Goal: Information Seeking & Learning: Check status

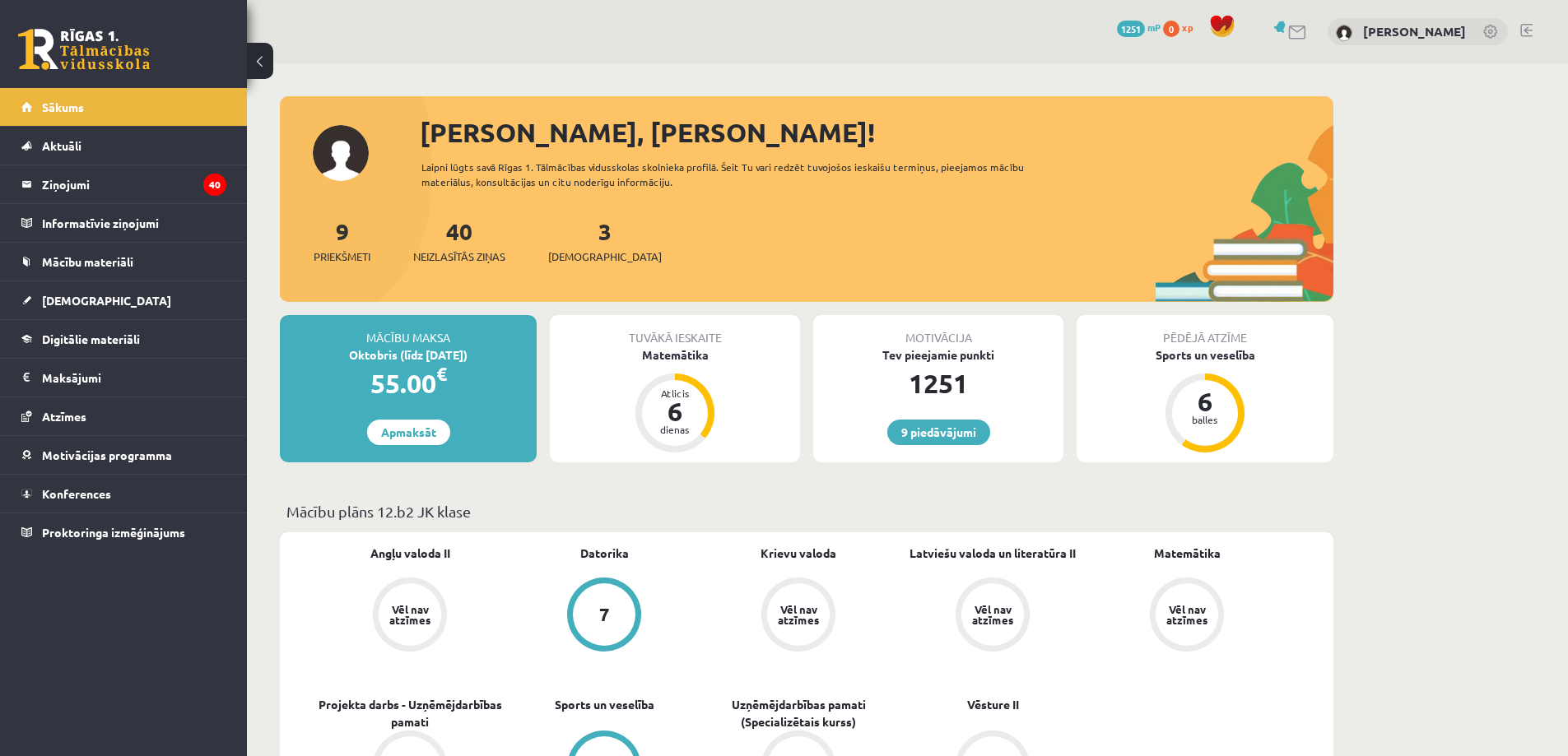
click at [587, 238] on div "3 Ieskaites" at bounding box center [604, 240] width 113 height 51
click at [578, 239] on link "3 Ieskaites" at bounding box center [604, 241] width 113 height 49
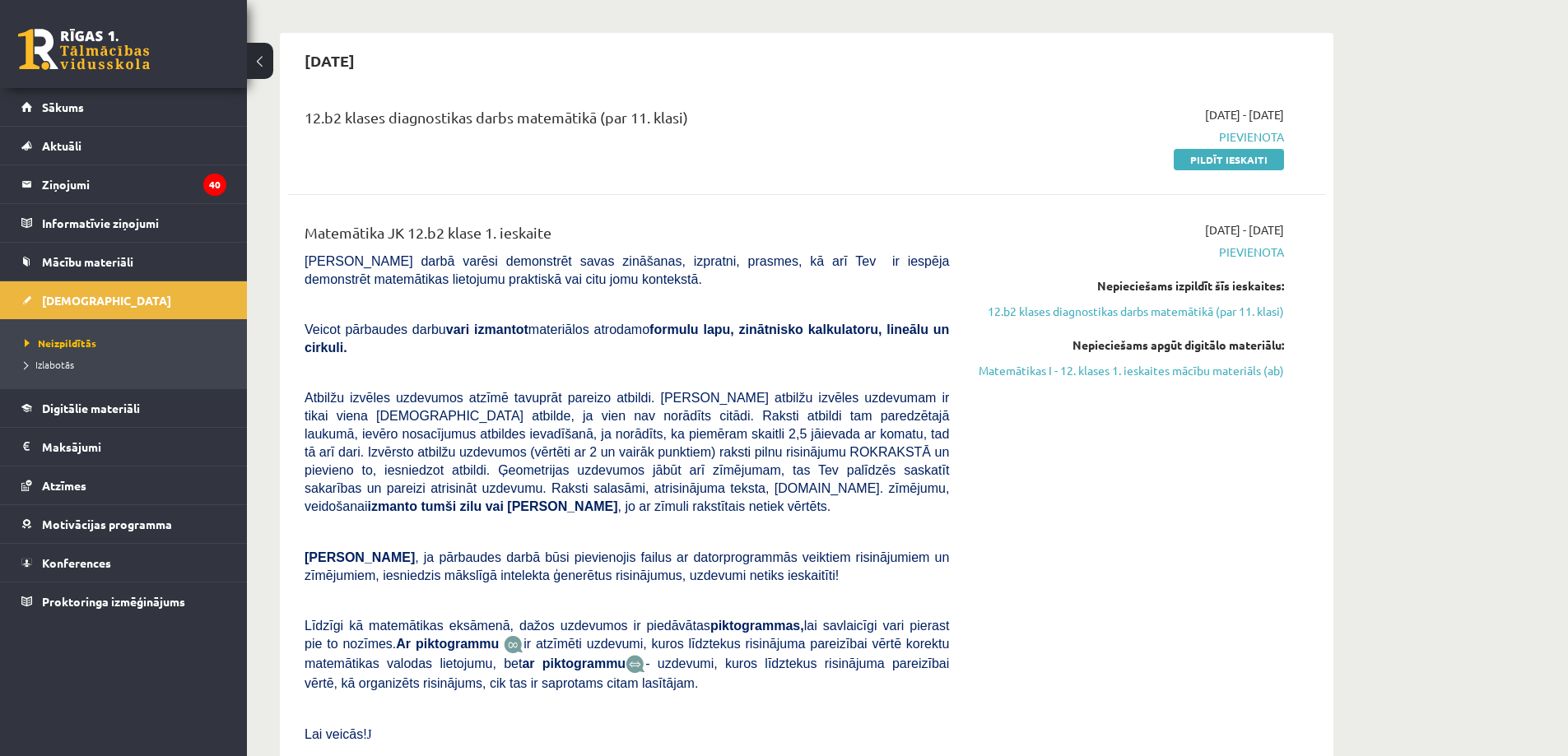
scroll to position [165, 0]
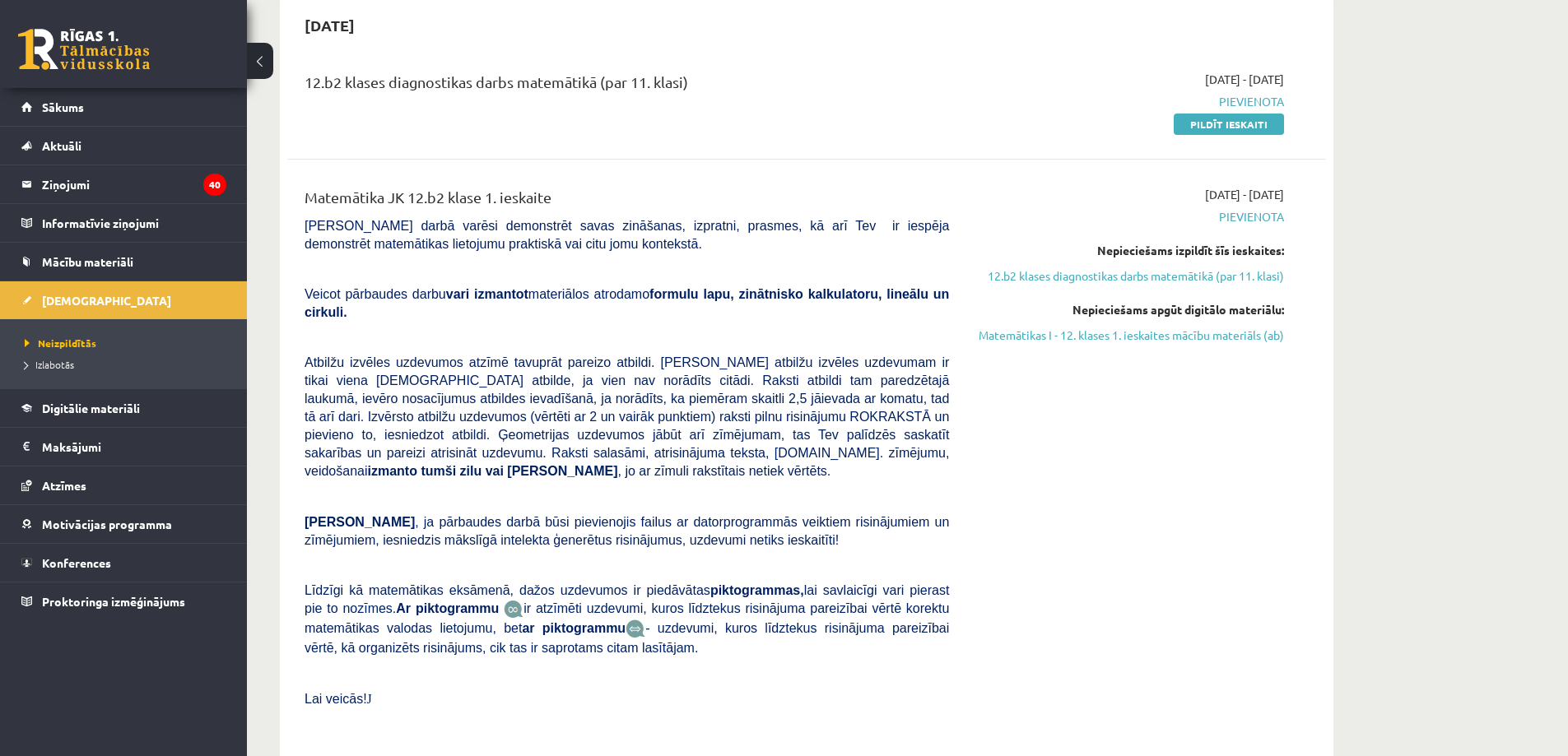
drag, startPoint x: 310, startPoint y: 198, endPoint x: 562, endPoint y: 201, distance: 252.0
click at [562, 201] on div "Matemātika JK 12.b2 klase 1. ieskaite" at bounding box center [626, 201] width 645 height 31
drag, startPoint x: 562, startPoint y: 201, endPoint x: 319, endPoint y: 197, distance: 243.0
click at [319, 197] on div "Matemātika JK 12.b2 klase 1. ieskaite" at bounding box center [626, 201] width 645 height 31
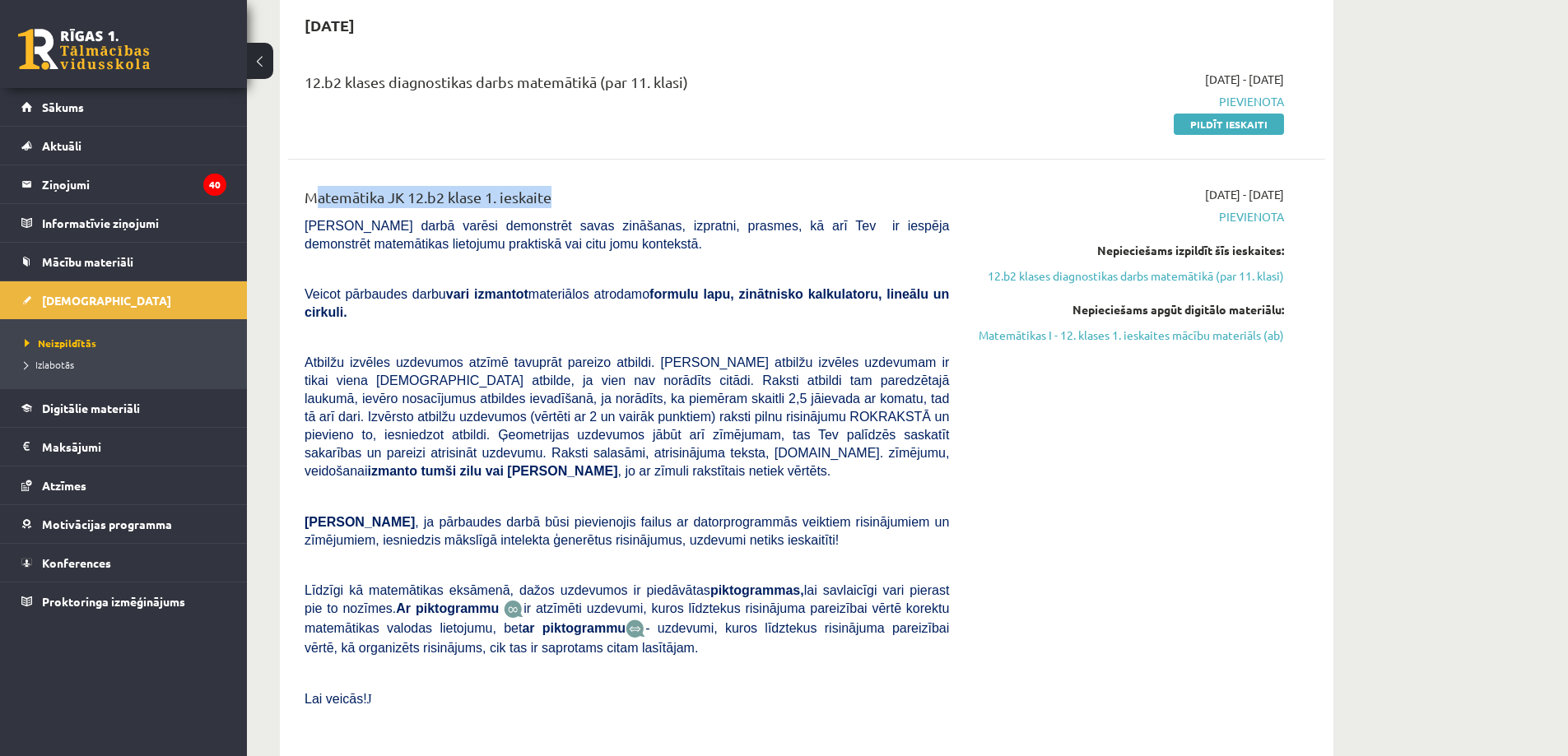
click at [319, 197] on div "Matemātika JK 12.b2 klase 1. ieskaite" at bounding box center [626, 201] width 645 height 31
drag, startPoint x: 306, startPoint y: 196, endPoint x: 580, endPoint y: 198, distance: 274.0
click at [580, 198] on div "Matemātika JK 12.b2 klase 1. ieskaite" at bounding box center [626, 201] width 645 height 31
drag, startPoint x: 580, startPoint y: 198, endPoint x: 315, endPoint y: 194, distance: 265.0
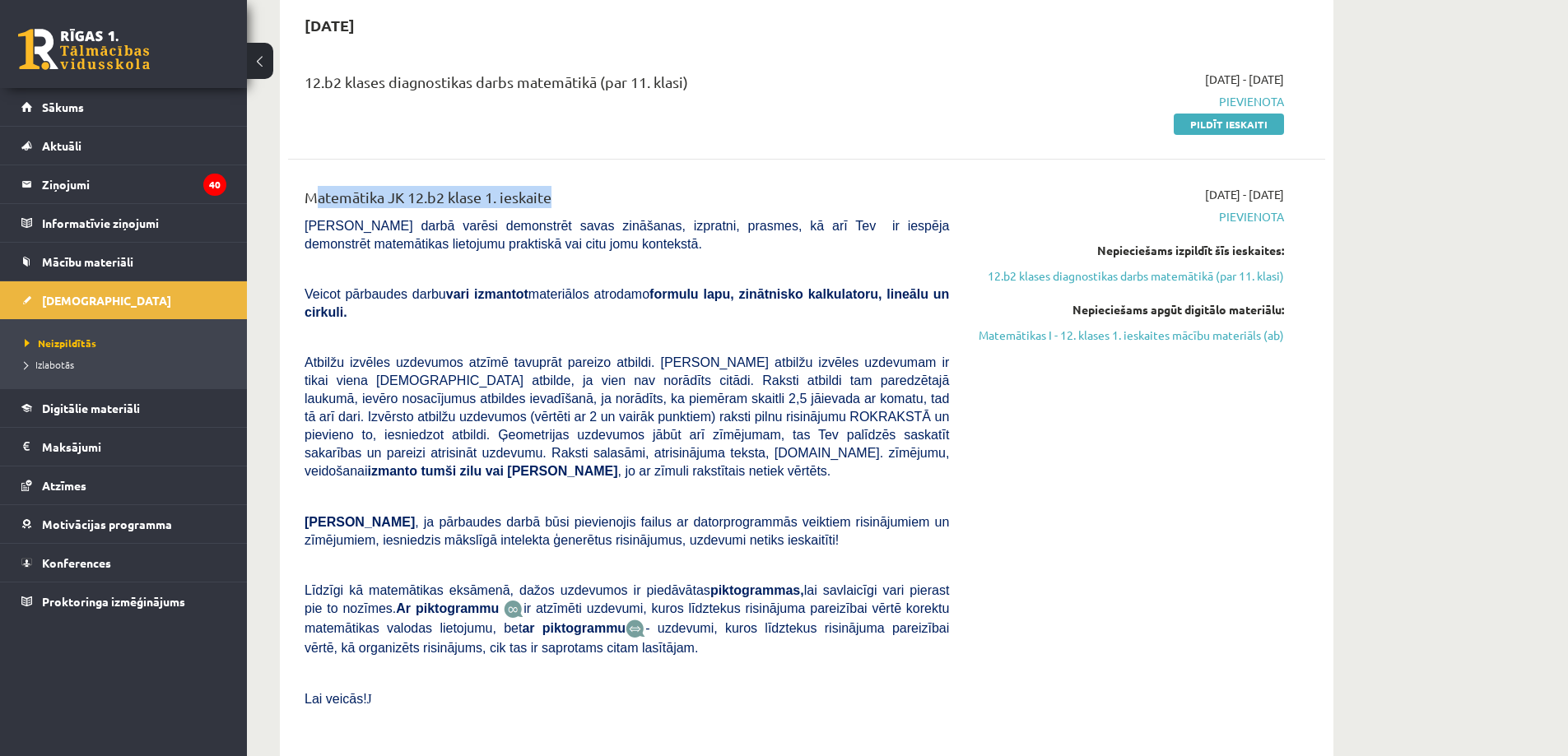
click at [315, 194] on div "Matemātika JK 12.b2 klase 1. ieskaite" at bounding box center [626, 201] width 645 height 31
drag, startPoint x: 306, startPoint y: 194, endPoint x: 577, endPoint y: 199, distance: 271.0
click at [577, 199] on div "Matemātika JK 12.b2 klase 1. ieskaite" at bounding box center [626, 201] width 645 height 31
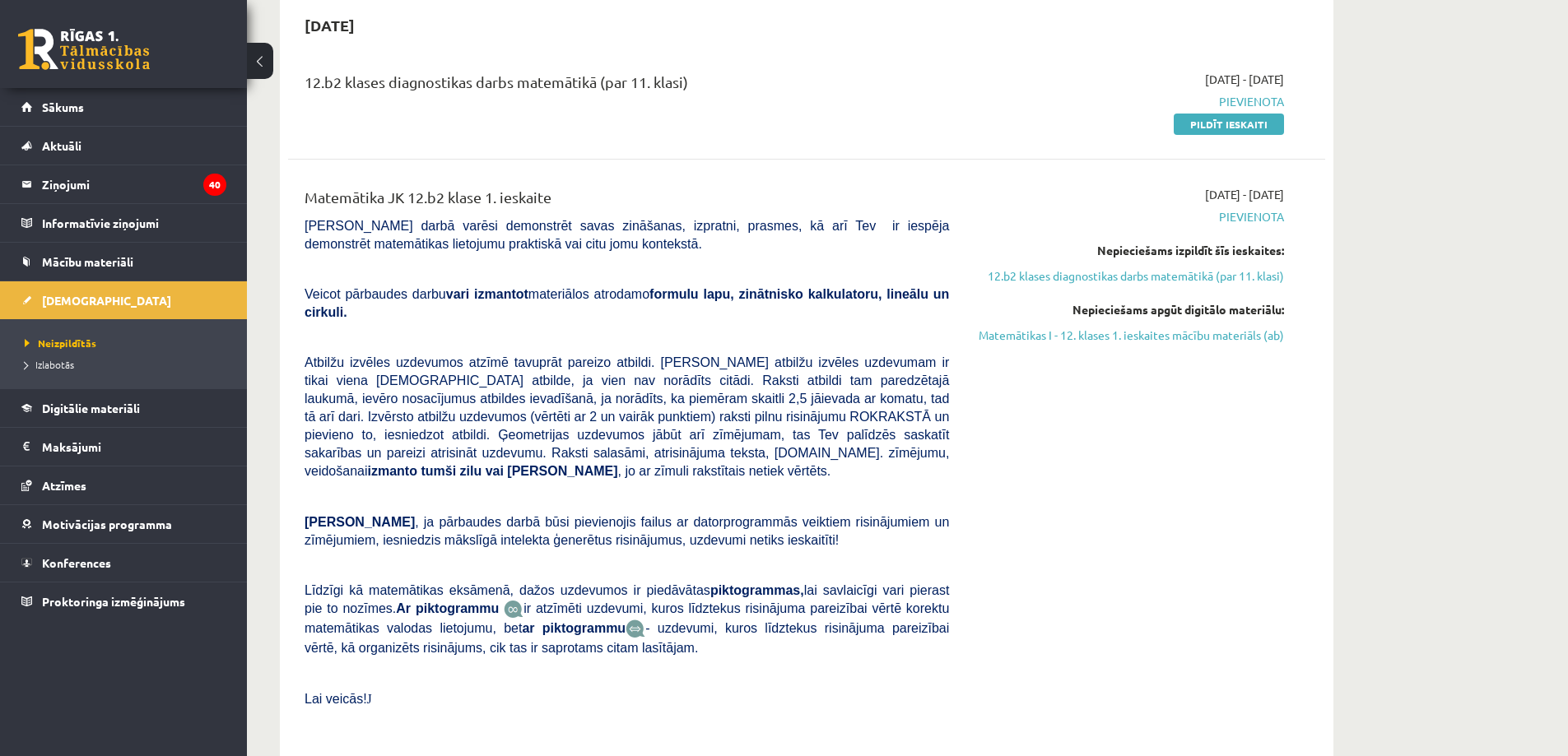
drag, startPoint x: 451, startPoint y: 199, endPoint x: 308, endPoint y: 195, distance: 143.1
click at [308, 195] on div "Matemātika JK 12.b2 klase 1. ieskaite" at bounding box center [626, 201] width 645 height 31
drag, startPoint x: 308, startPoint y: 195, endPoint x: 563, endPoint y: 196, distance: 255.0
click at [563, 196] on div "Matemātika JK 12.b2 klase 1. ieskaite" at bounding box center [626, 201] width 645 height 31
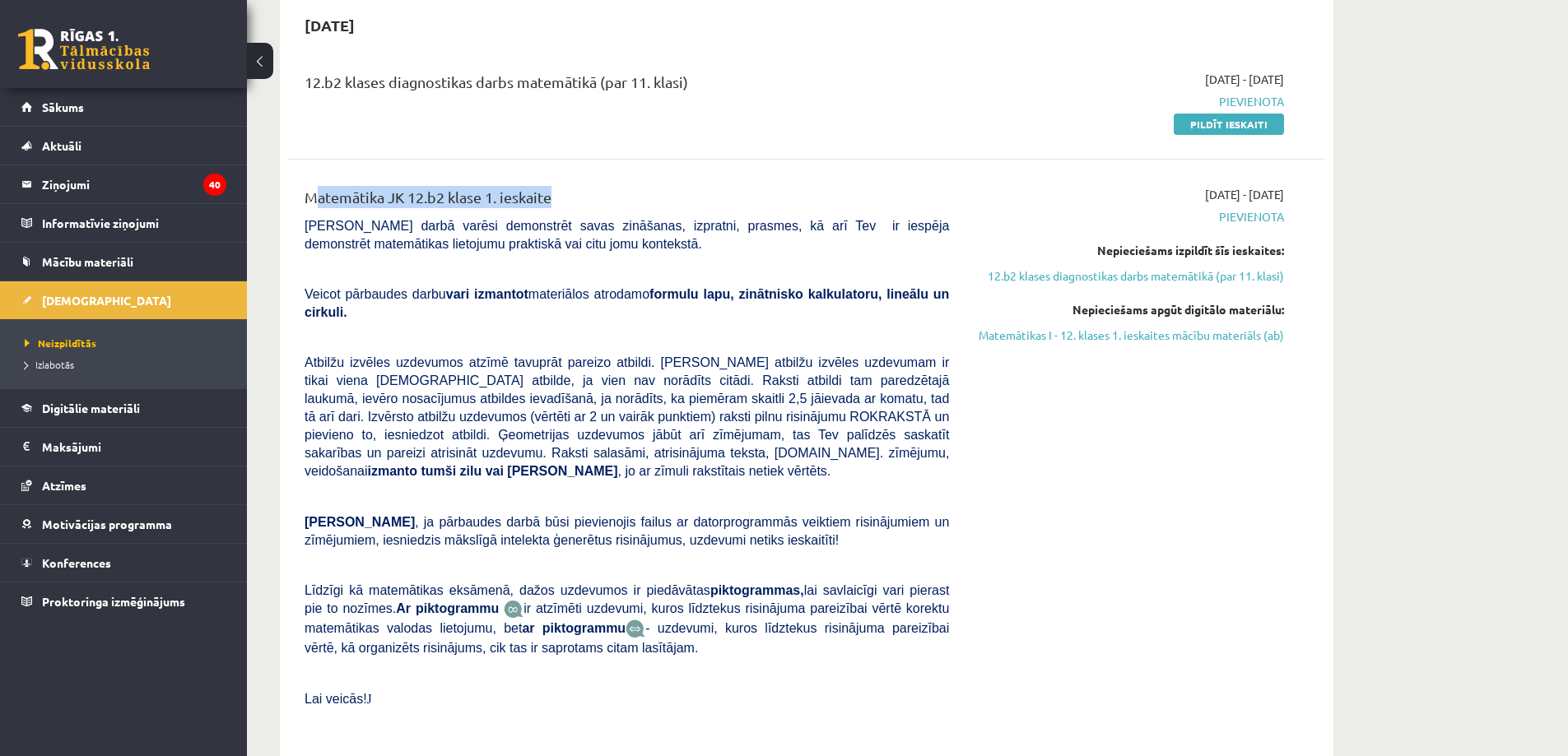
click at [563, 196] on div "Matemātika JK 12.b2 klase 1. ieskaite" at bounding box center [626, 201] width 645 height 31
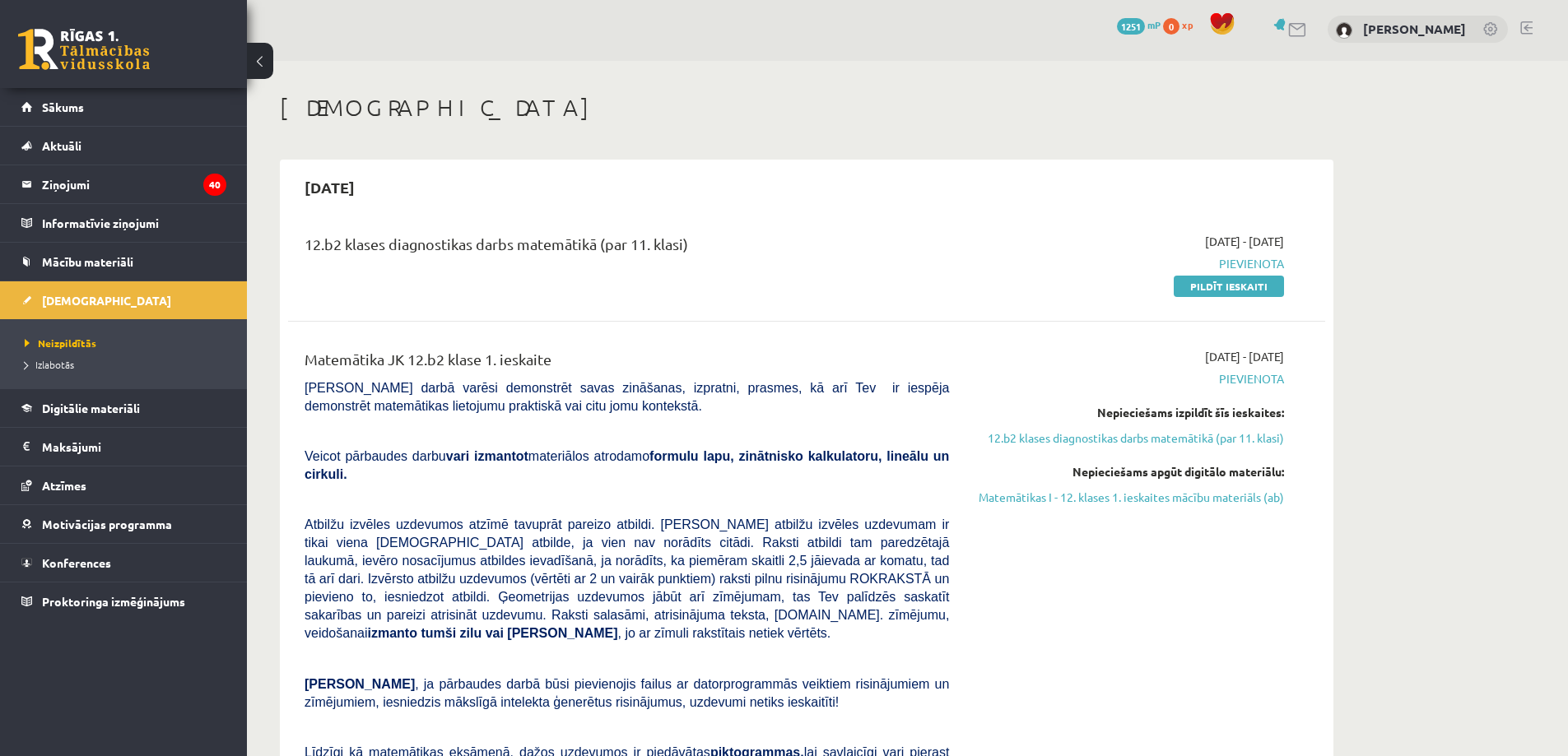
scroll to position [0, 0]
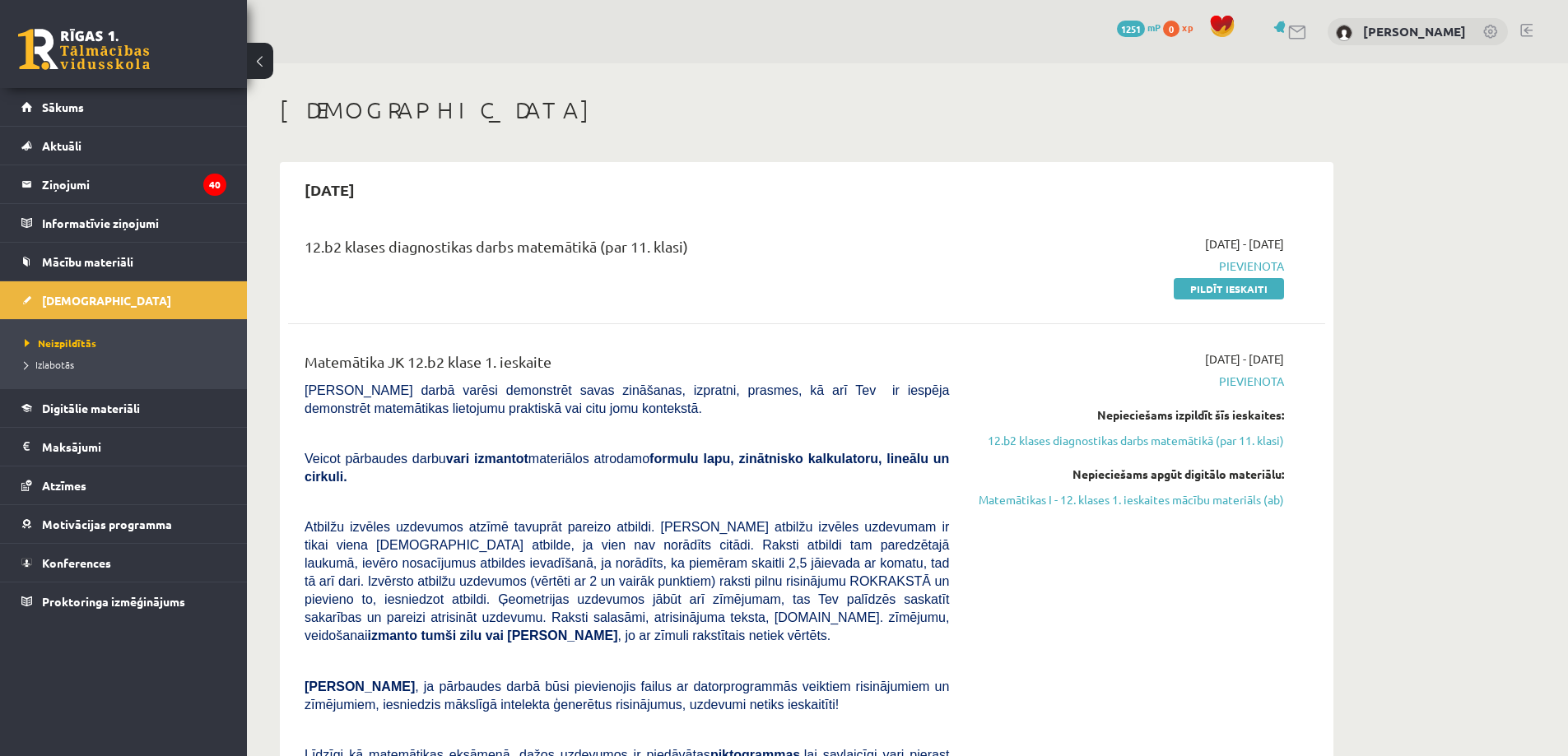
drag, startPoint x: 641, startPoint y: 237, endPoint x: 696, endPoint y: 237, distance: 55.0
click at [696, 237] on div "12.b2 klases diagnostikas darbs matemātikā (par 11. klasi)" at bounding box center [626, 250] width 645 height 31
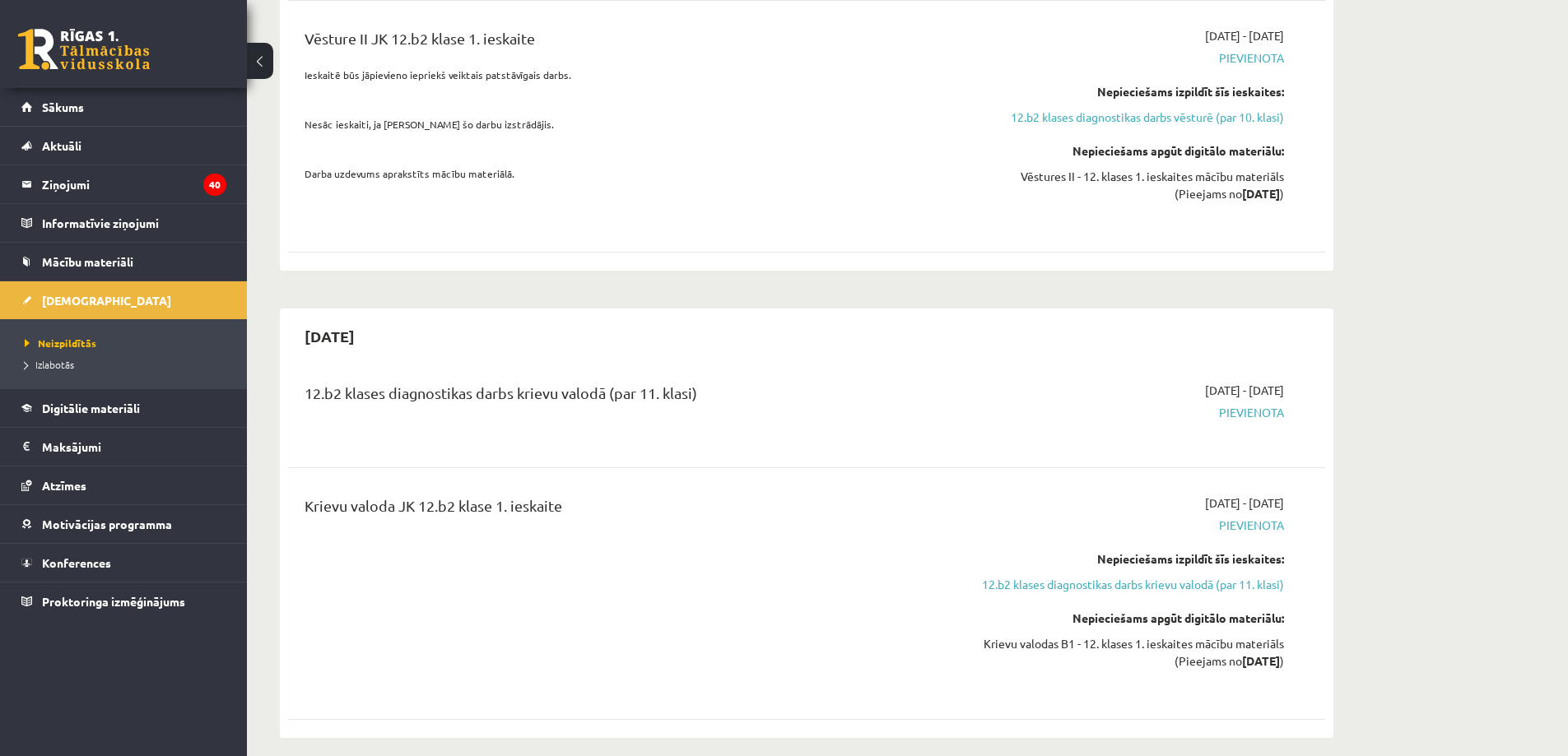
scroll to position [1399, 0]
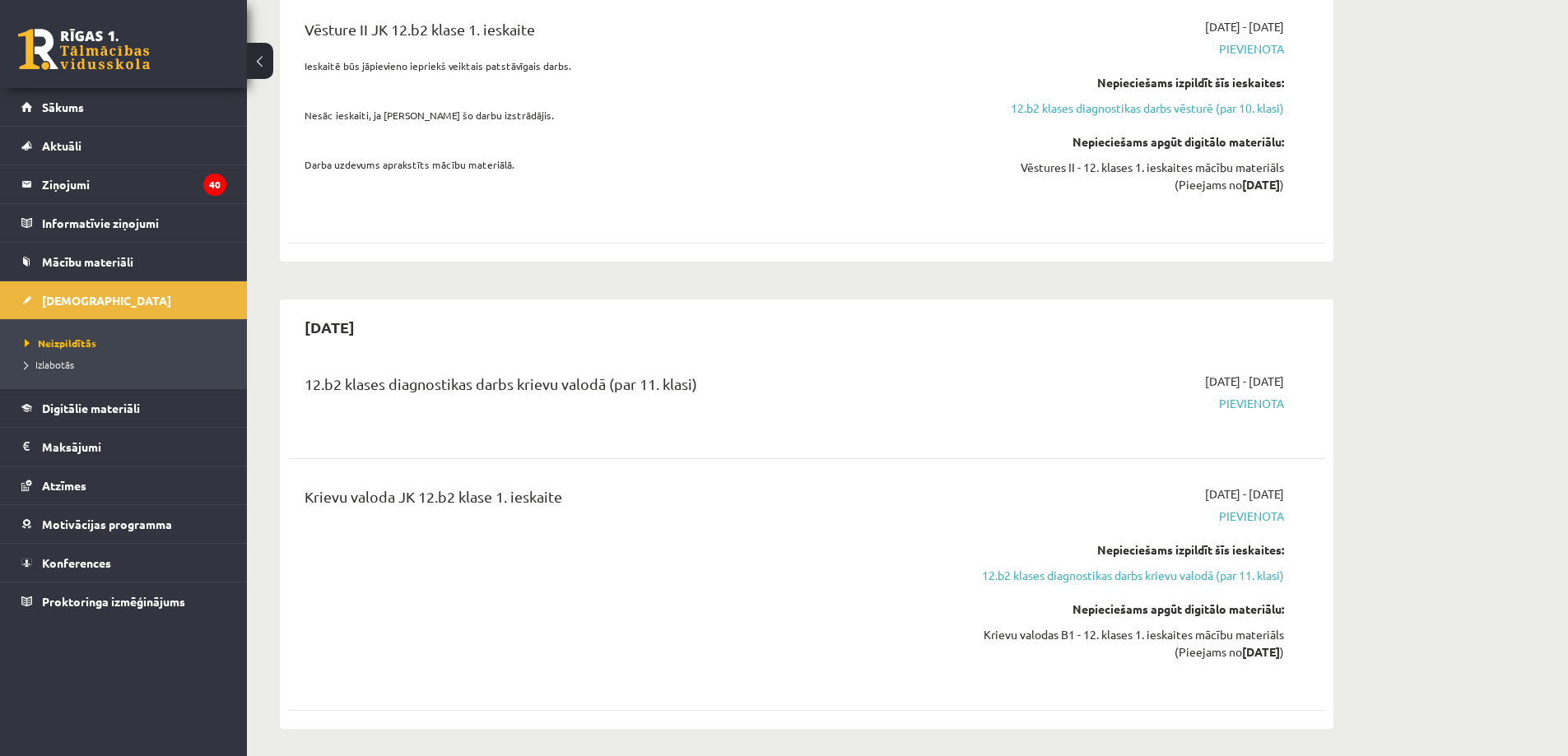
drag, startPoint x: 303, startPoint y: 342, endPoint x: 733, endPoint y: 342, distance: 430.0
click at [733, 373] on div "12.b2 klases diagnostikas darbs krievu valodā (par 11. klasi)" at bounding box center [626, 403] width 669 height 60
click at [733, 373] on div "12.b2 klases diagnostikas darbs krievu valodā (par 11. klasi)" at bounding box center [626, 388] width 645 height 31
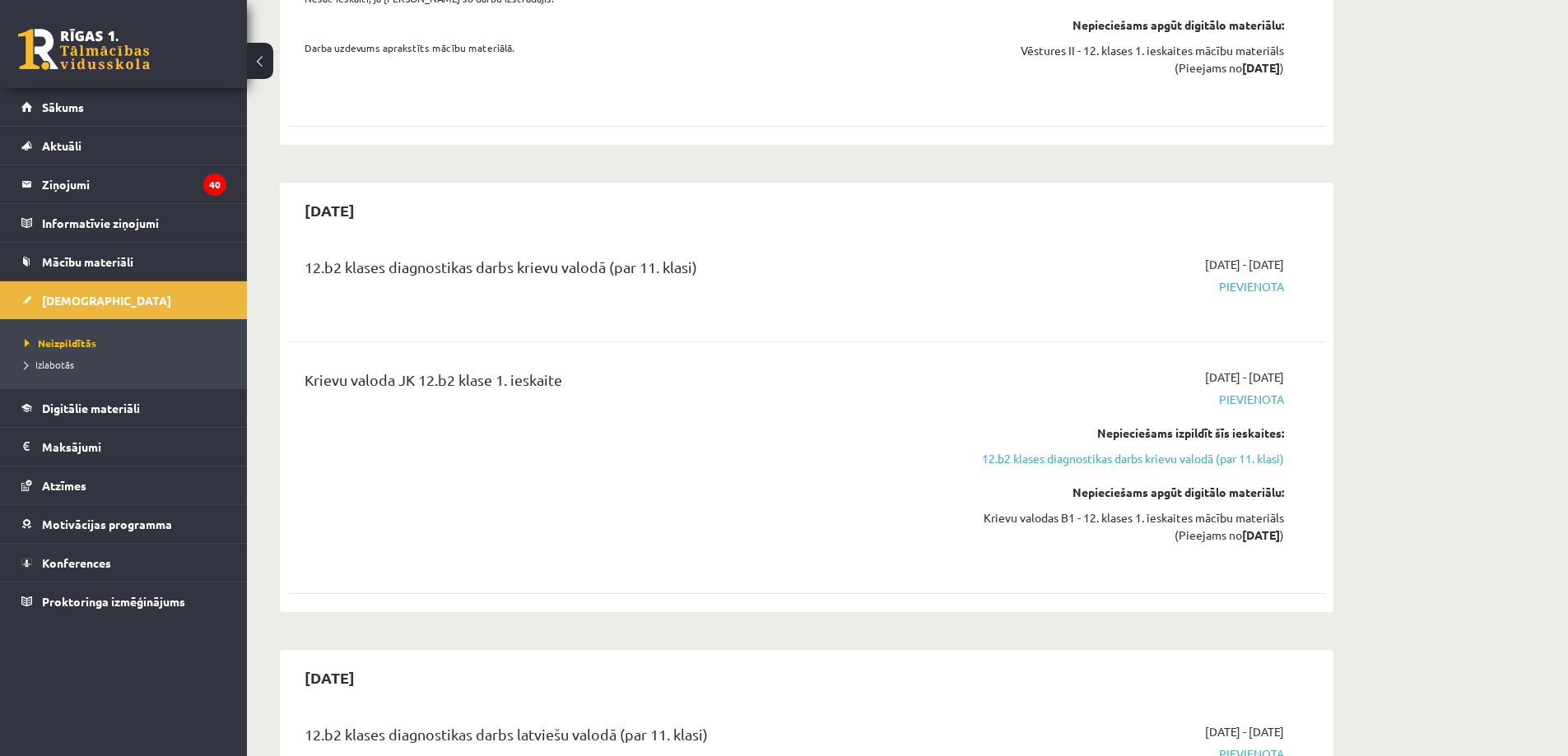
scroll to position [1563, 0]
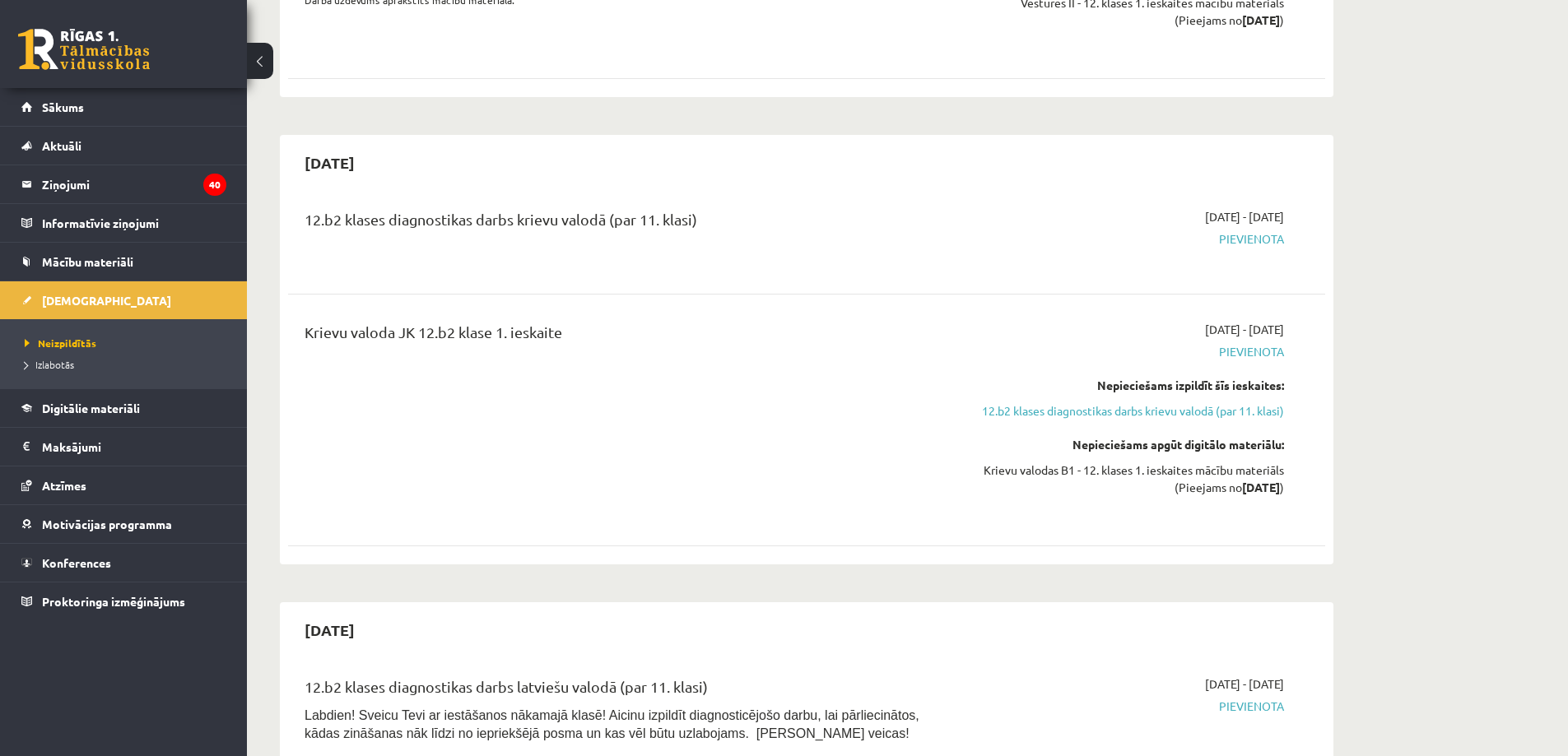
drag, startPoint x: 609, startPoint y: 318, endPoint x: 306, endPoint y: 296, distance: 303.8
click at [306, 321] on div "Krievu valoda JK 12.b2 klase 1. ieskaite" at bounding box center [626, 420] width 669 height 199
click at [306, 321] on div "Krievu valoda JK 12.b2 klase 1. ieskaite" at bounding box center [626, 336] width 645 height 31
drag, startPoint x: 306, startPoint y: 296, endPoint x: 557, endPoint y: 291, distance: 251.0
click at [555, 321] on div "Krievu valoda JK 12.b2 klase 1. ieskaite" at bounding box center [626, 336] width 645 height 31
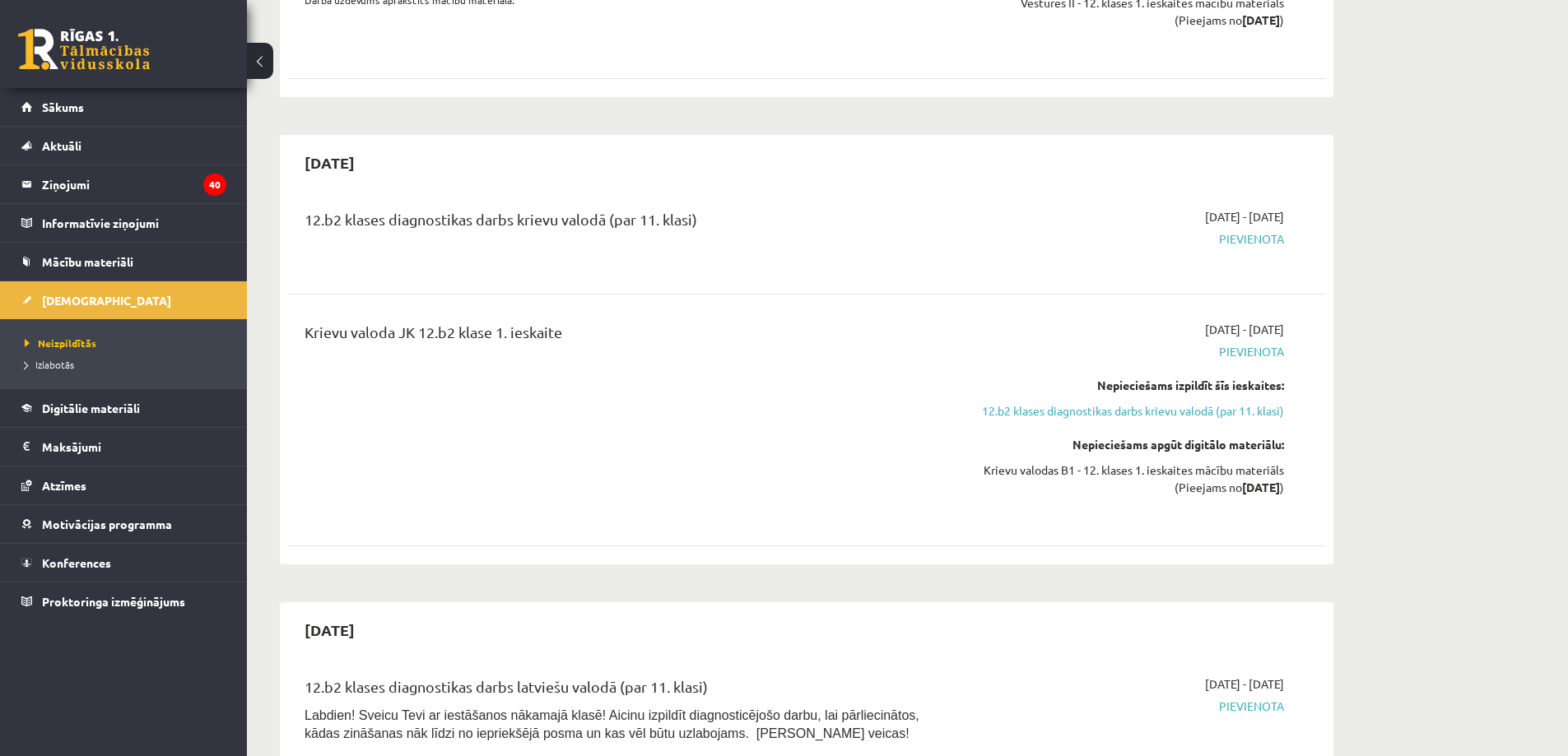
click at [557, 321] on div "Krievu valoda JK 12.b2 klase 1. ieskaite" at bounding box center [626, 336] width 645 height 31
drag, startPoint x: 573, startPoint y: 291, endPoint x: 287, endPoint y: 288, distance: 286.0
click at [287, 288] on div "2025-10-15 12.b2 klases diagnostikas darbs krievu valodā (par 11. klasi) 2025-1…" at bounding box center [806, 349] width 1053 height 429
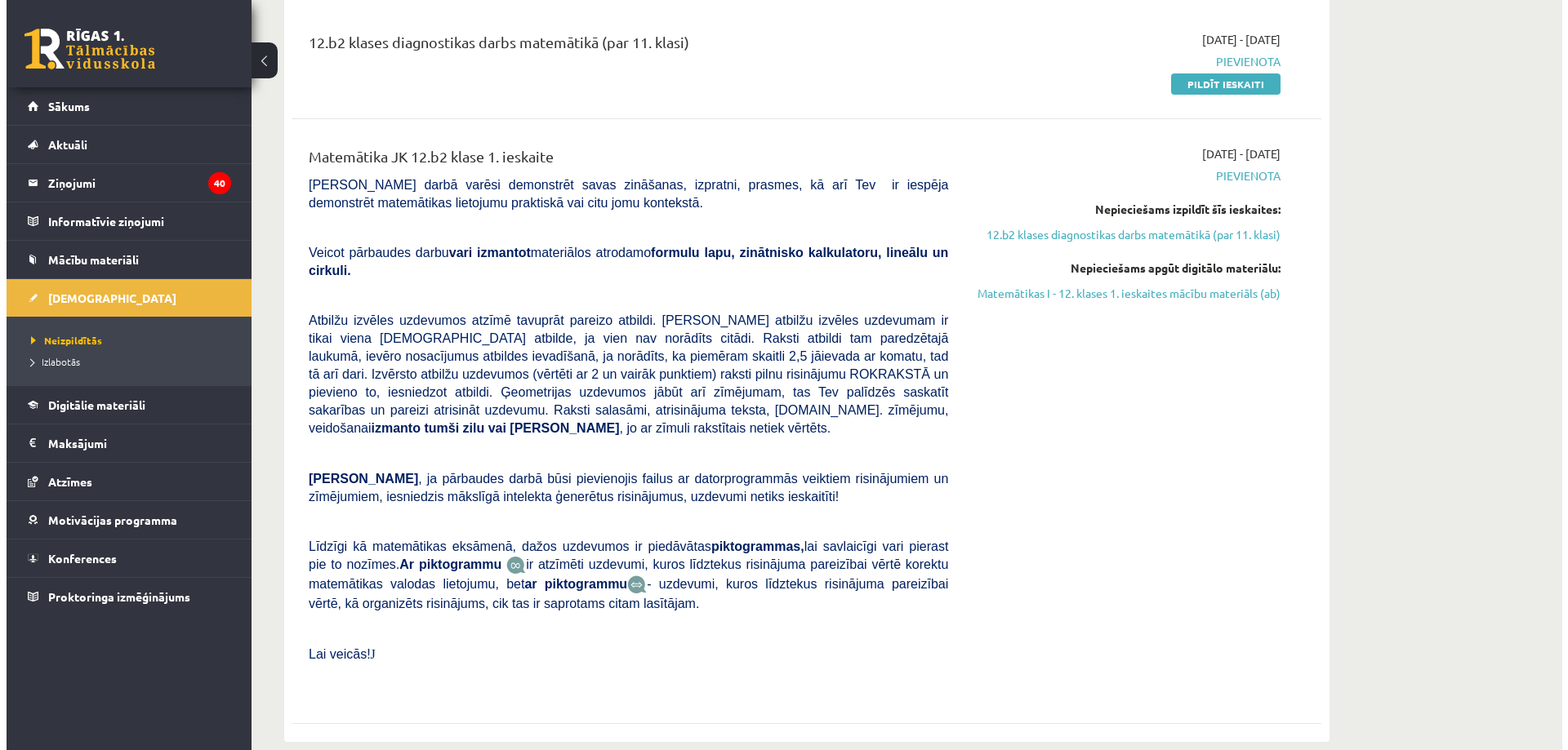
scroll to position [0, 0]
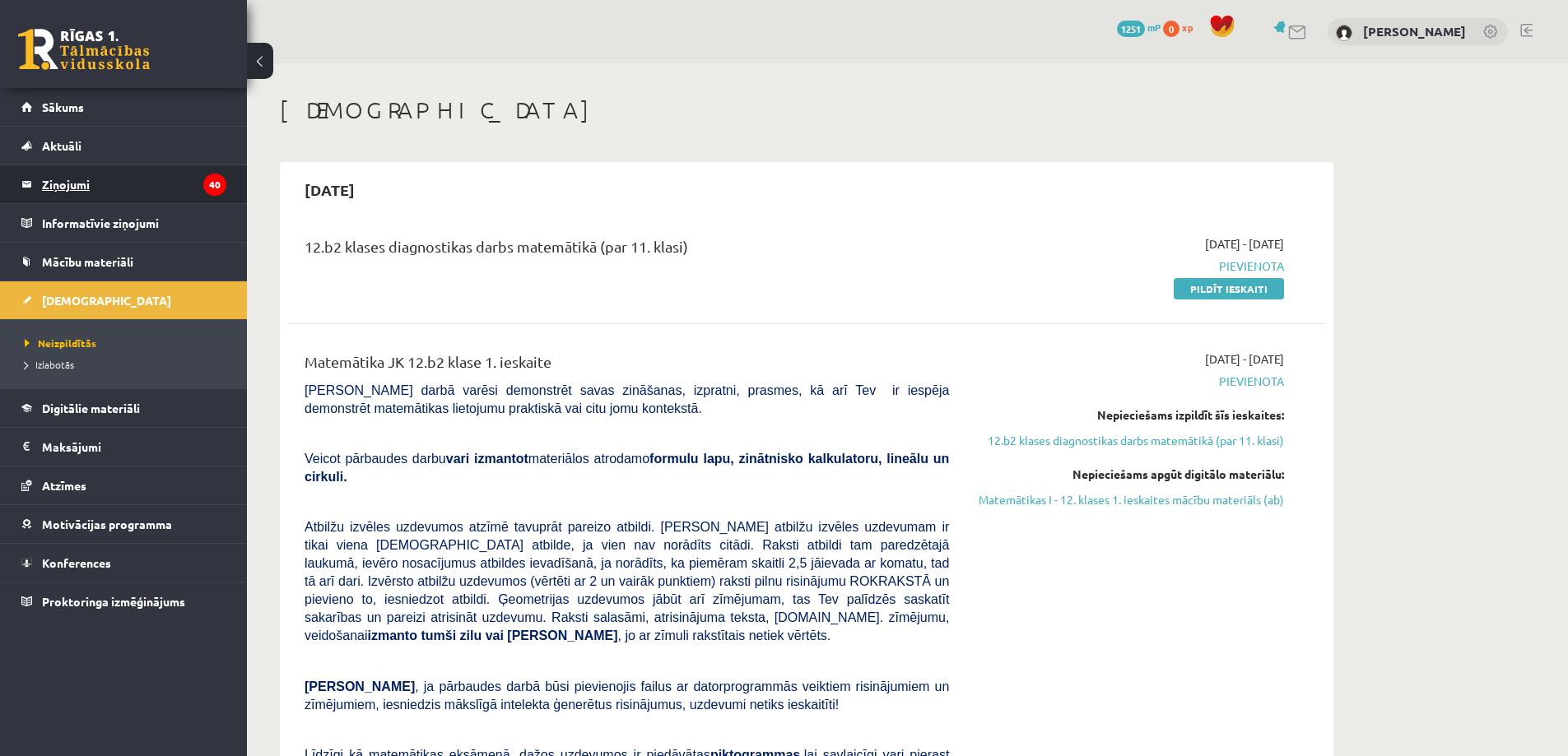
click at [165, 186] on legend "Ziņojumi 40" at bounding box center [134, 184] width 185 height 38
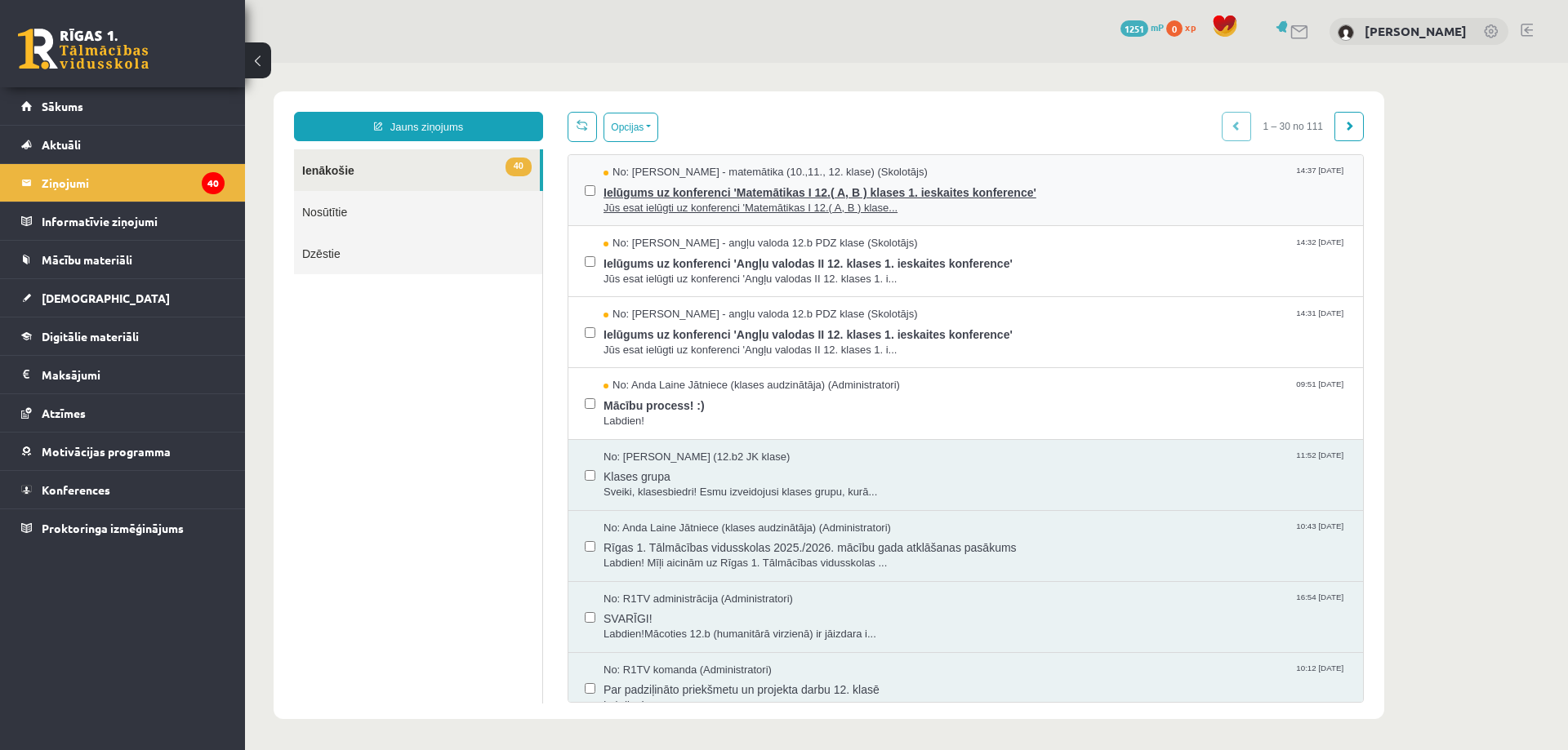
click at [892, 190] on span "Ielūgums uz konferenci 'Matemātikas I 12.( A, B ) klases 1. ieskaites konferenc…" at bounding box center [974, 190] width 743 height 21
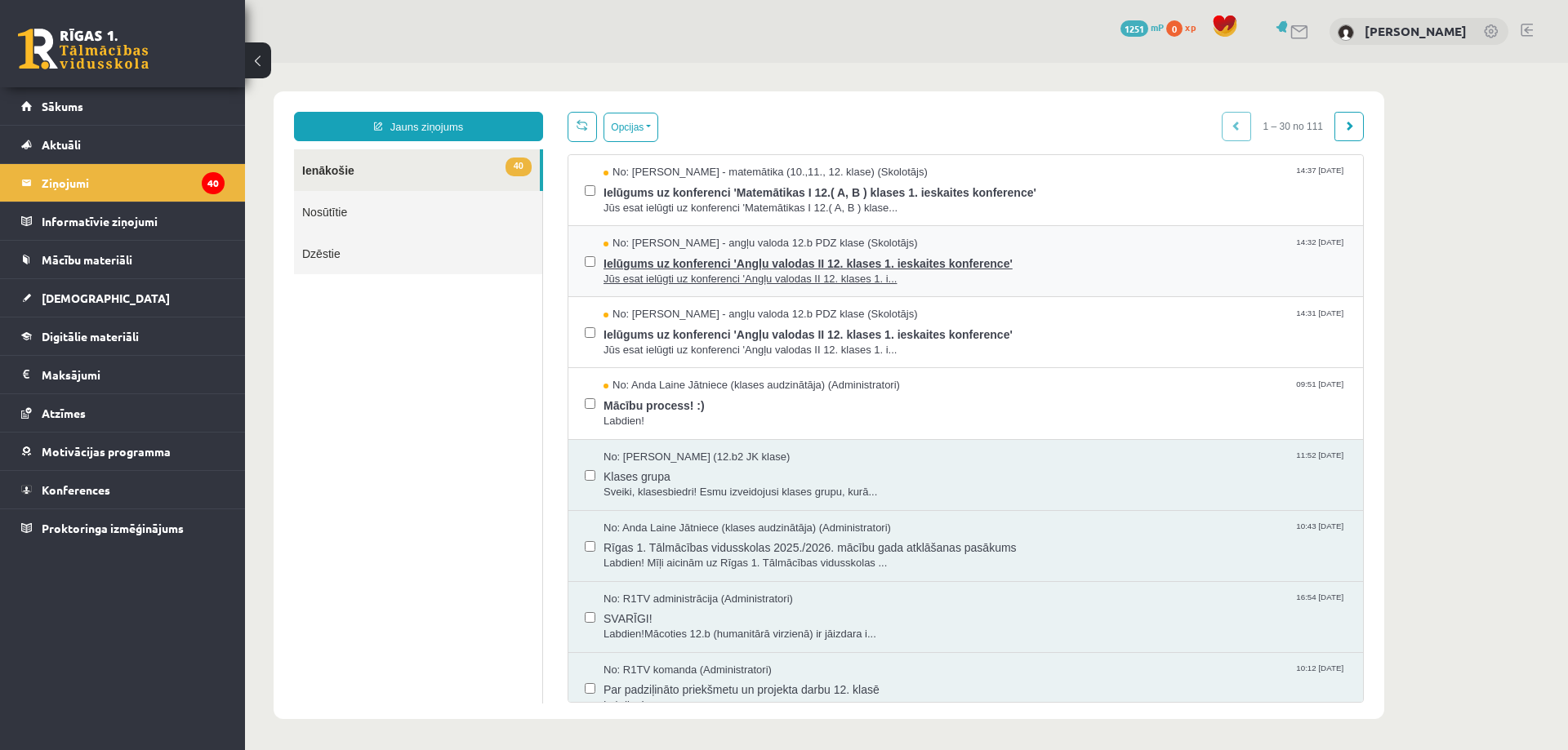
click at [788, 268] on span "Ielūgums uz konferenci 'Angļu valodas II 12. klases 1. ieskaites konference'" at bounding box center [974, 261] width 743 height 21
click at [843, 256] on span "Ielūgums uz konferenci 'Angļu valodas II 12. klases 1. ieskaites konference'" at bounding box center [974, 261] width 743 height 21
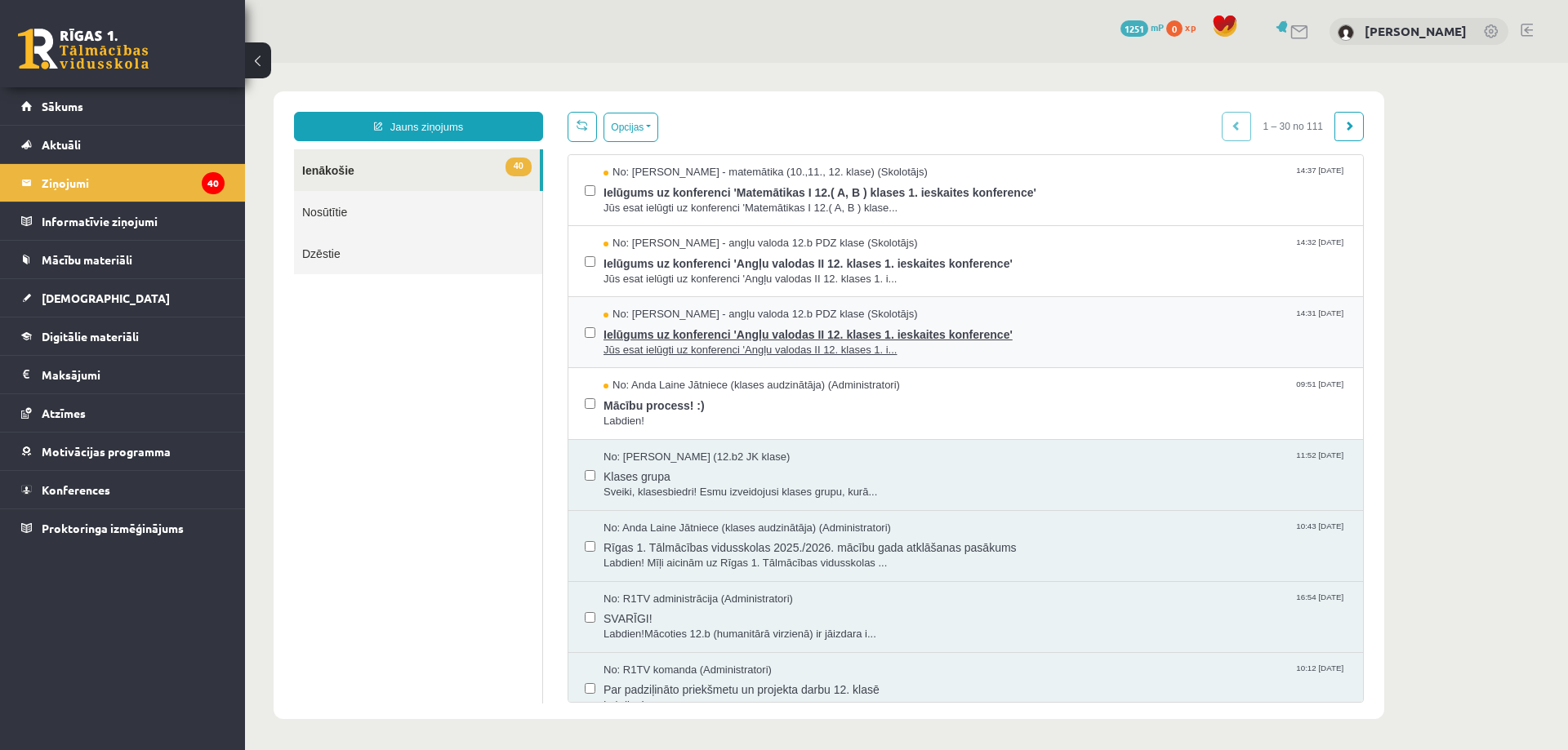
click at [812, 322] on span "Ielūgums uz konferenci 'Angļu valodas II 12. klases 1. ieskaites konference'" at bounding box center [974, 332] width 743 height 21
click at [732, 406] on span "Mācību process! :)" at bounding box center [974, 403] width 743 height 21
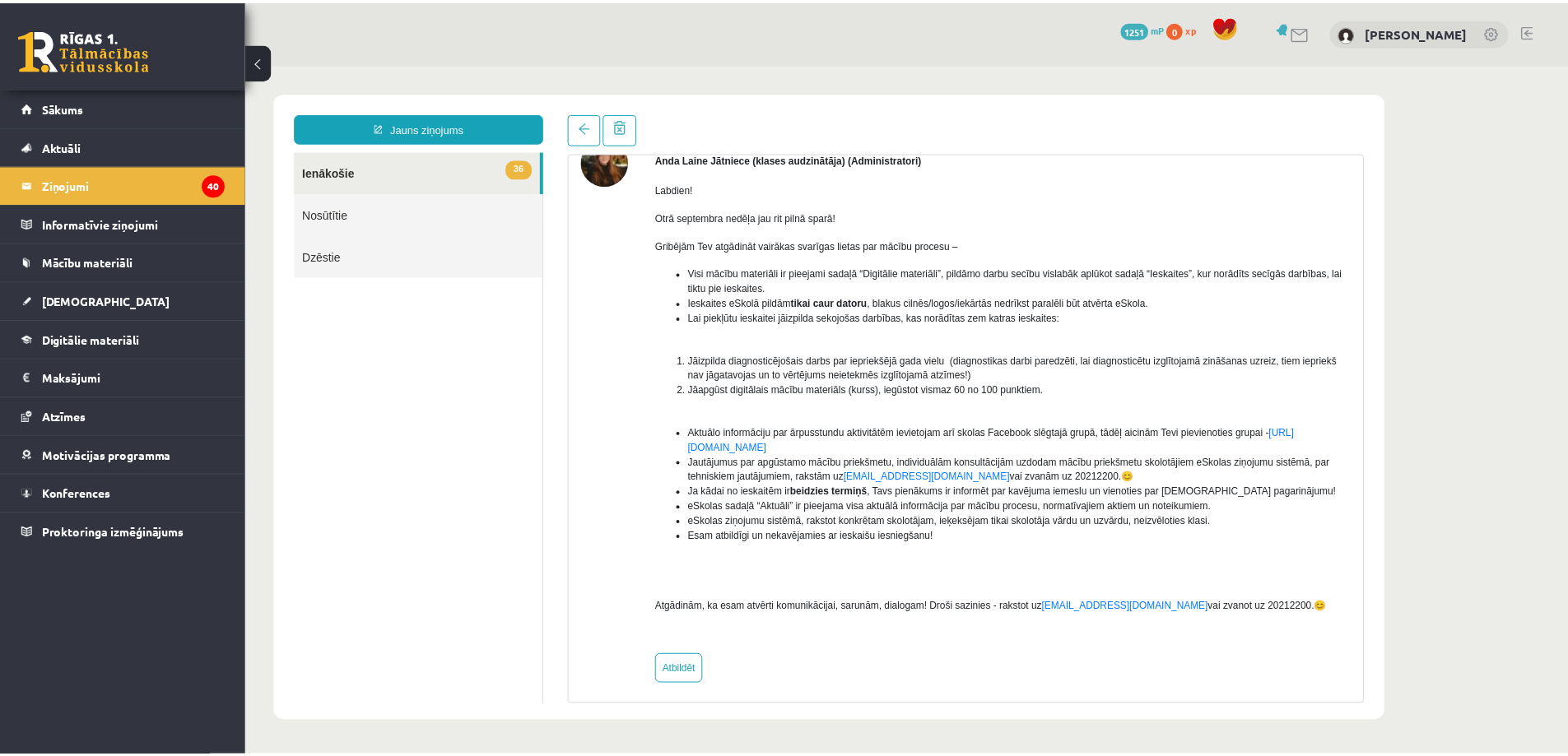
scroll to position [98, 0]
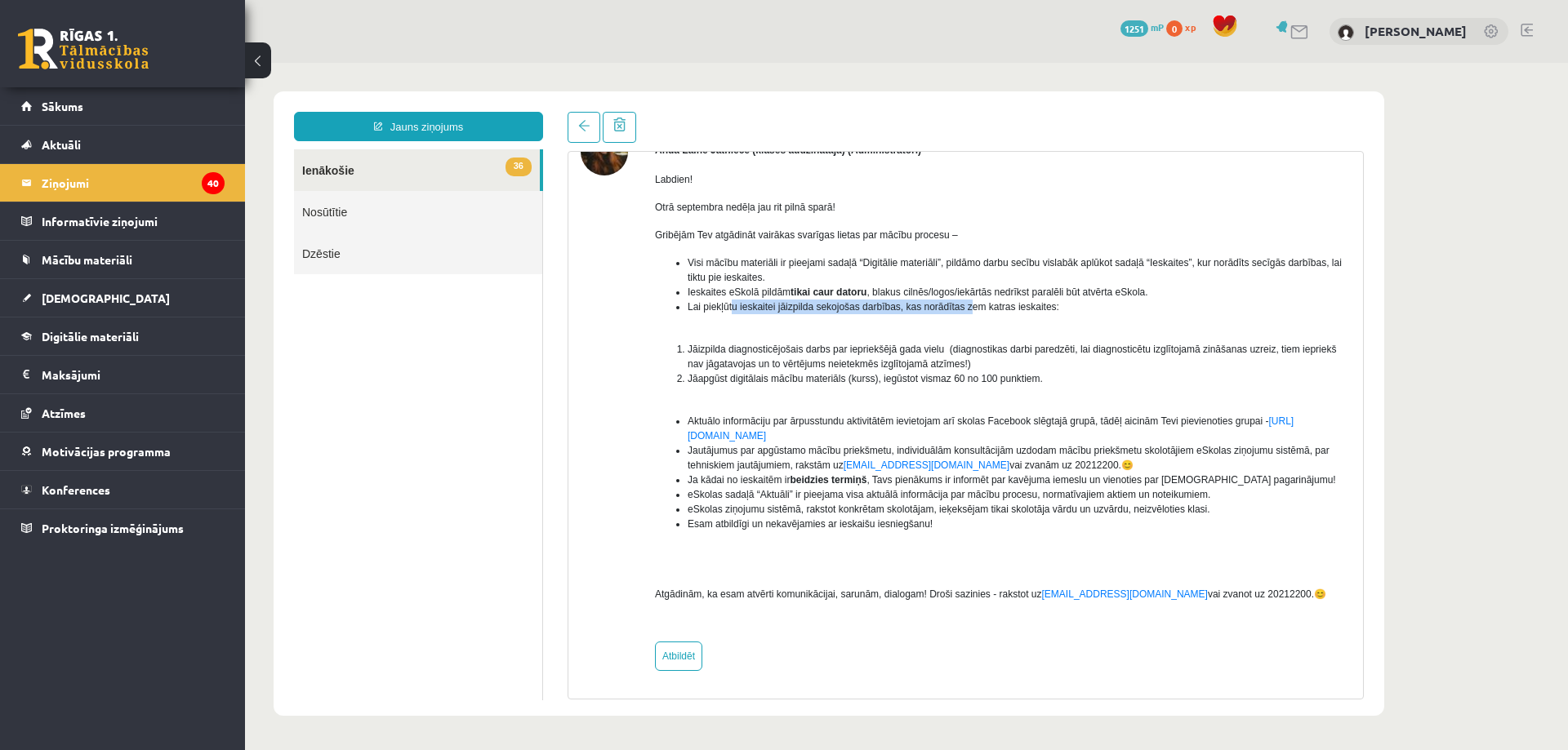
drag, startPoint x: 733, startPoint y: 309, endPoint x: 965, endPoint y: 312, distance: 232.0
click at [965, 312] on span "Lai piekļūtu ieskaitei jāizpilda sekojošas darbības, kas norādītas zem katras i…" at bounding box center [873, 307] width 372 height 11
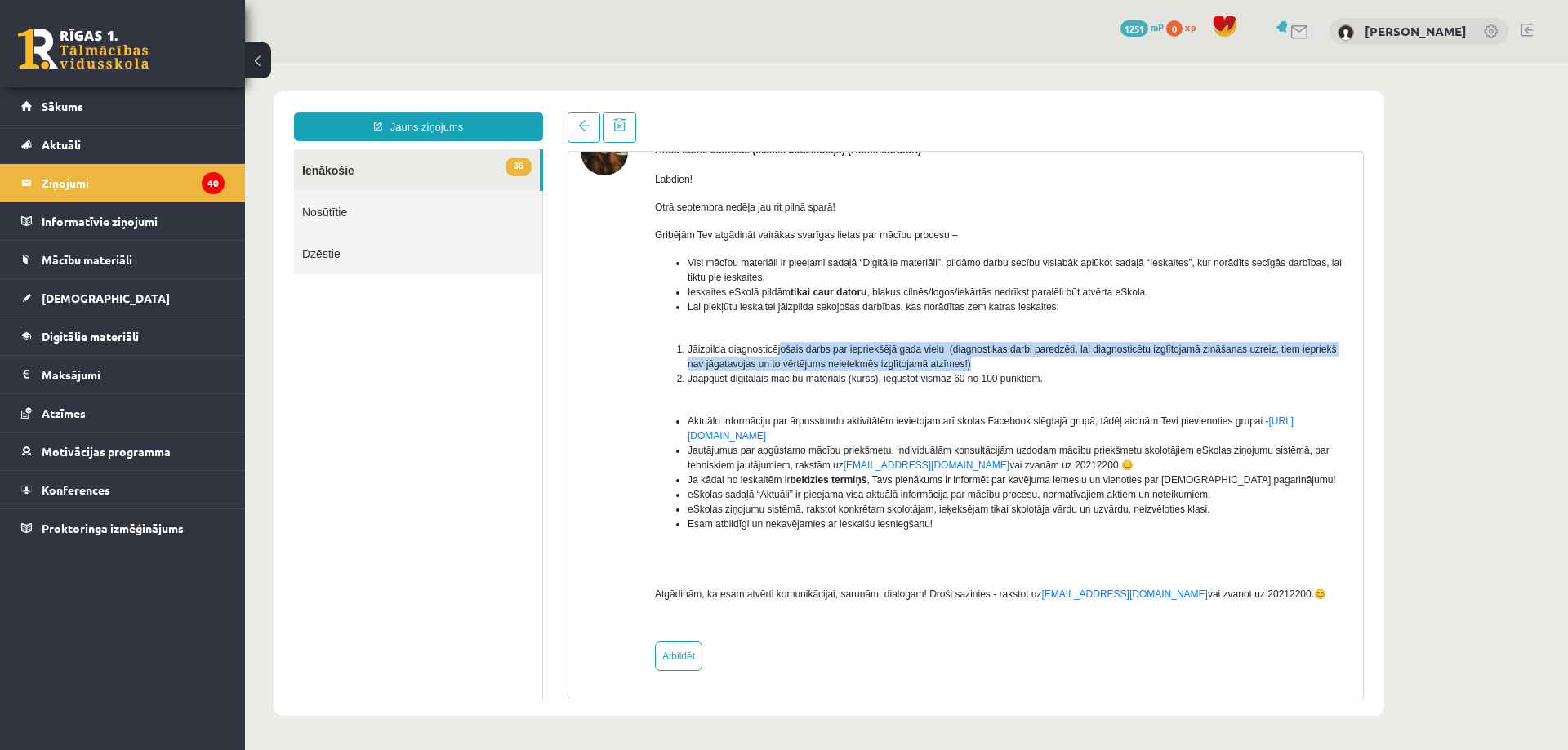
drag, startPoint x: 780, startPoint y: 352, endPoint x: 1121, endPoint y: 359, distance: 341.1
click at [1121, 359] on li "Jāizpilda diagnosticējošais darbs par iepriekšējā gada vielu (diagnostikas darb…" at bounding box center [1020, 357] width 663 height 30
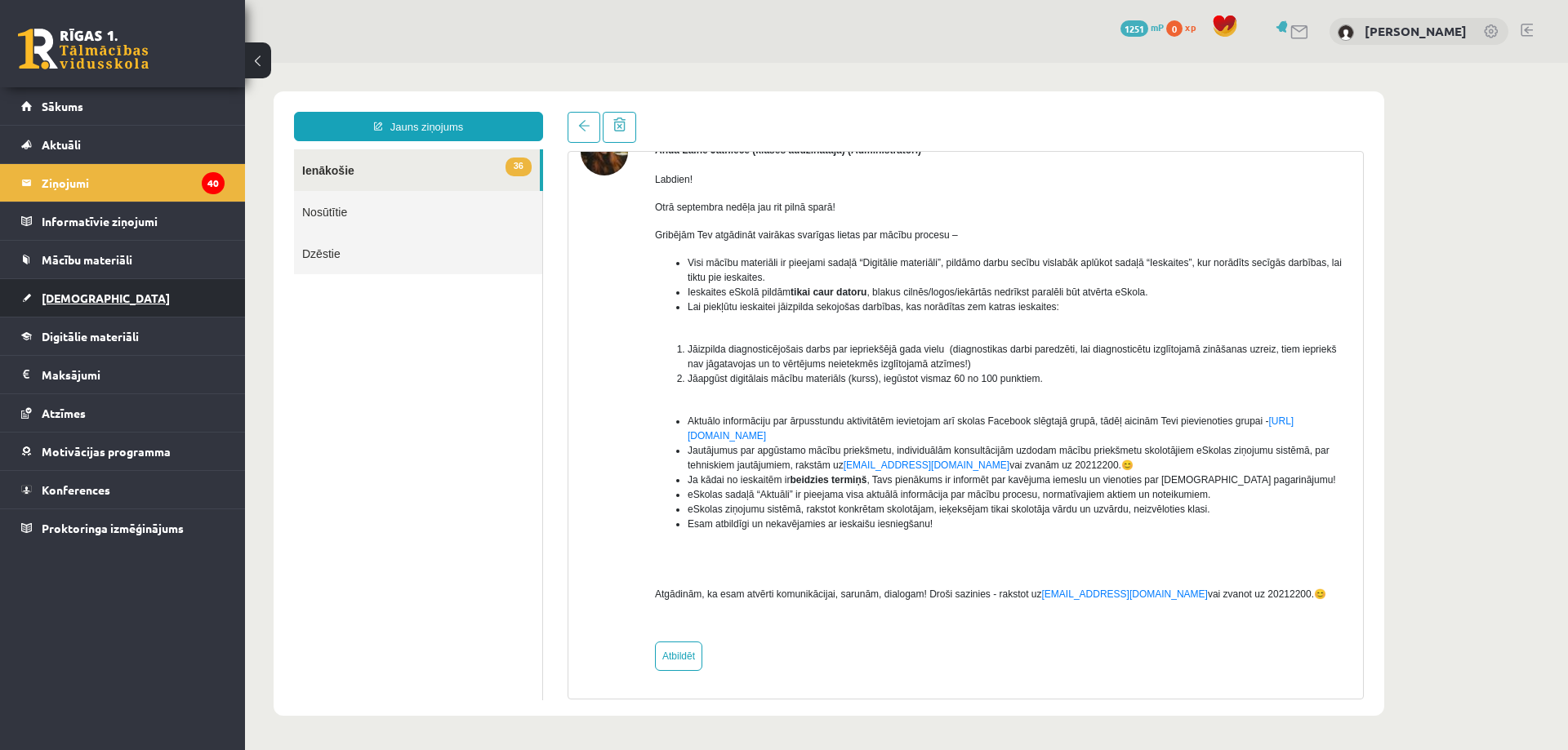
click at [64, 286] on link "[DEMOGRAPHIC_DATA]" at bounding box center [123, 298] width 204 height 38
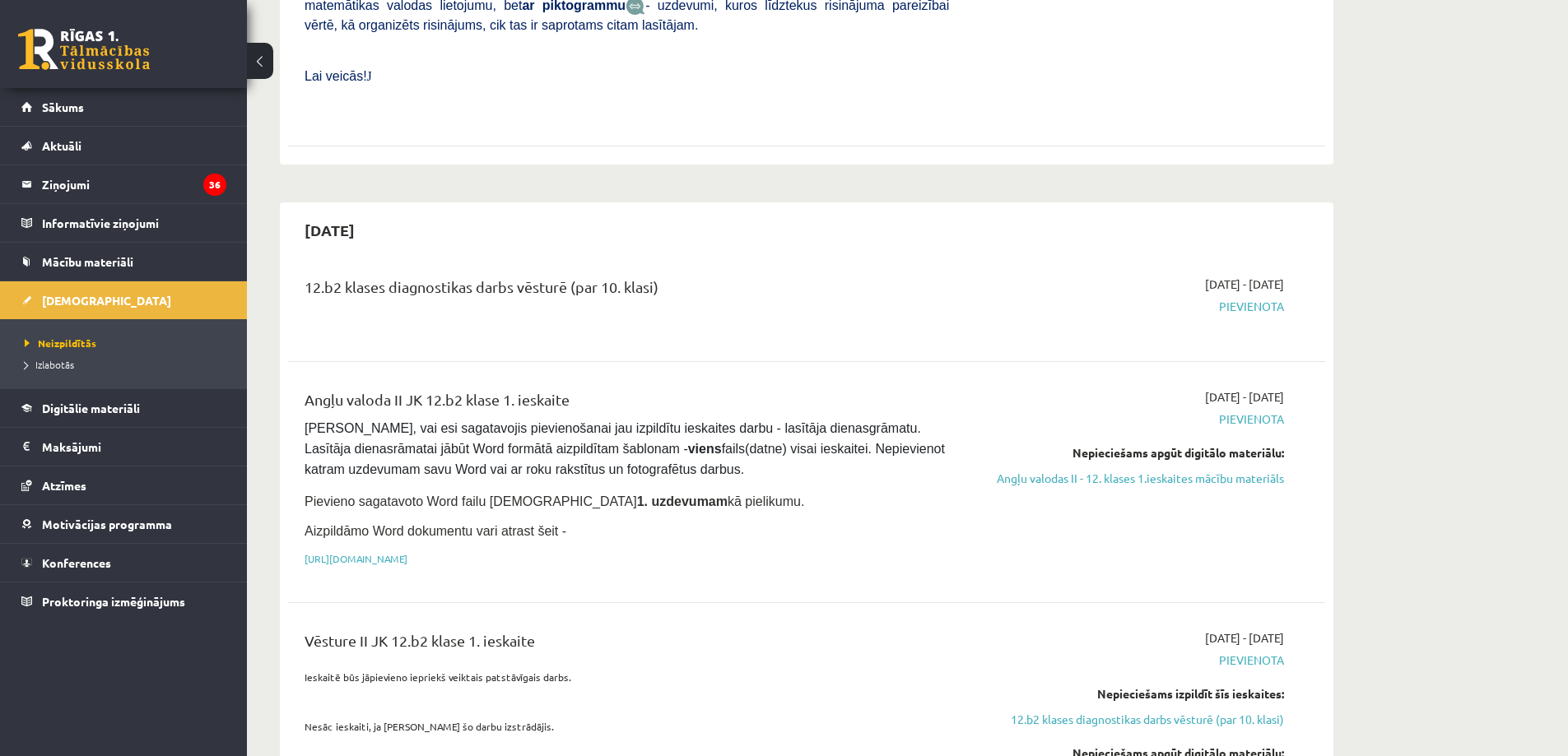
scroll to position [905, 0]
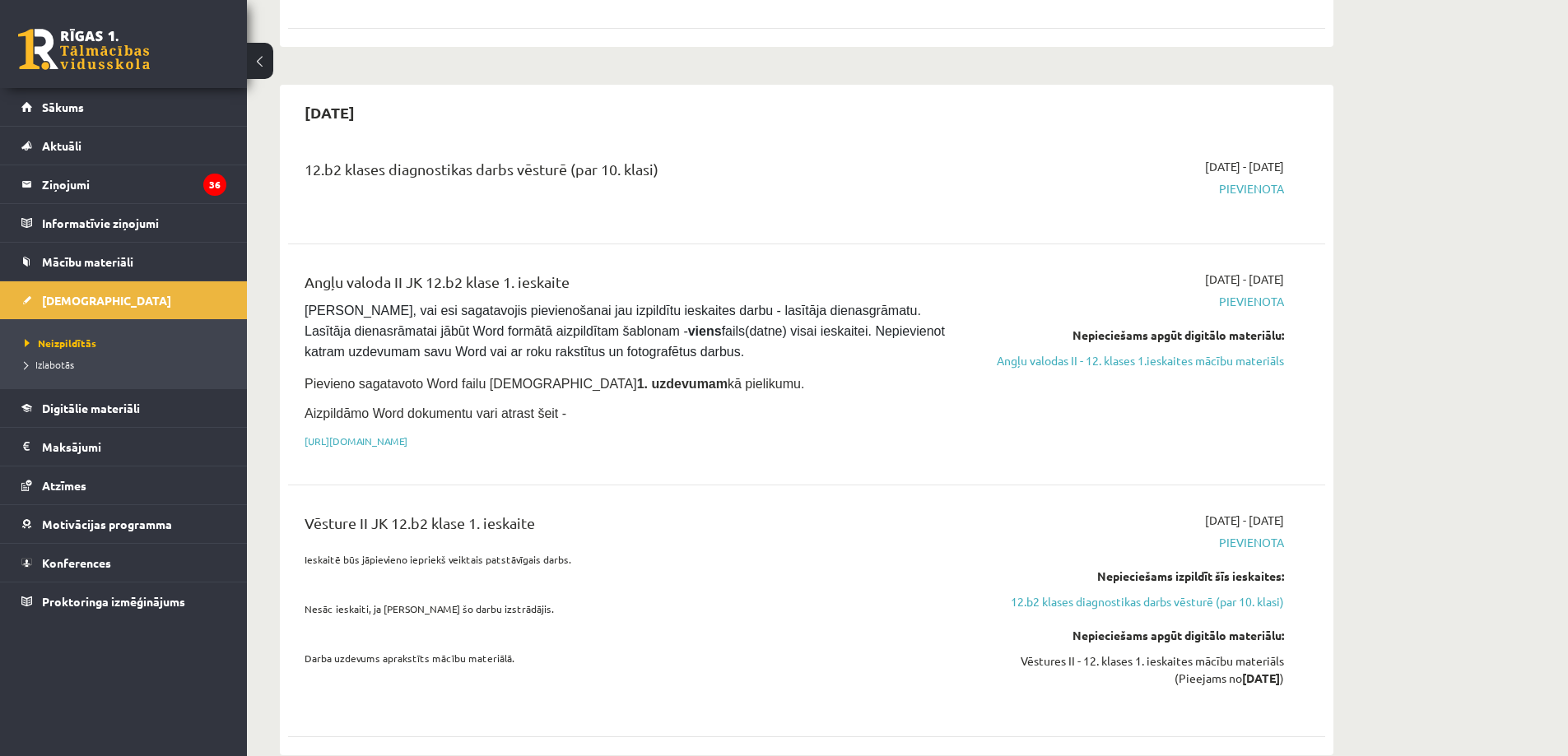
drag, startPoint x: 305, startPoint y: 131, endPoint x: 702, endPoint y: 146, distance: 397.3
click at [702, 158] on div "12.b2 klases diagnostikas darbs vēsturē (par 10. klasi)" at bounding box center [626, 173] width 645 height 31
drag, startPoint x: 314, startPoint y: 242, endPoint x: 573, endPoint y: 237, distance: 259.0
click at [573, 270] on div "Angļu valoda II JK 12.b2 klase 1. ieskaite" at bounding box center [626, 285] width 645 height 31
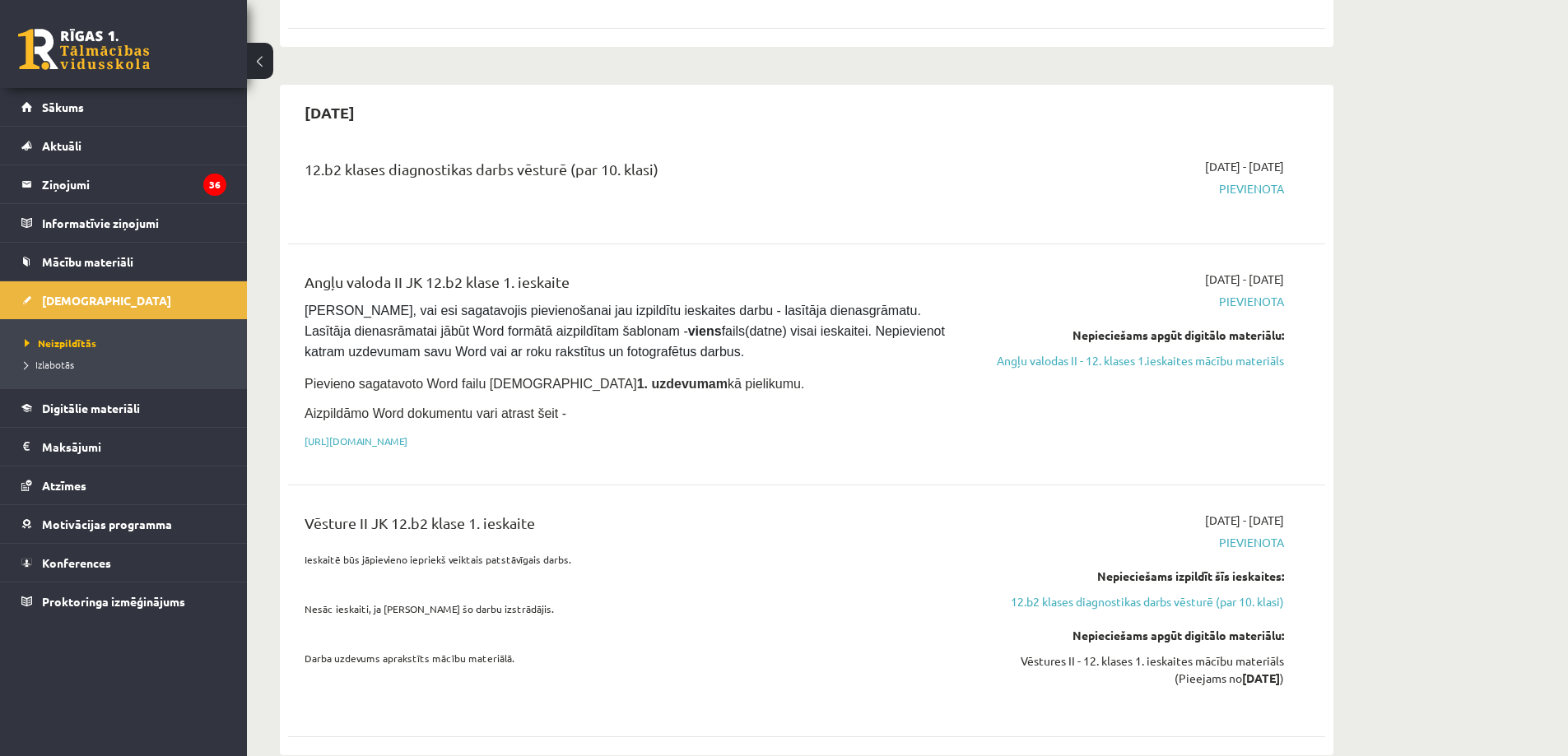
click at [573, 270] on div "Angļu valoda II JK 12.b2 klase 1. ieskaite" at bounding box center [626, 285] width 645 height 31
drag, startPoint x: 573, startPoint y: 237, endPoint x: 315, endPoint y: 244, distance: 258.1
click at [315, 270] on div "Angļu valoda II JK 12.b2 klase 1. ieskaite" at bounding box center [626, 285] width 645 height 31
drag, startPoint x: 361, startPoint y: 236, endPoint x: 574, endPoint y: 235, distance: 213.0
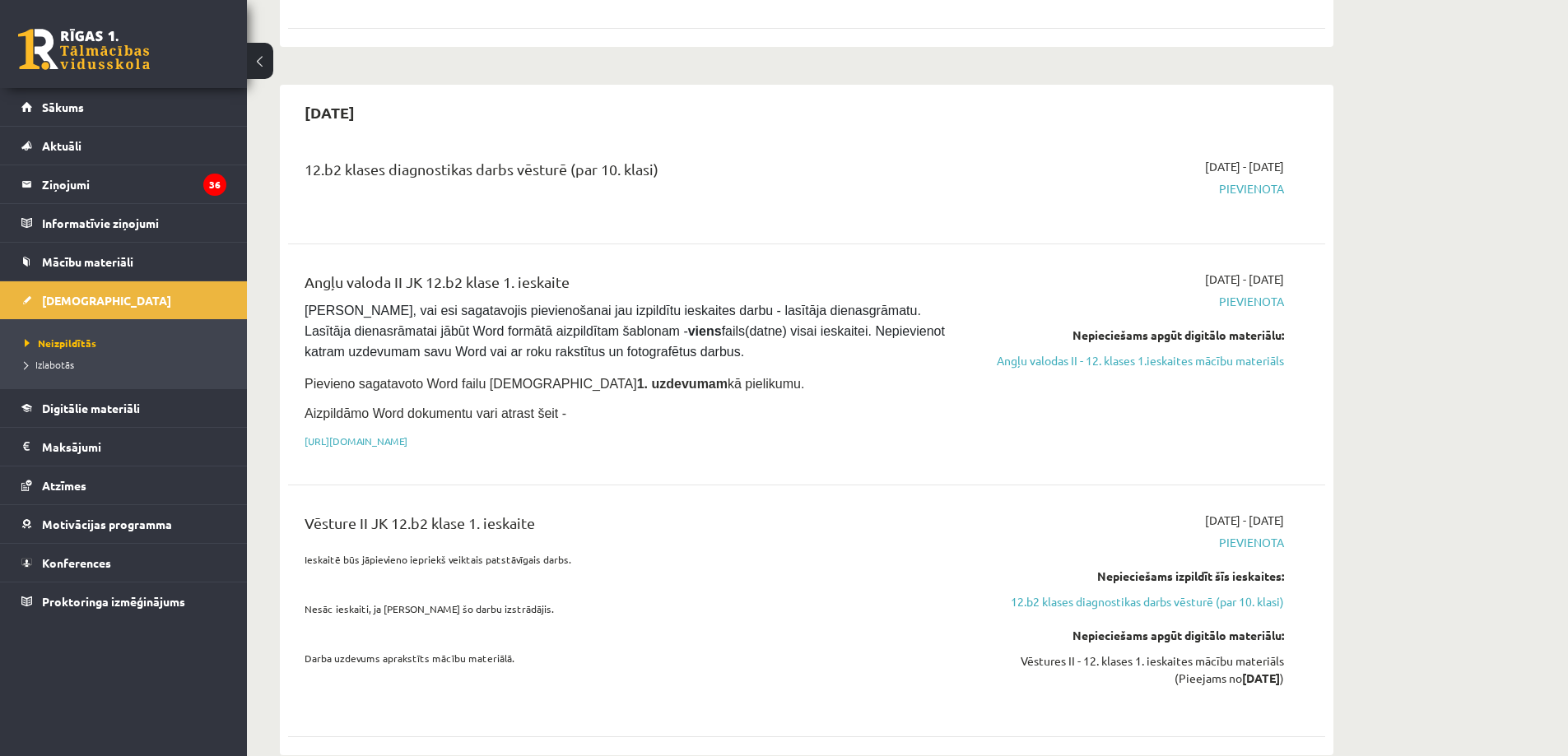
click at [574, 270] on div "Angļu valoda II JK 12.b2 klase 1. ieskaite Pārliecinies, vai esi sagatavojis pi…" at bounding box center [626, 364] width 669 height 188
click at [574, 270] on div "Angļu valoda II JK 12.b2 klase 1. ieskaite" at bounding box center [626, 285] width 645 height 31
drag, startPoint x: 575, startPoint y: 237, endPoint x: 300, endPoint y: 242, distance: 275.0
click at [300, 270] on div "Angļu valoda II JK 12.b2 klase 1. ieskaite Pārliecinies, vai esi sagatavojis pi…" at bounding box center [626, 364] width 669 height 188
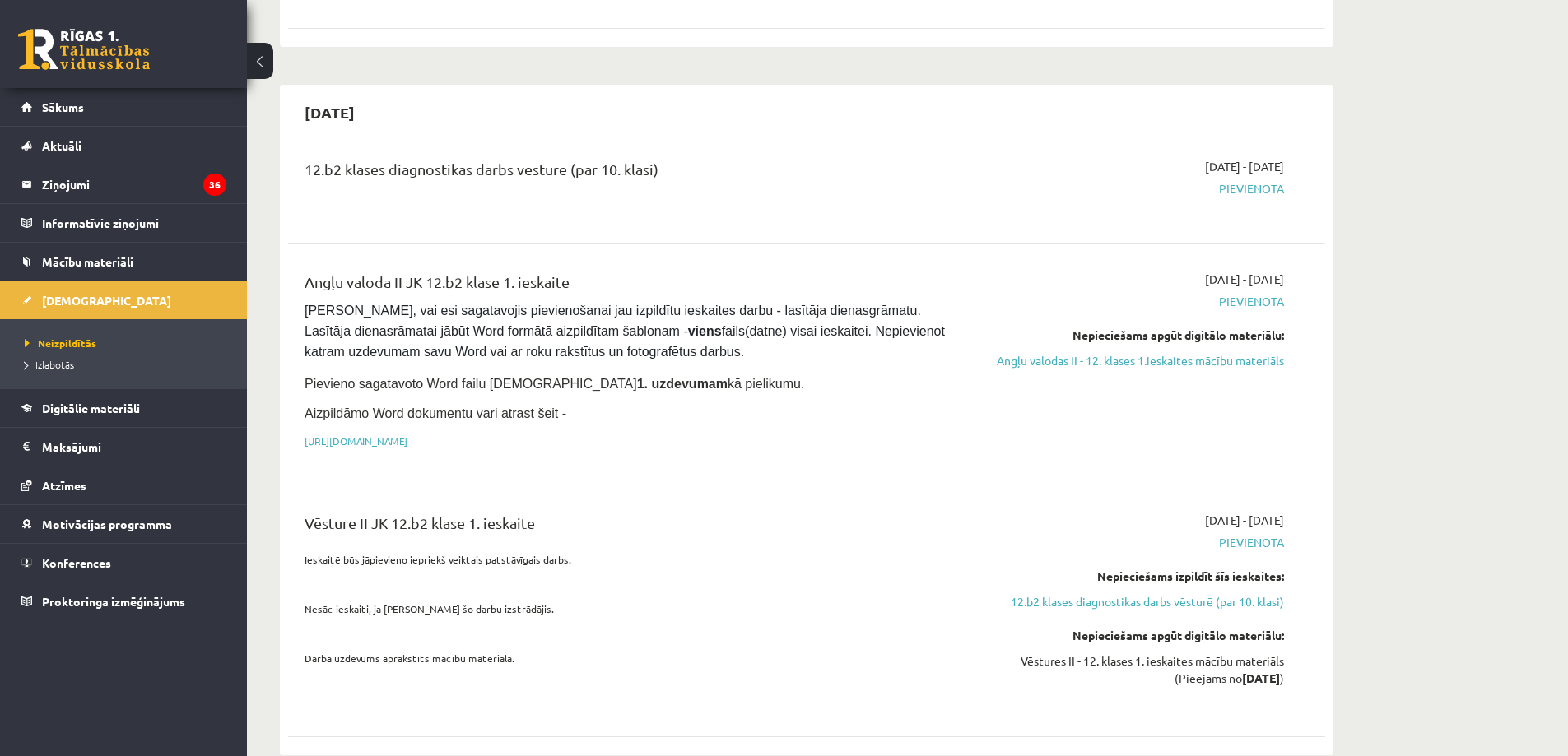
drag, startPoint x: 300, startPoint y: 242, endPoint x: 534, endPoint y: 241, distance: 234.0
click at [534, 270] on div "Angļu valoda II JK 12.b2 klase 1. ieskaite Pārliecinies, vai esi sagatavojis pi…" at bounding box center [626, 364] width 669 height 188
click at [536, 270] on div "Angļu valoda II JK 12.b2 klase 1. ieskaite" at bounding box center [626, 285] width 645 height 31
drag, startPoint x: 577, startPoint y: 246, endPoint x: 314, endPoint y: 244, distance: 263.0
click at [314, 270] on div "Angļu valoda II JK 12.b2 klase 1. ieskaite" at bounding box center [626, 285] width 645 height 31
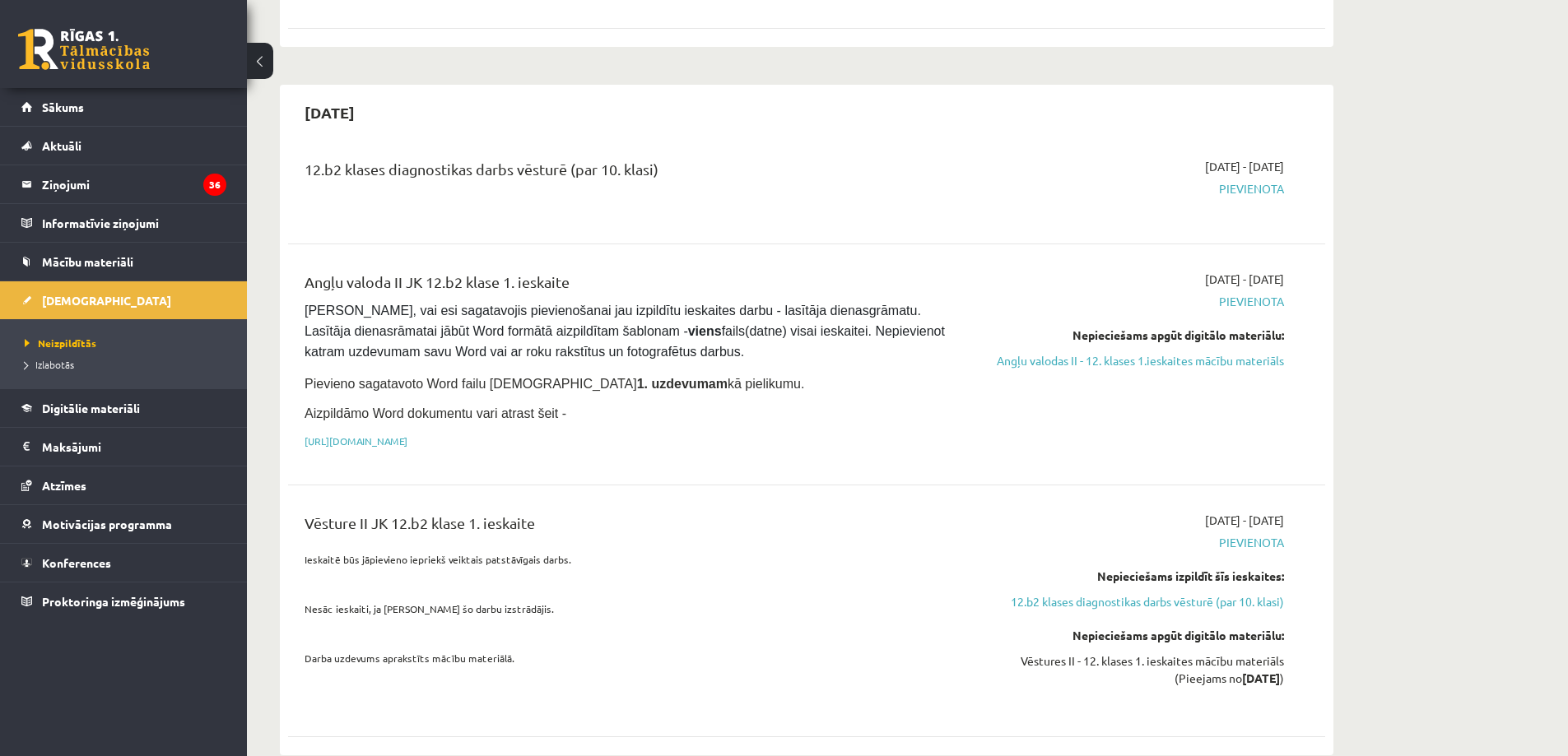
click at [314, 270] on div "Angļu valoda II JK 12.b2 klase 1. ieskaite" at bounding box center [626, 285] width 645 height 31
drag, startPoint x: 304, startPoint y: 243, endPoint x: 576, endPoint y: 246, distance: 272.0
click at [576, 270] on div "Angļu valoda II JK 12.b2 klase 1. ieskaite Pārliecinies, vai esi sagatavojis pi…" at bounding box center [626, 364] width 669 height 188
click at [576, 270] on div "Angļu valoda II JK 12.b2 klase 1. ieskaite" at bounding box center [626, 285] width 645 height 31
drag, startPoint x: 576, startPoint y: 246, endPoint x: 301, endPoint y: 245, distance: 275.0
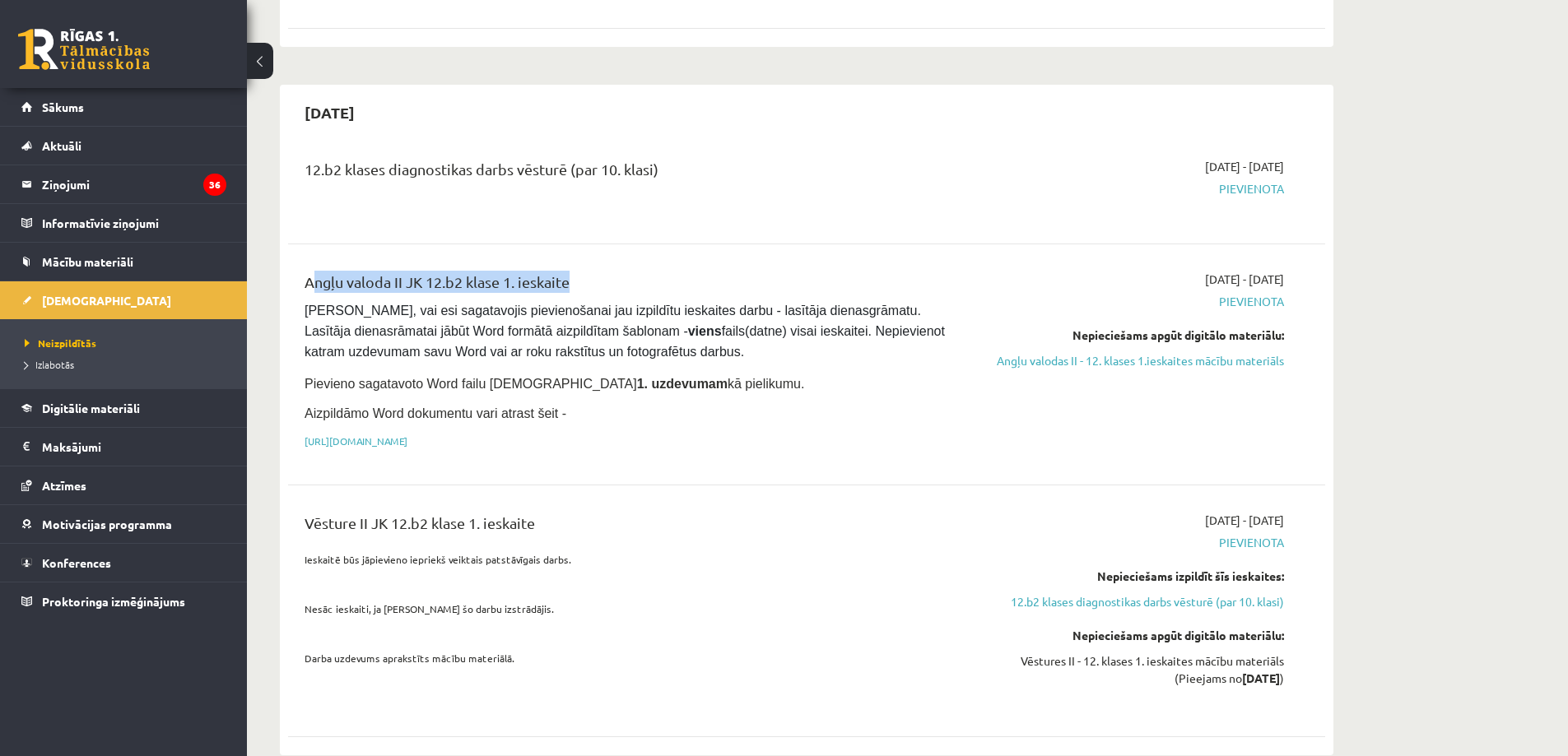
click at [301, 270] on div "Angļu valoda II JK 12.b2 klase 1. ieskaite Pārliecinies, vai esi sagatavojis pi…" at bounding box center [626, 364] width 669 height 188
drag, startPoint x: 301, startPoint y: 245, endPoint x: 548, endPoint y: 244, distance: 247.0
click at [548, 270] on div "Angļu valoda II JK 12.b2 klase 1. ieskaite Pārliecinies, vai esi sagatavojis pi…" at bounding box center [626, 364] width 669 height 188
click at [548, 270] on div "Angļu valoda II JK 12.b2 klase 1. ieskaite" at bounding box center [626, 285] width 645 height 31
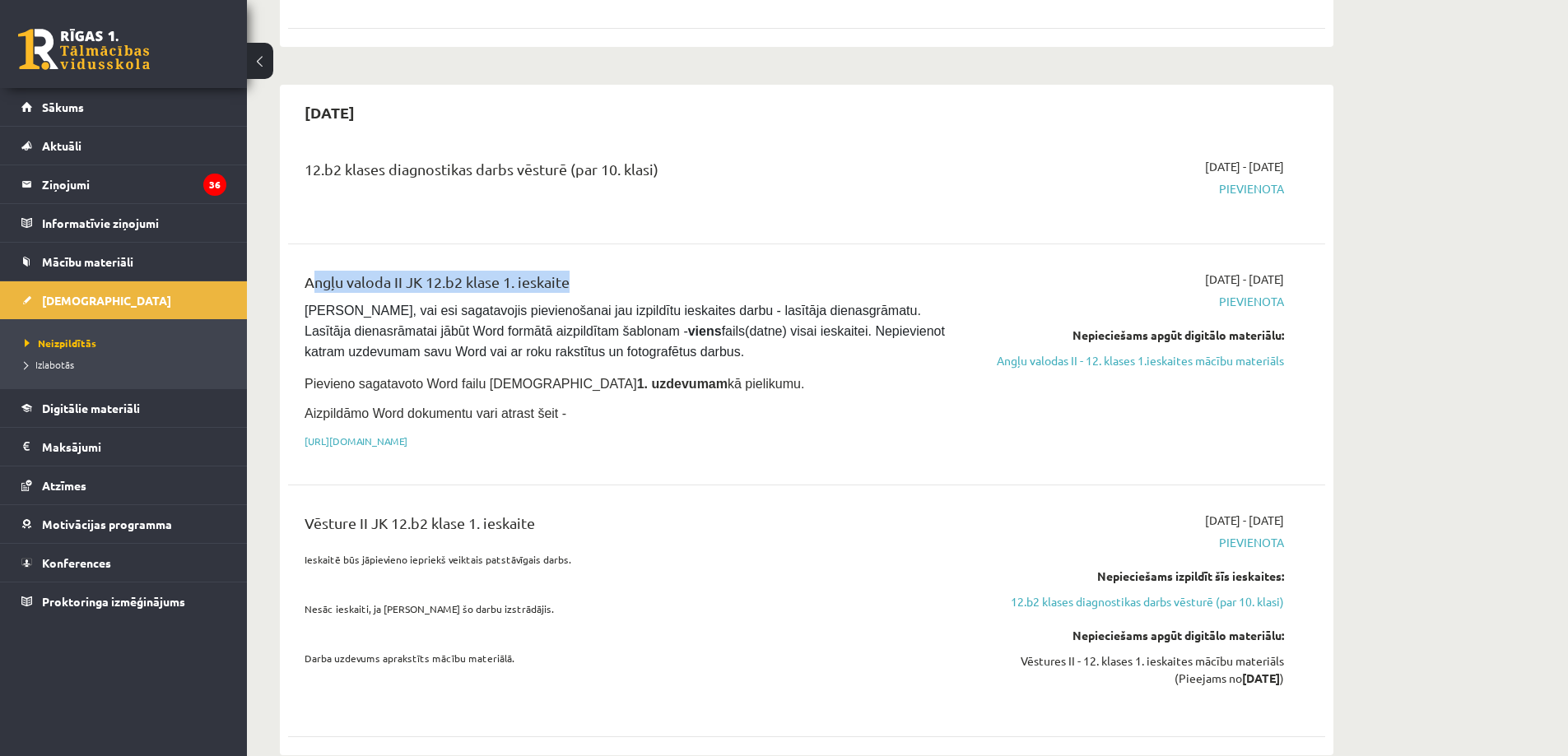
drag, startPoint x: 572, startPoint y: 245, endPoint x: 303, endPoint y: 244, distance: 269.0
click at [303, 270] on div "Angļu valoda II JK 12.b2 klase 1. ieskaite Pārliecinies, vai esi sagatavojis pi…" at bounding box center [626, 364] width 669 height 188
drag, startPoint x: 303, startPoint y: 242, endPoint x: 568, endPoint y: 239, distance: 265.0
click at [568, 270] on div "Angļu valoda II JK 12.b2 klase 1. ieskaite Pārliecinies, vai esi sagatavojis pi…" at bounding box center [626, 364] width 669 height 188
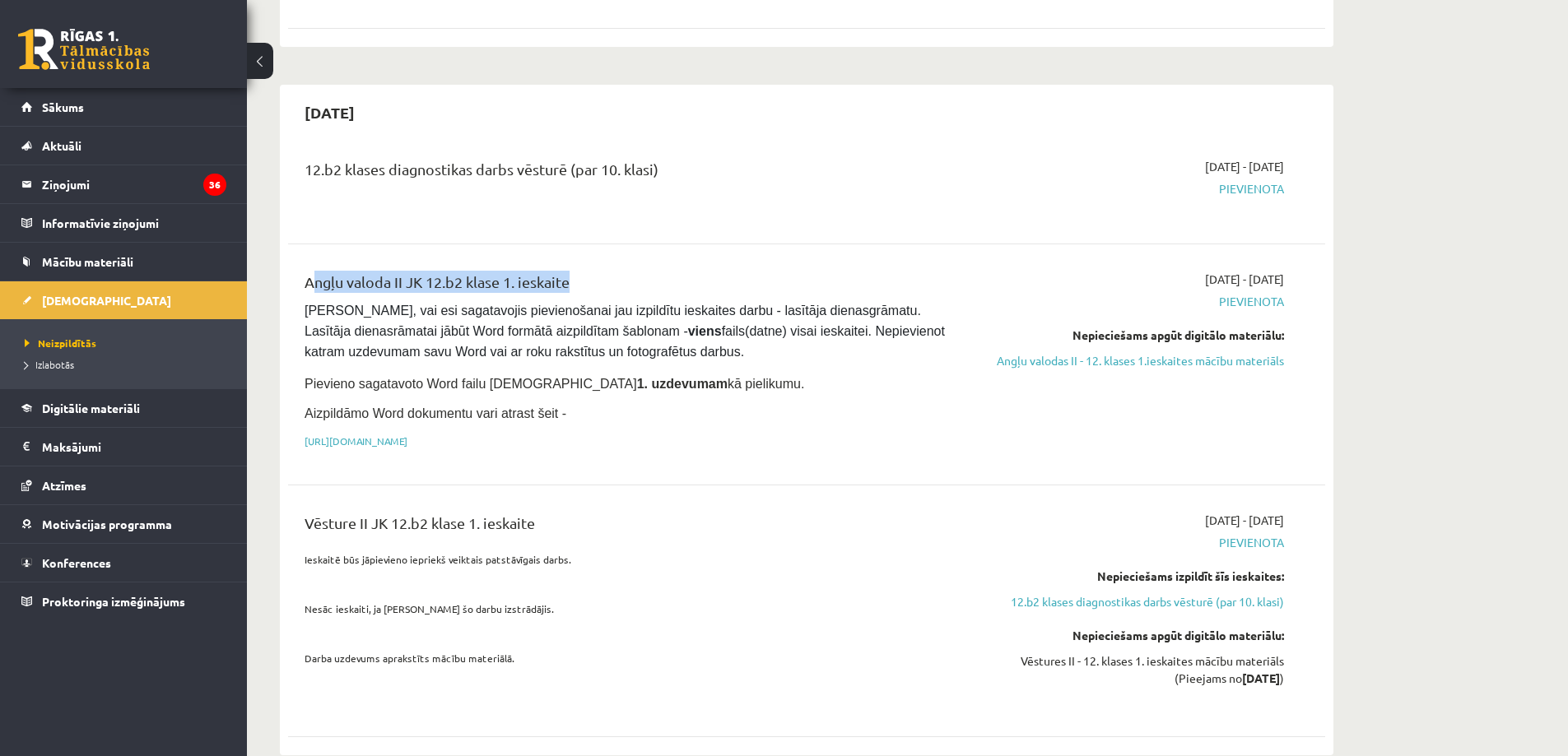
click at [568, 270] on div "Angļu valoda II JK 12.b2 klase 1. ieskaite" at bounding box center [626, 285] width 645 height 31
drag, startPoint x: 579, startPoint y: 239, endPoint x: 296, endPoint y: 242, distance: 283.0
click at [296, 270] on div "Angļu valoda II JK 12.b2 klase 1. ieskaite Pārliecinies, vai esi sagatavojis pi…" at bounding box center [626, 364] width 669 height 188
drag, startPoint x: 296, startPoint y: 242, endPoint x: 535, endPoint y: 241, distance: 239.0
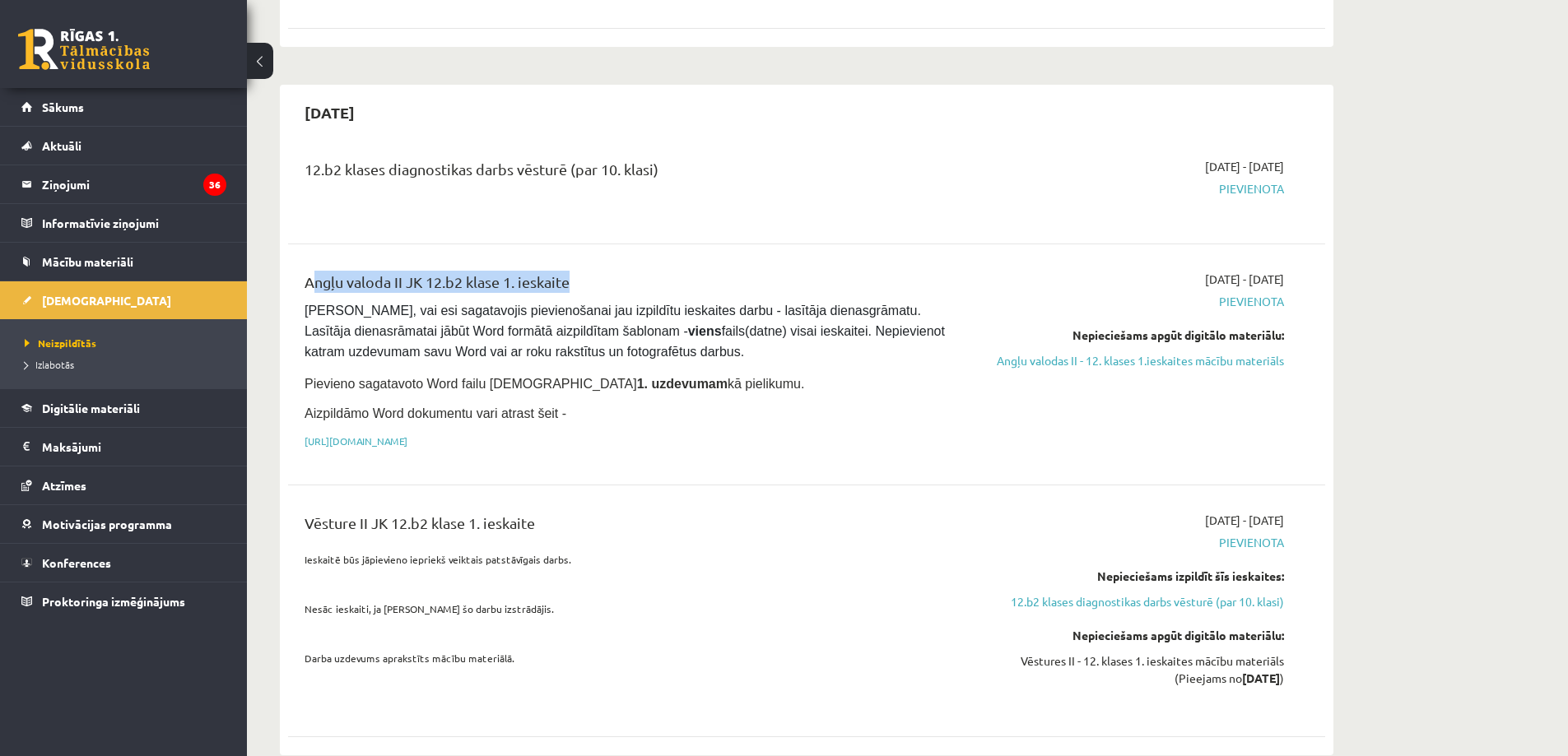
click at [535, 270] on div "Angļu valoda II JK 12.b2 klase 1. ieskaite Pārliecinies, vai esi sagatavojis pi…" at bounding box center [626, 364] width 669 height 188
click at [535, 270] on div "Angļu valoda II JK 12.b2 klase 1. ieskaite" at bounding box center [626, 285] width 645 height 31
drag, startPoint x: 522, startPoint y: 244, endPoint x: 308, endPoint y: 239, distance: 214.1
click at [308, 270] on div "Angļu valoda II JK 12.b2 klase 1. ieskaite" at bounding box center [626, 285] width 645 height 31
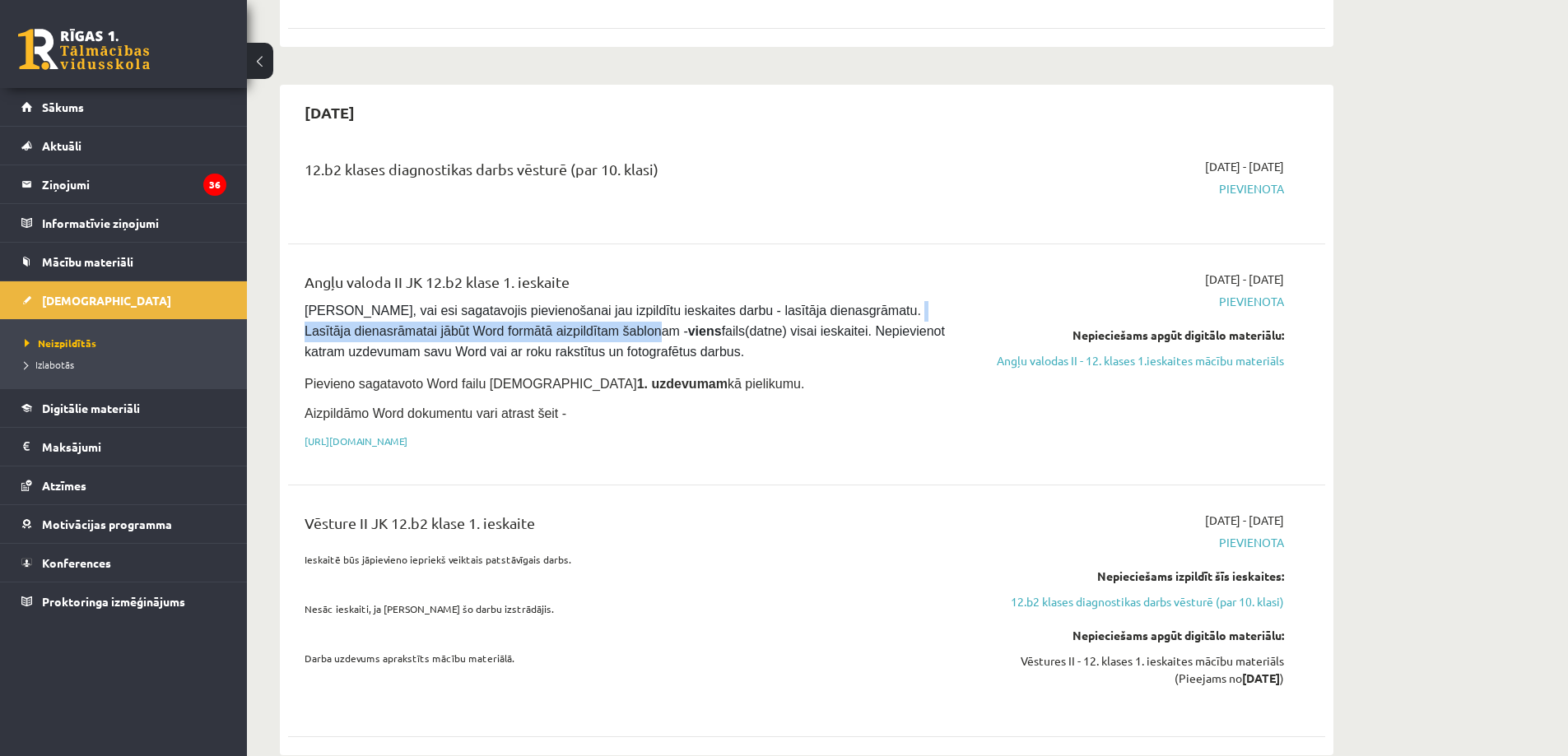
drag, startPoint x: 300, startPoint y: 294, endPoint x: 638, endPoint y: 286, distance: 338.1
click at [638, 286] on div "Angļu valoda II JK 12.b2 klase 1. ieskaite Pārliecinies, vai esi sagatavojis pi…" at bounding box center [626, 364] width 669 height 188
click at [638, 304] on span "Pārliecinies, vai esi sagatavojis pievienošanai jau izpildītu ieskaites darbu -…" at bounding box center [626, 331] width 644 height 55
drag, startPoint x: 506, startPoint y: 292, endPoint x: 597, endPoint y: 293, distance: 91.0
click at [597, 304] on span "Pārliecinies, vai esi sagatavojis pievienošanai jau izpildītu ieskaites darbu -…" at bounding box center [626, 331] width 644 height 55
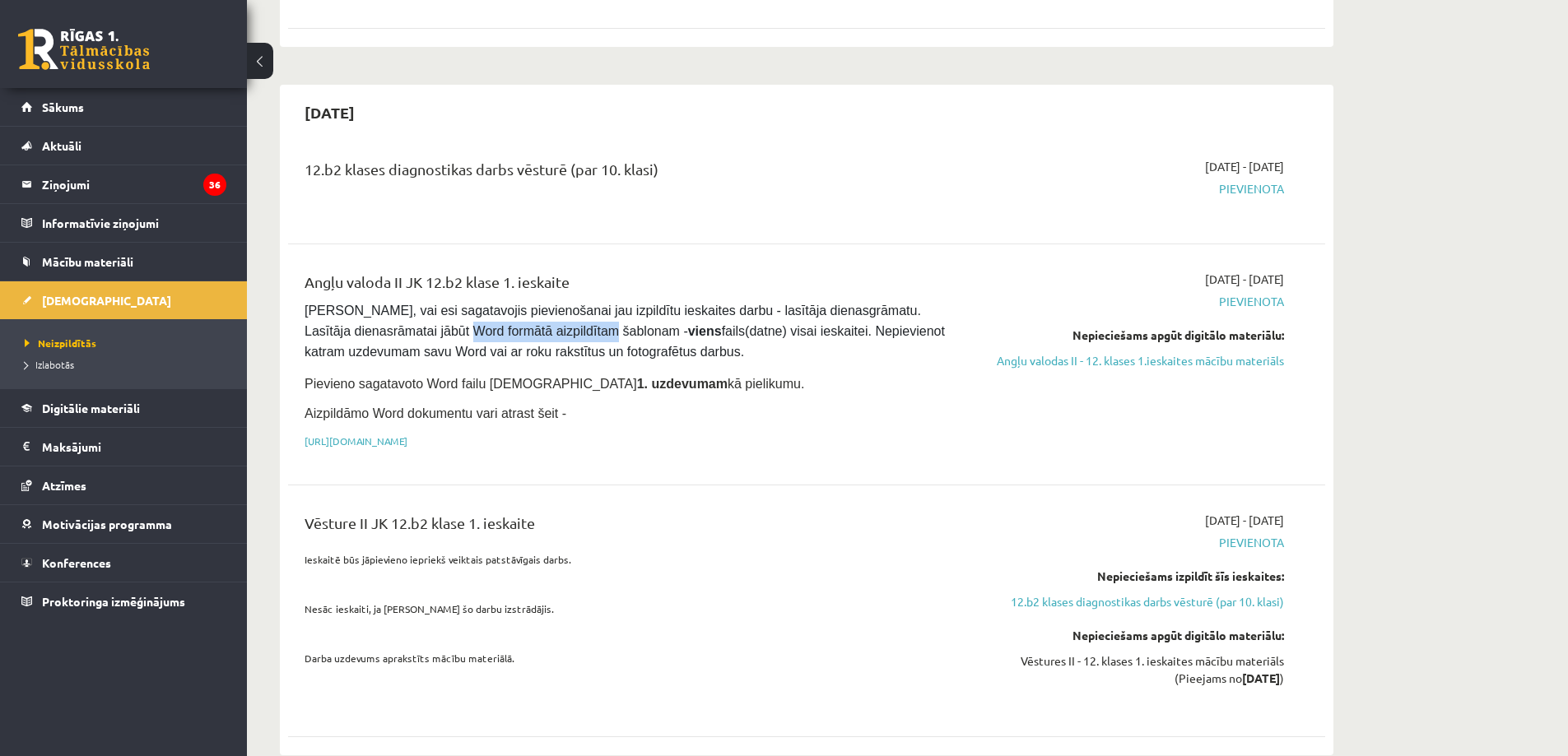
click at [597, 304] on span "Pārliecinies, vai esi sagatavojis pievienošanai jau izpildītu ieskaites darbu -…" at bounding box center [626, 331] width 644 height 55
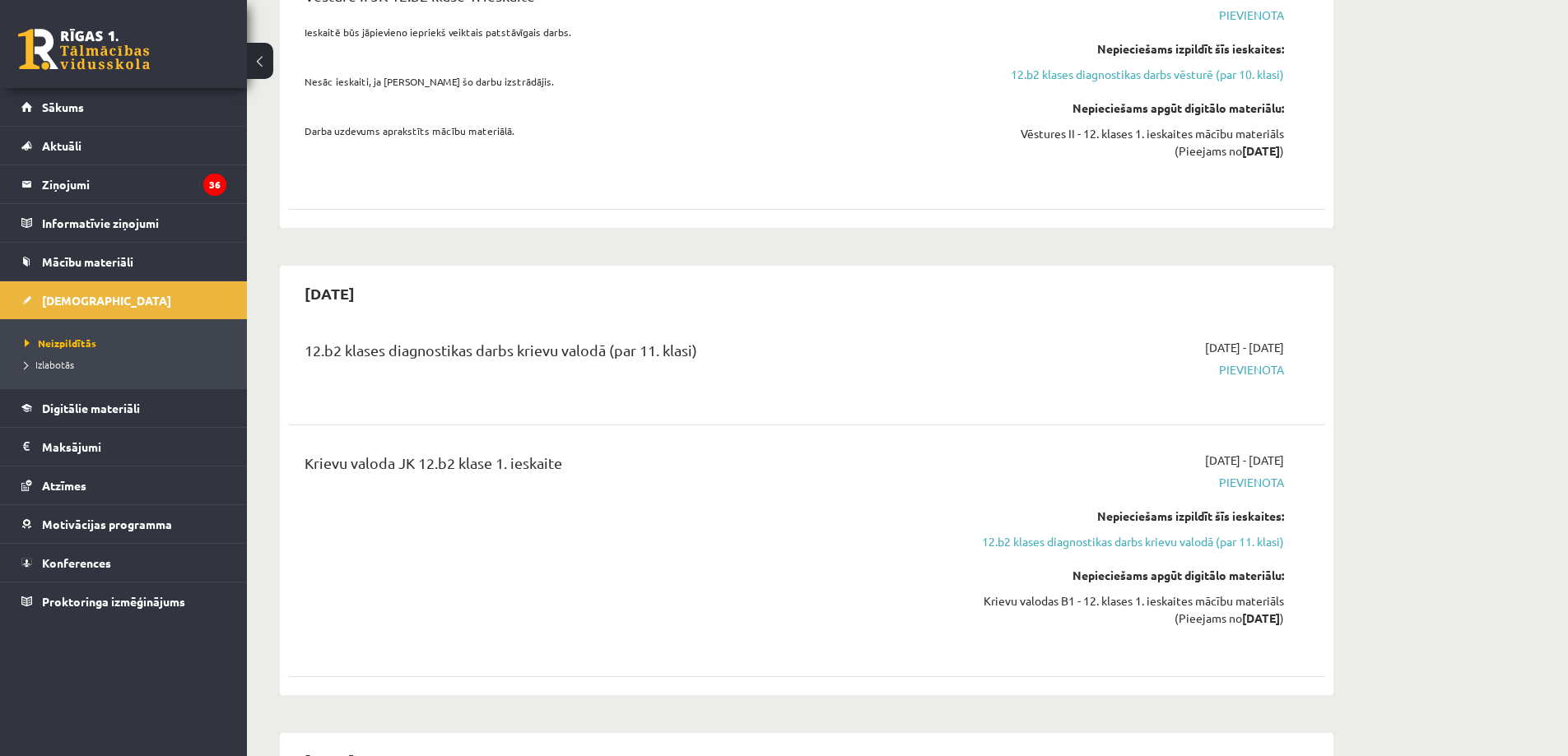
scroll to position [1481, 0]
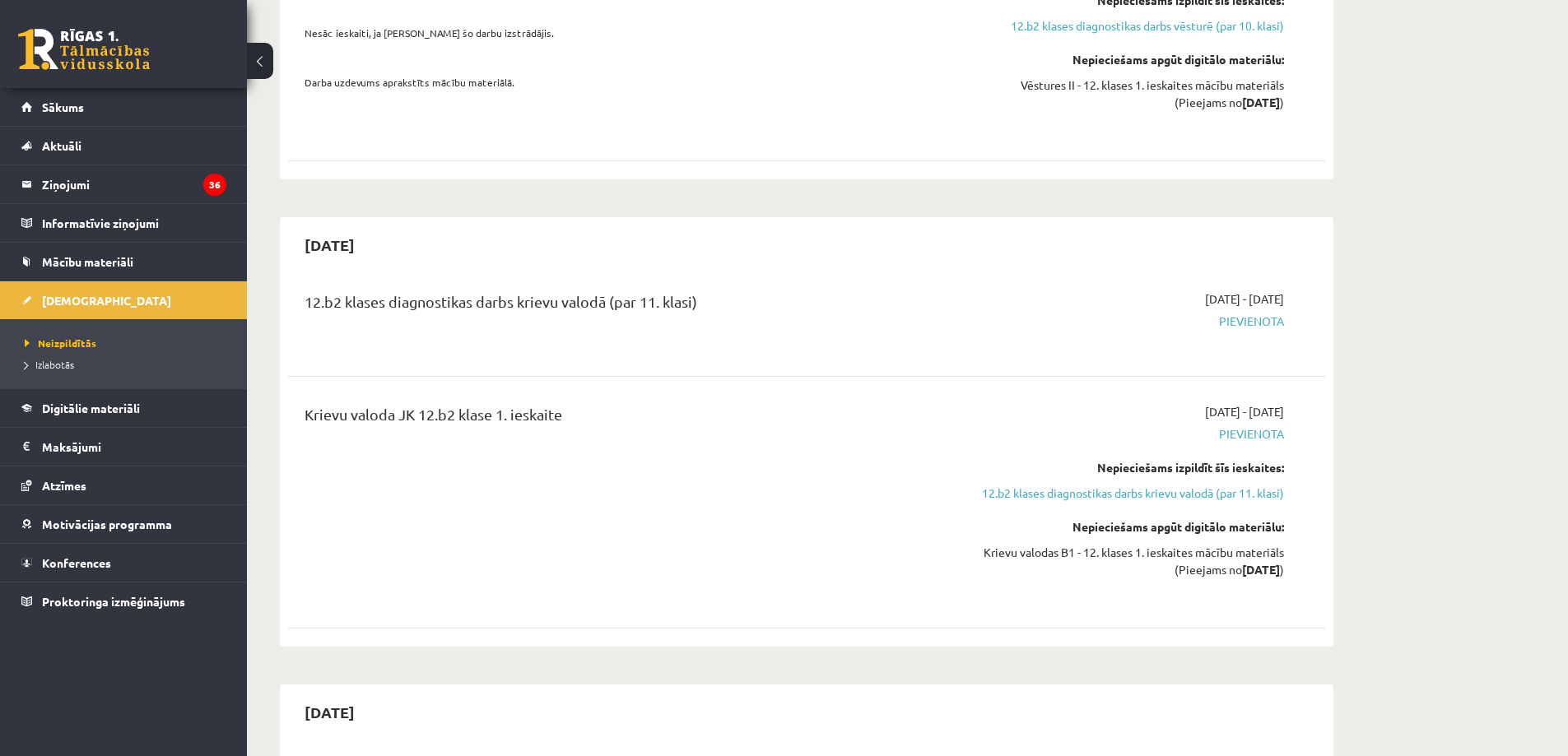
drag, startPoint x: 307, startPoint y: 261, endPoint x: 730, endPoint y: 266, distance: 423.0
click at [730, 290] on div "12.b2 klases diagnostikas darbs krievu valodā (par 11. klasi)" at bounding box center [626, 305] width 645 height 31
drag, startPoint x: 571, startPoint y: 373, endPoint x: 304, endPoint y: 374, distance: 267.0
click at [304, 403] on div "Krievu valoda JK 12.b2 klase 1. ieskaite" at bounding box center [626, 502] width 669 height 199
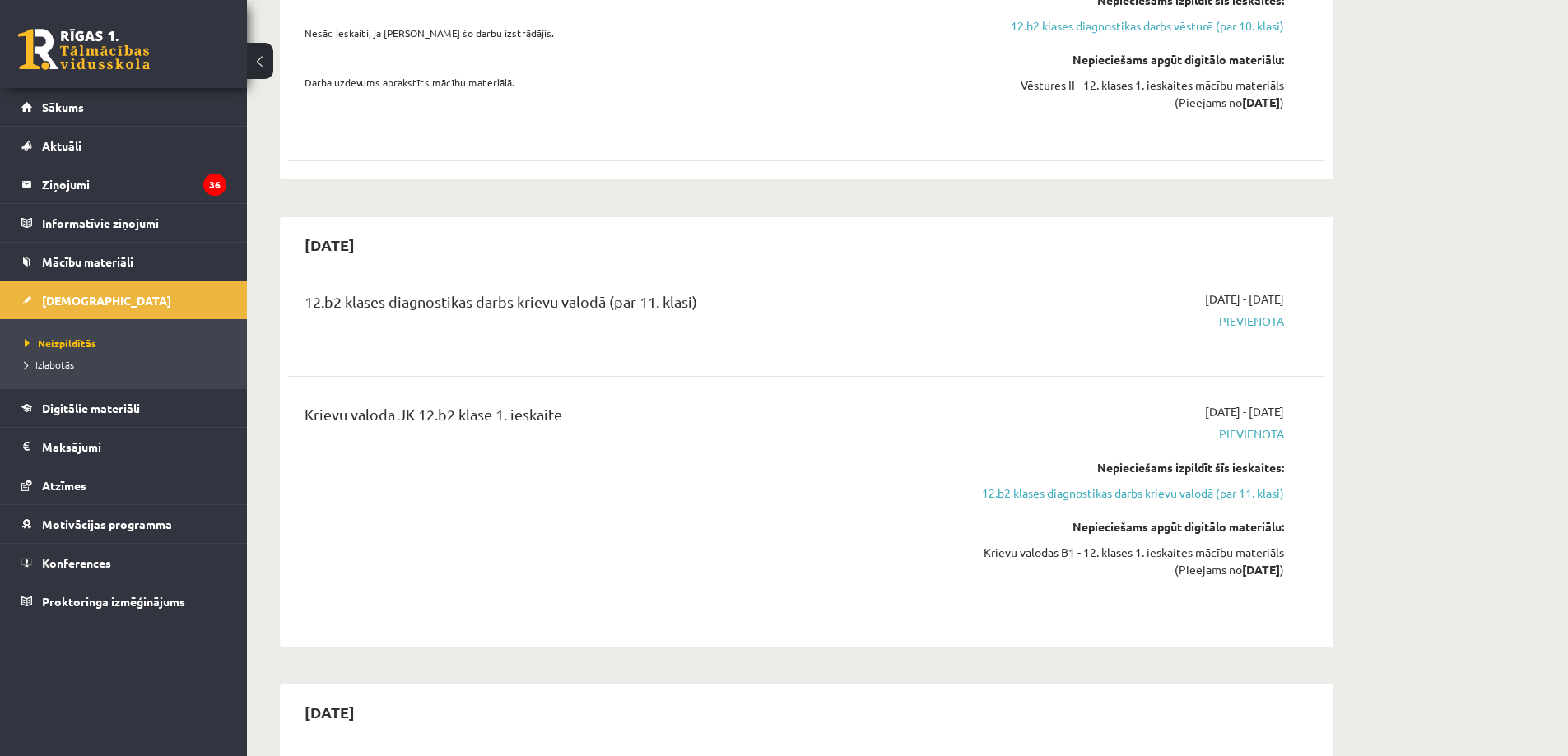
click at [304, 403] on div "Krievu valoda JK 12.b2 klase 1. ieskaite" at bounding box center [626, 502] width 669 height 199
drag, startPoint x: 304, startPoint y: 374, endPoint x: 559, endPoint y: 364, distance: 255.2
click at [559, 403] on div "Krievu valoda JK 12.b2 klase 1. ieskaite" at bounding box center [626, 502] width 669 height 199
click at [559, 403] on div "Krievu valoda JK 12.b2 klase 1. ieskaite" at bounding box center [626, 418] width 645 height 31
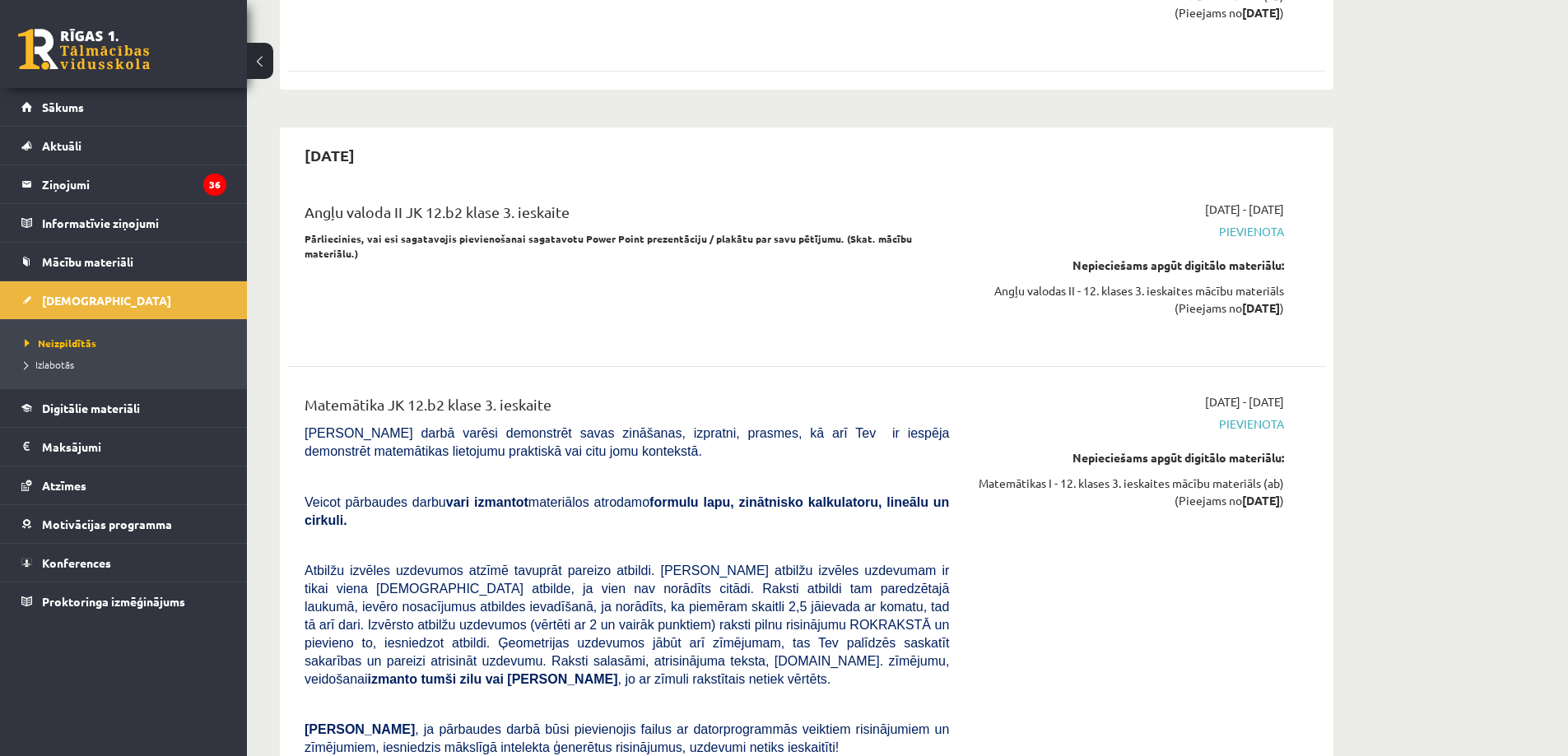
scroll to position [5101, 0]
drag, startPoint x: 300, startPoint y: 132, endPoint x: 579, endPoint y: 143, distance: 279.2
click at [579, 200] on div "Angļu valoda II JK 12.b2 klase 3. ieskaite Pārliecinies, vai esi sagatavojis pi…" at bounding box center [626, 270] width 669 height 139
click at [579, 200] on div "Angļu valoda II JK 12.b2 klase 3. ieskaite" at bounding box center [626, 215] width 645 height 31
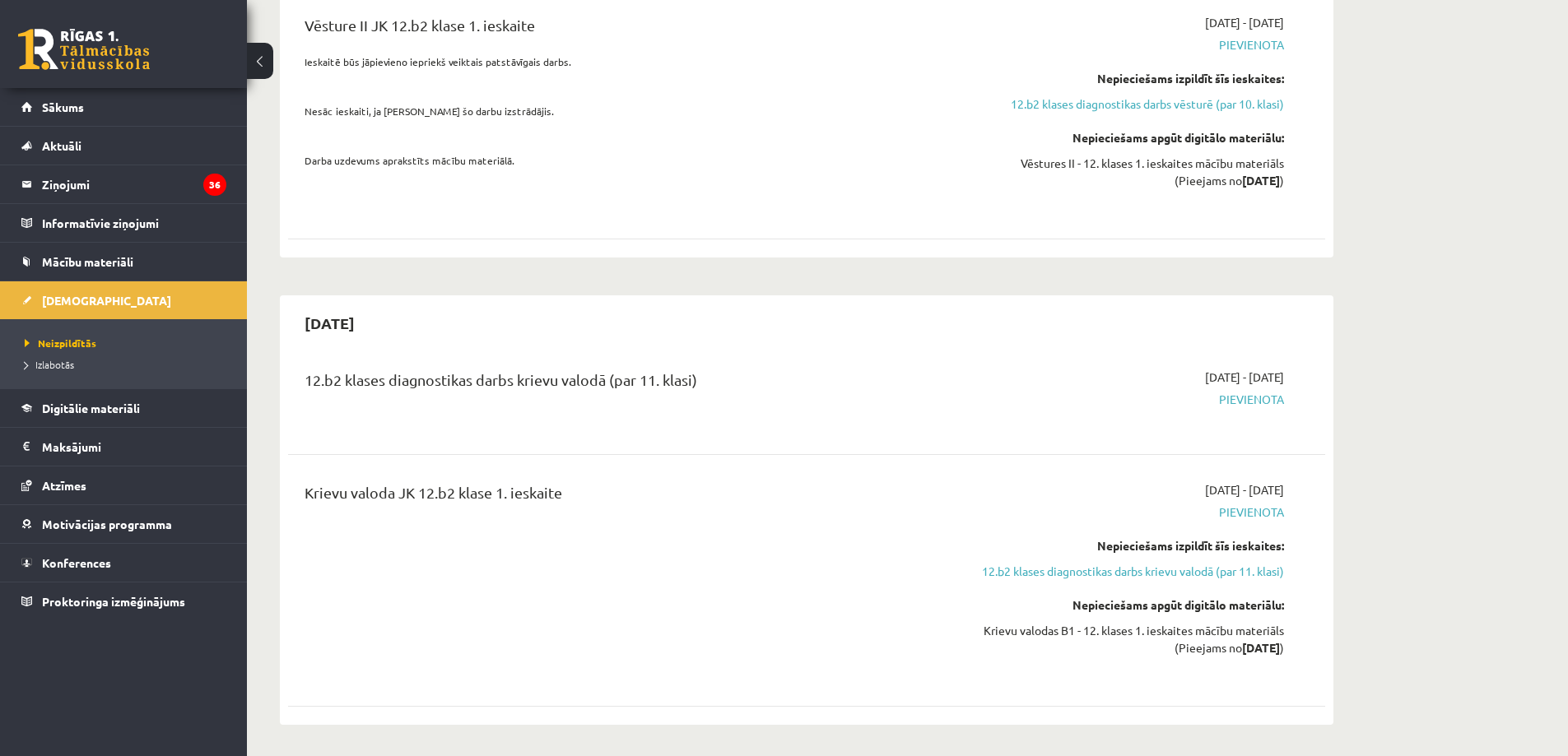
scroll to position [1399, 0]
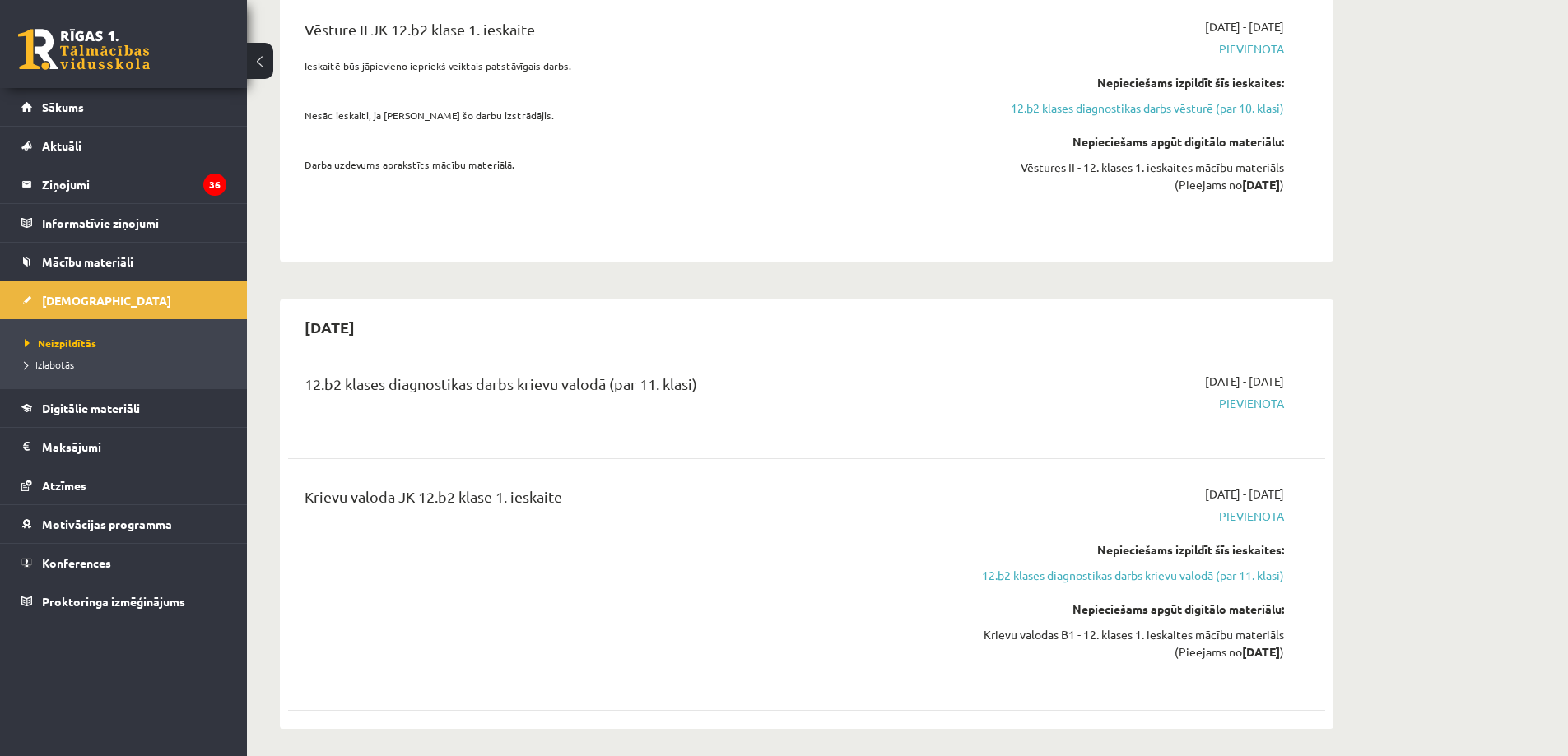
drag, startPoint x: 346, startPoint y: 284, endPoint x: 387, endPoint y: 284, distance: 41.0
click at [372, 308] on h2 "[DATE]" at bounding box center [329, 327] width 83 height 39
drag, startPoint x: 387, startPoint y: 284, endPoint x: 352, endPoint y: 282, distance: 35.1
click at [352, 308] on h2 "[DATE]" at bounding box center [329, 327] width 83 height 39
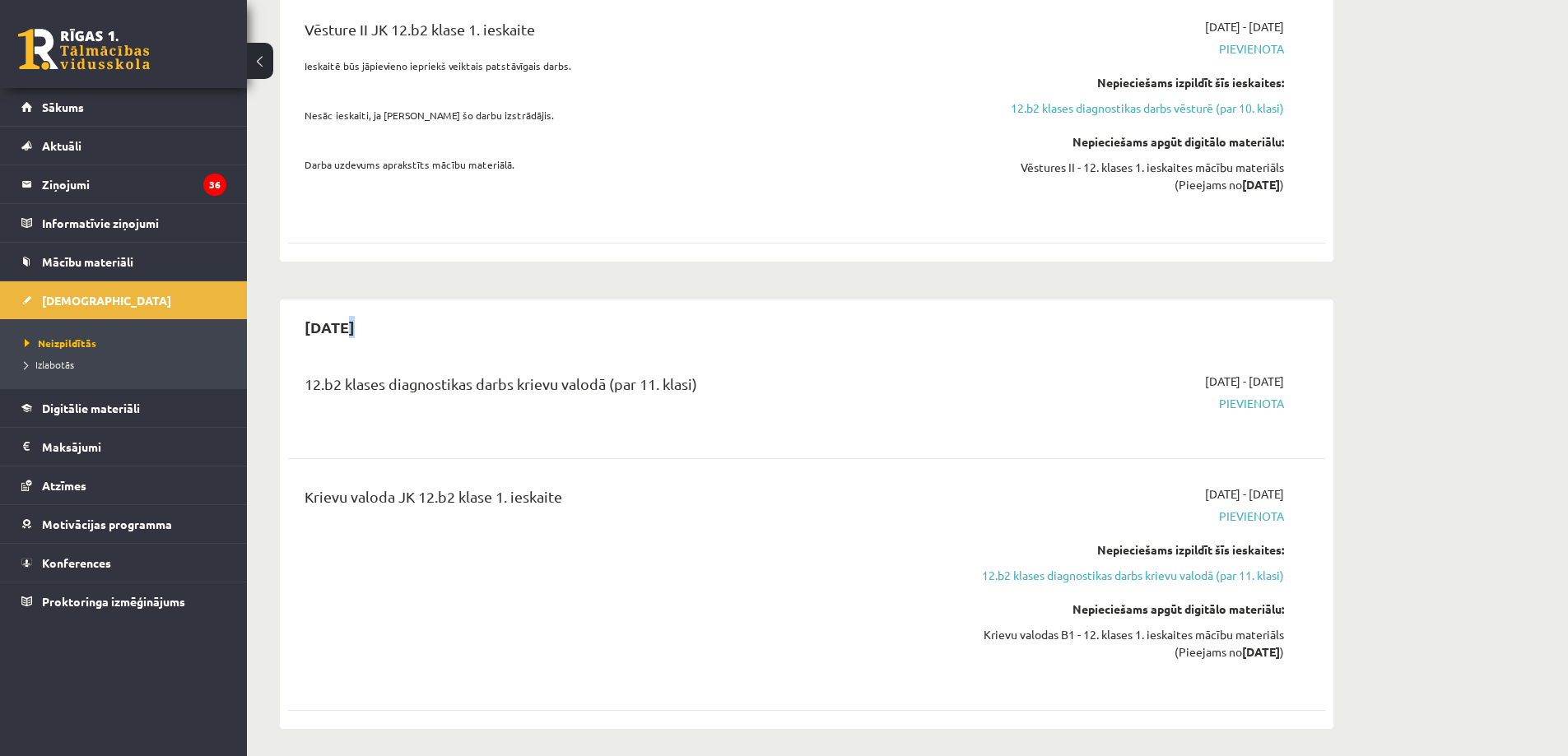
click at [352, 308] on h2 "[DATE]" at bounding box center [329, 327] width 83 height 39
drag, startPoint x: 1158, startPoint y: 342, endPoint x: 1218, endPoint y: 337, distance: 60.2
click at [1218, 373] on span "[DATE] - [DATE]" at bounding box center [1244, 381] width 79 height 17
drag, startPoint x: 1218, startPoint y: 337, endPoint x: 1268, endPoint y: 336, distance: 50.0
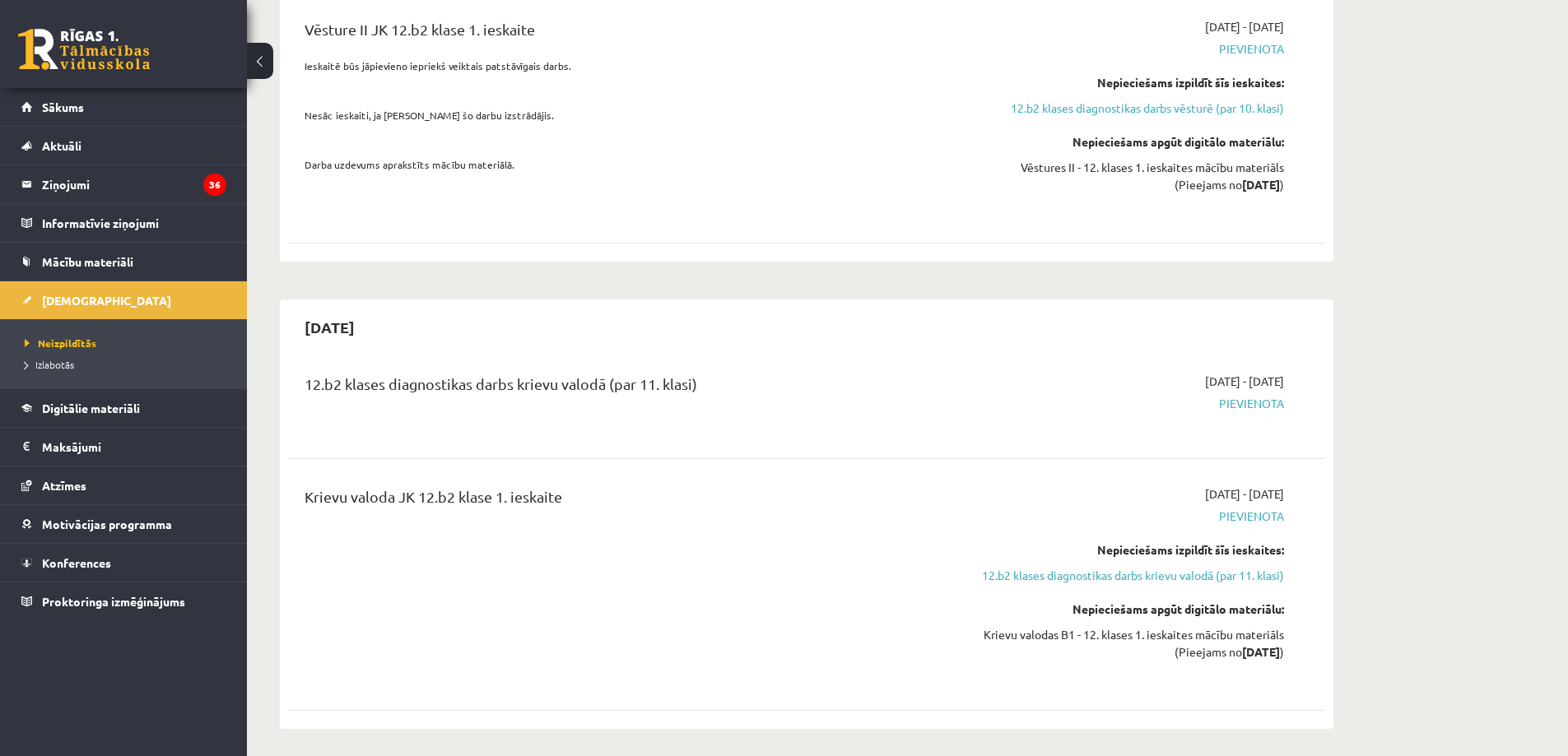
click at [1268, 373] on span "[DATE] - [DATE]" at bounding box center [1244, 381] width 79 height 17
click at [1270, 373] on span "[DATE] - [DATE]" at bounding box center [1244, 381] width 79 height 17
drag, startPoint x: 1284, startPoint y: 335, endPoint x: 1161, endPoint y: 340, distance: 123.1
click at [1161, 373] on div "2025-10-01 - 2025-10-15 Pievienota" at bounding box center [1129, 403] width 335 height 60
click at [1205, 373] on span "[DATE] - [DATE]" at bounding box center [1244, 381] width 79 height 17
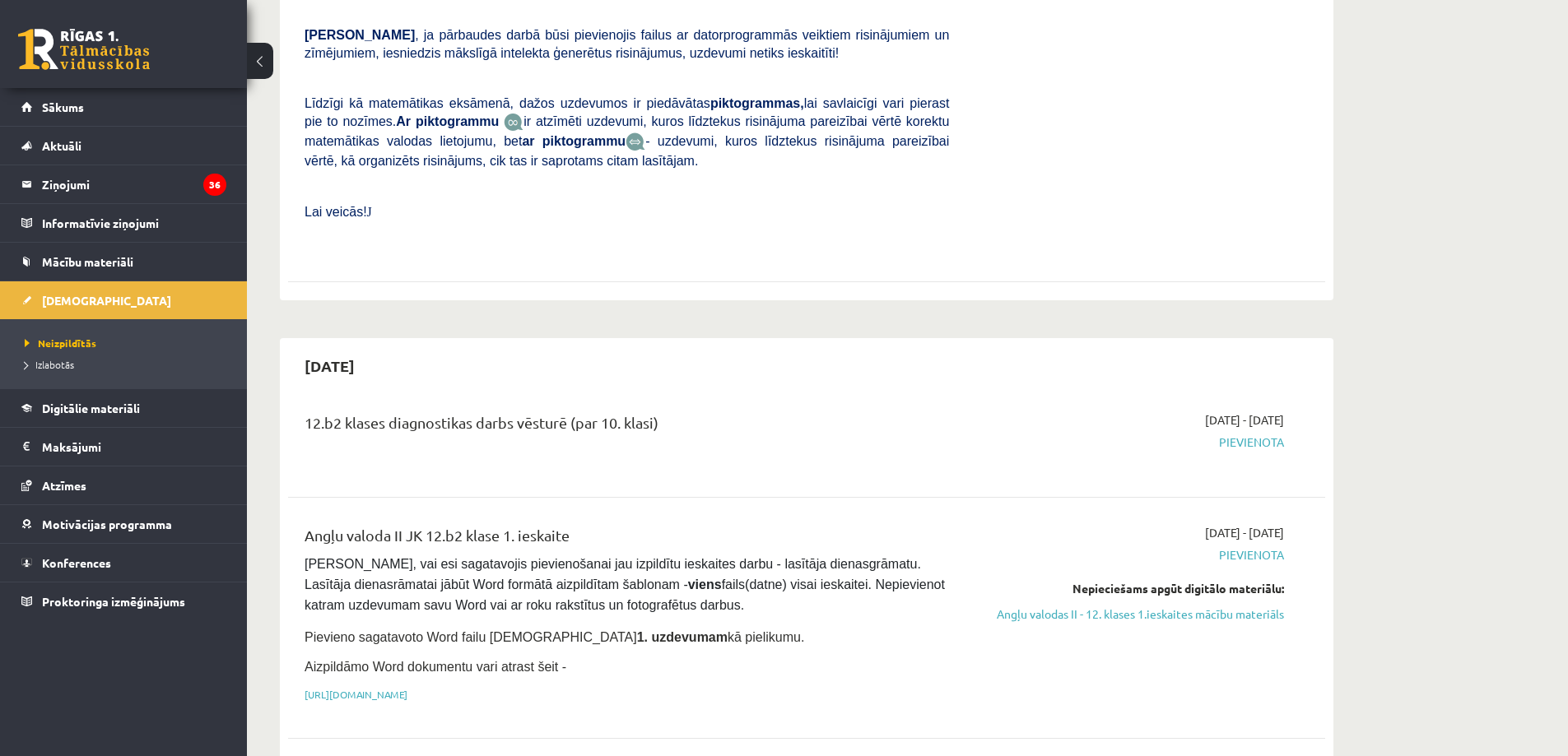
scroll to position [658, 0]
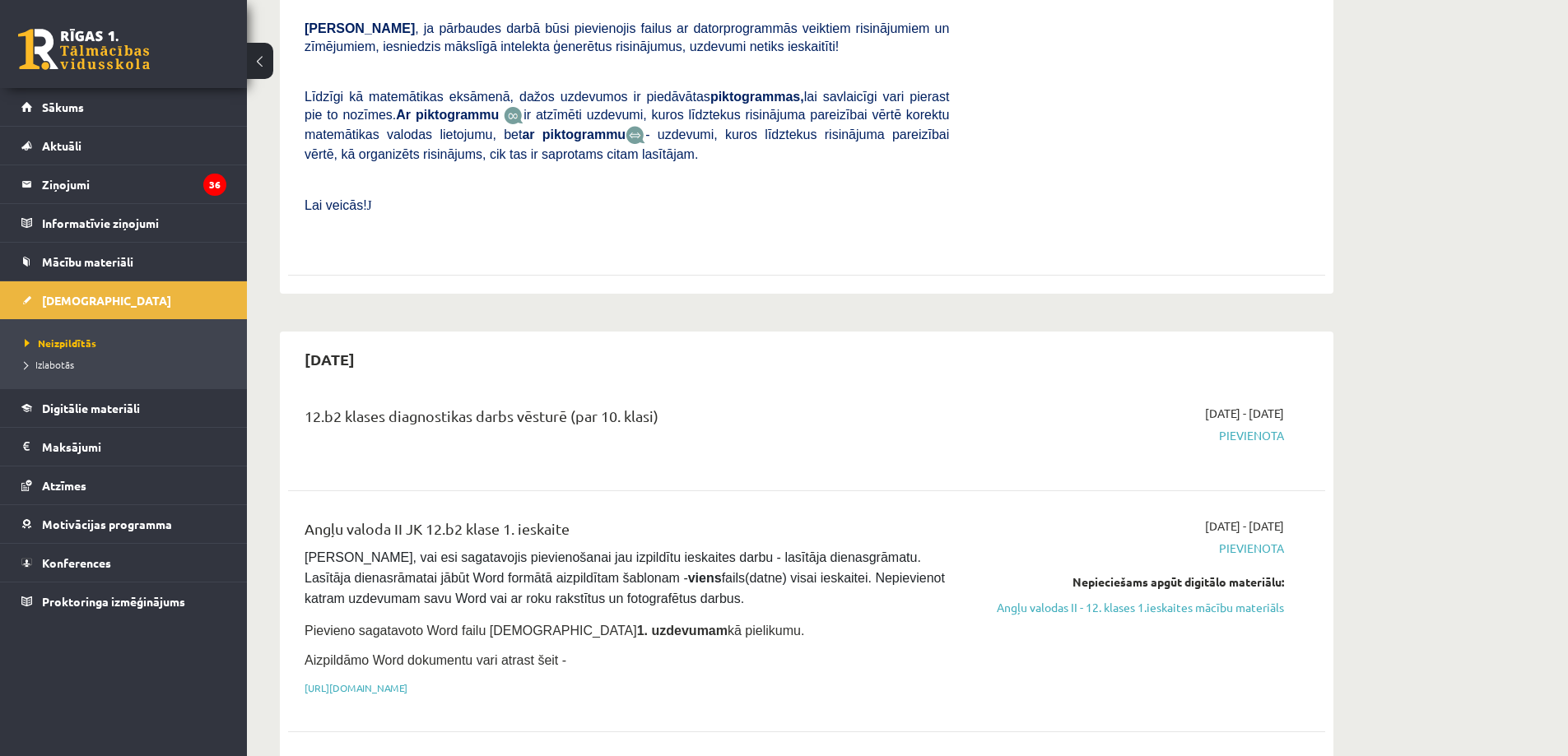
drag, startPoint x: 296, startPoint y: 375, endPoint x: 675, endPoint y: 368, distance: 379.1
click at [675, 404] on div "12.b2 klases diagnostikas darbs vēsturē (par 10. klasi)" at bounding box center [626, 434] width 669 height 60
click at [675, 404] on div "12.b2 klases diagnostikas darbs vēsturē (par 10. klasi)" at bounding box center [626, 419] width 645 height 31
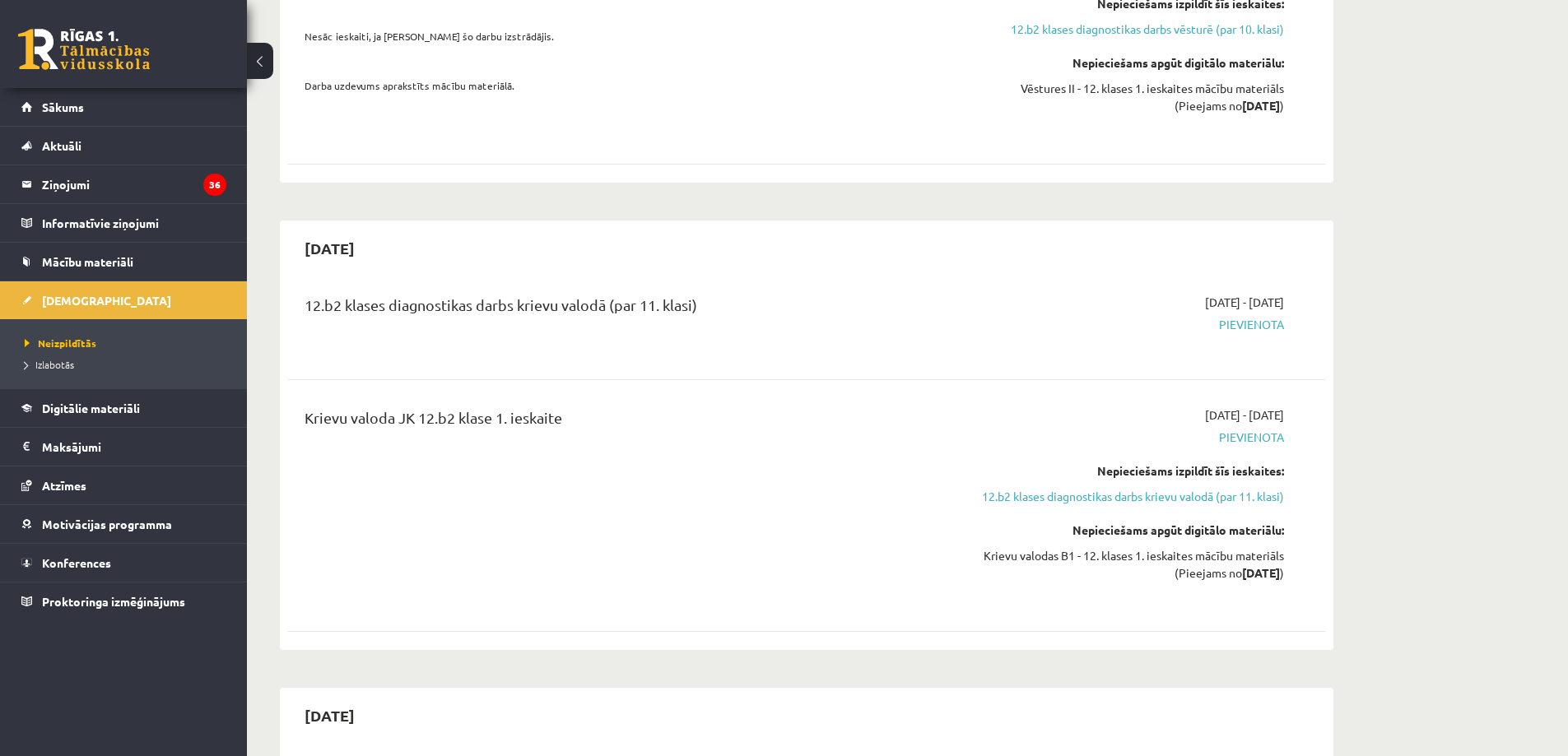
scroll to position [1481, 0]
drag, startPoint x: 468, startPoint y: 253, endPoint x: 664, endPoint y: 251, distance: 196.0
click at [664, 290] on div "12.b2 klases diagnostikas darbs krievu valodā (par 11. klasi)" at bounding box center [626, 305] width 645 height 31
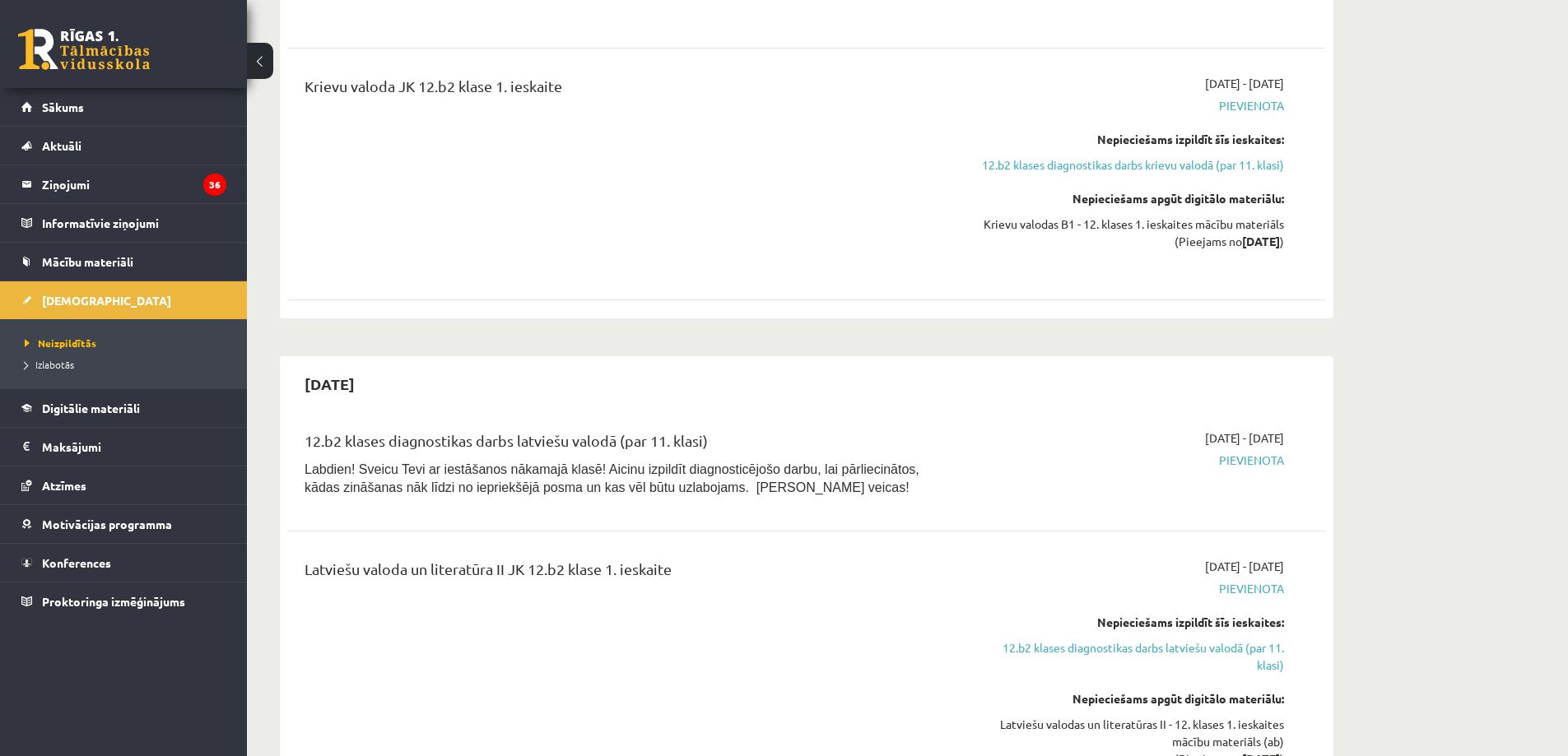
scroll to position [1810, 0]
drag, startPoint x: 306, startPoint y: 393, endPoint x: 718, endPoint y: 377, distance: 412.3
click at [718, 412] on div "12.b2 klases diagnostikas darbs latviešu valodā (par 11. klasi) Labdien! Sveicu…" at bounding box center [806, 466] width 1037 height 108
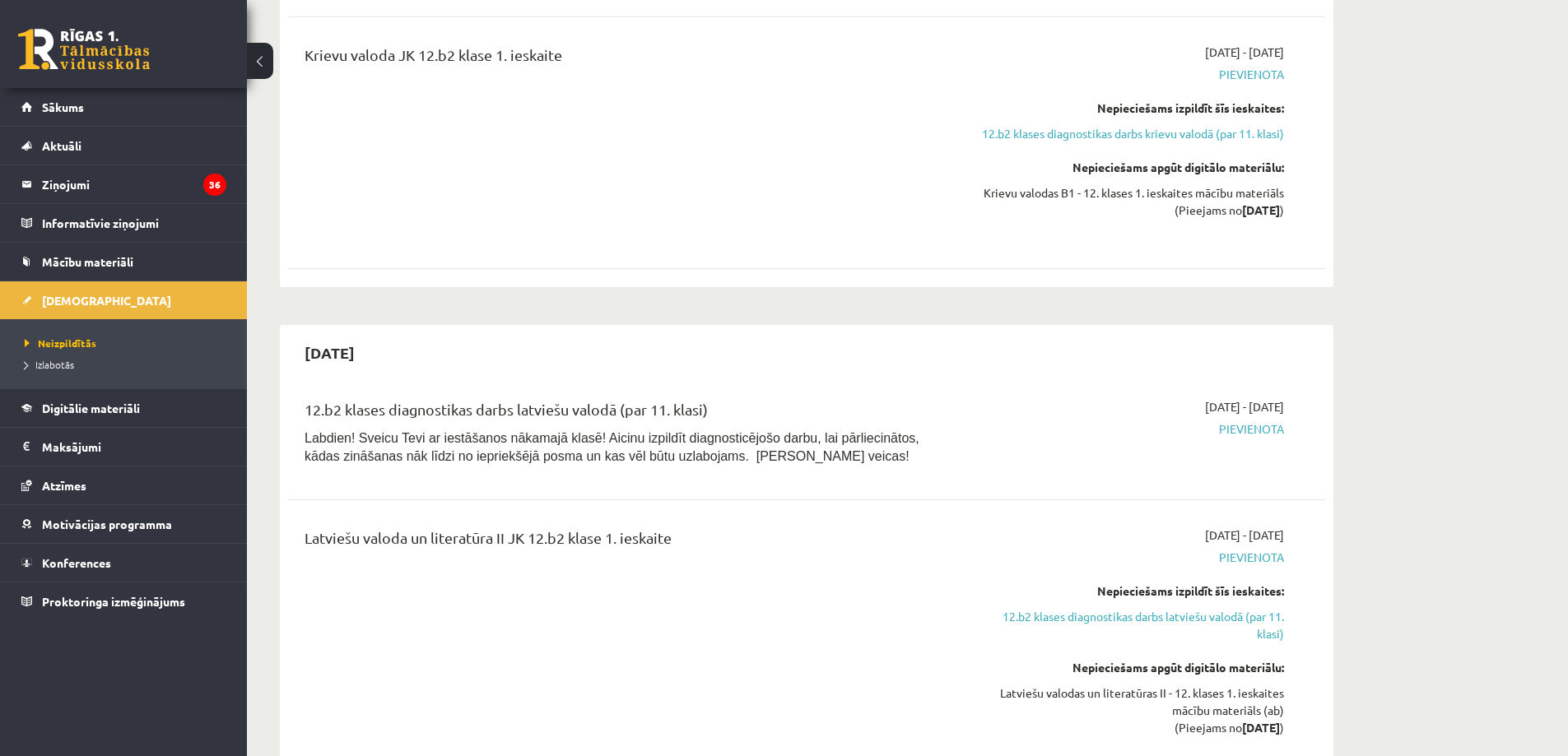
scroll to position [1974, 0]
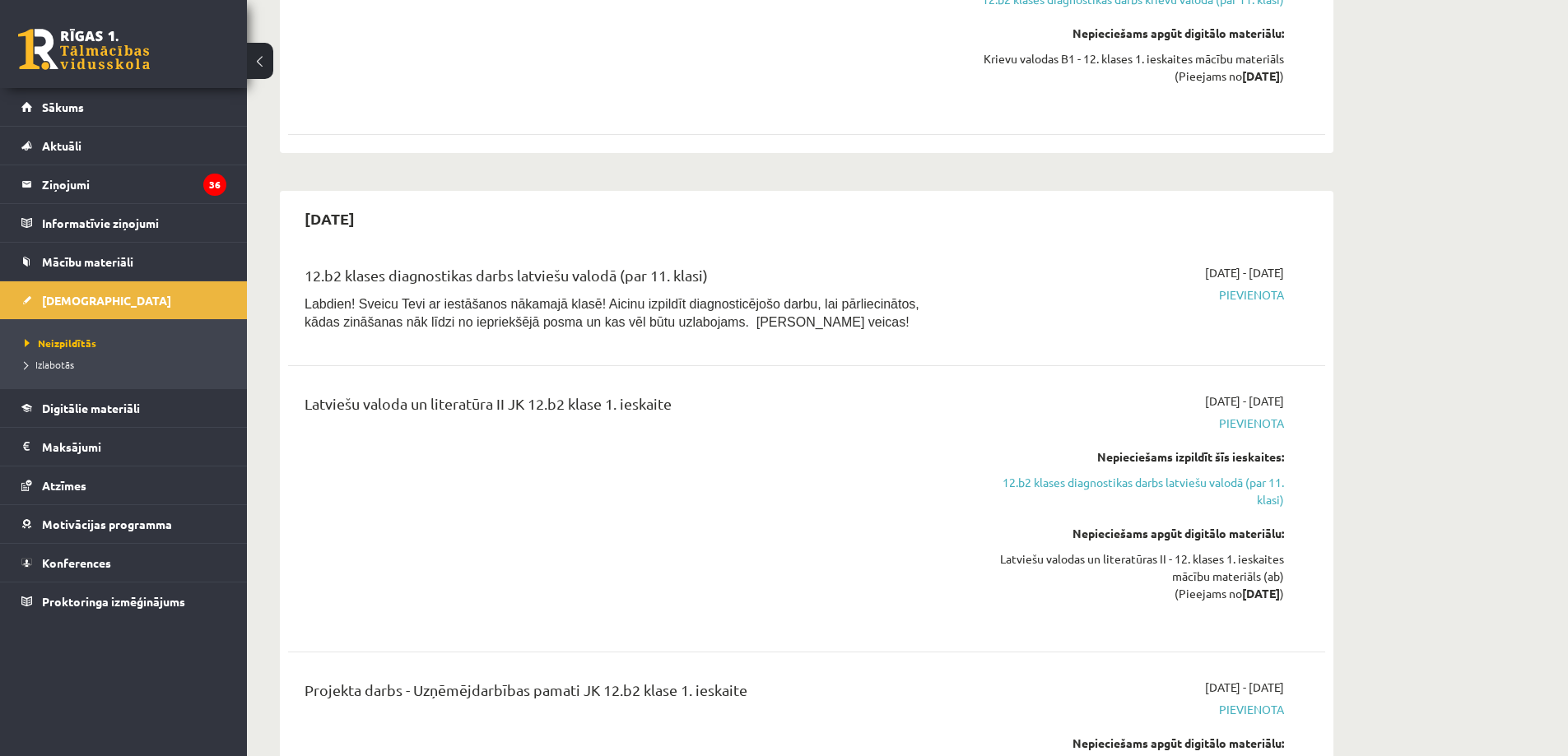
drag, startPoint x: 309, startPoint y: 353, endPoint x: 693, endPoint y: 361, distance: 384.1
click at [693, 392] on div "Latviešu valoda un literatūra II JK 12.b2 klase 1. ieskaite" at bounding box center [626, 407] width 645 height 31
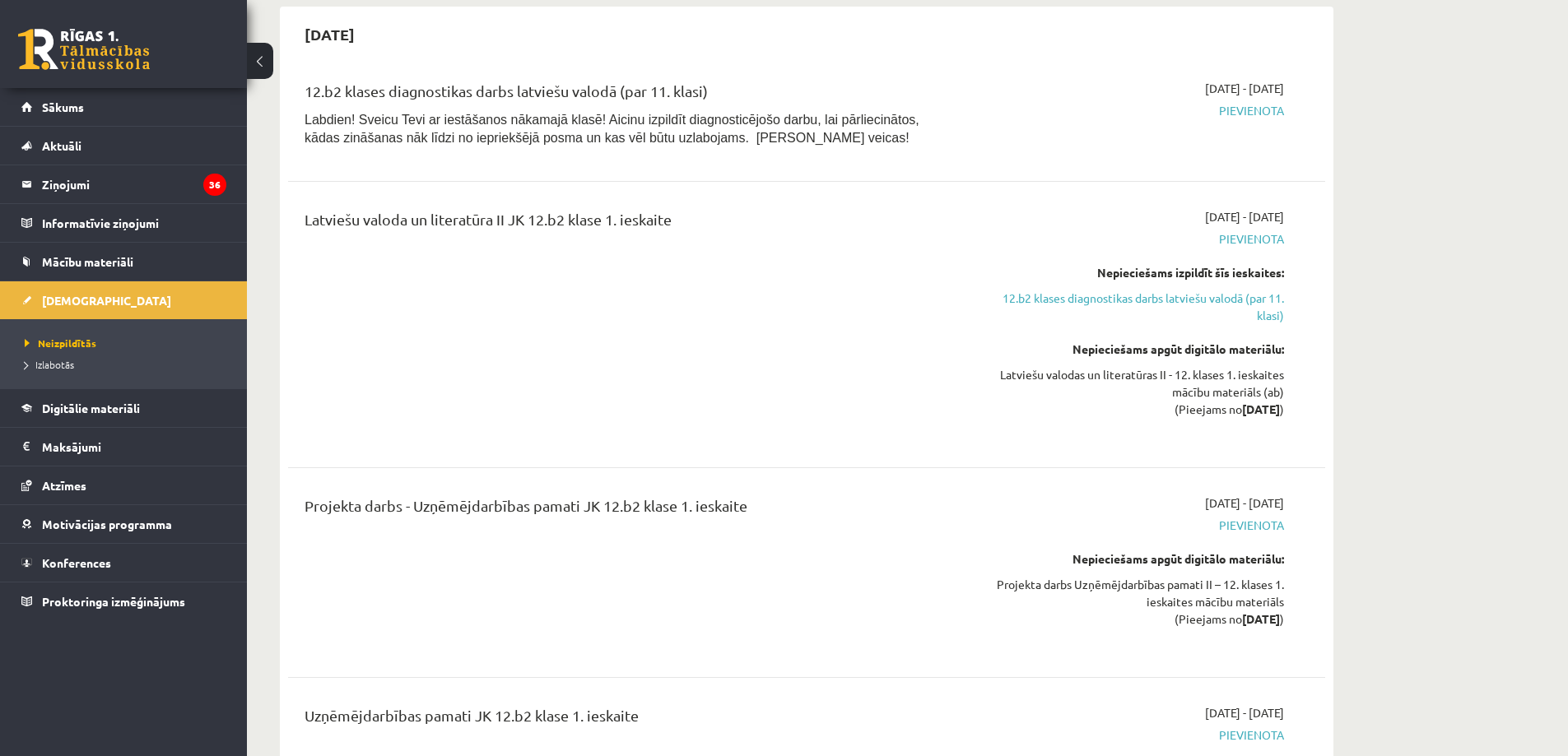
scroll to position [2304, 0]
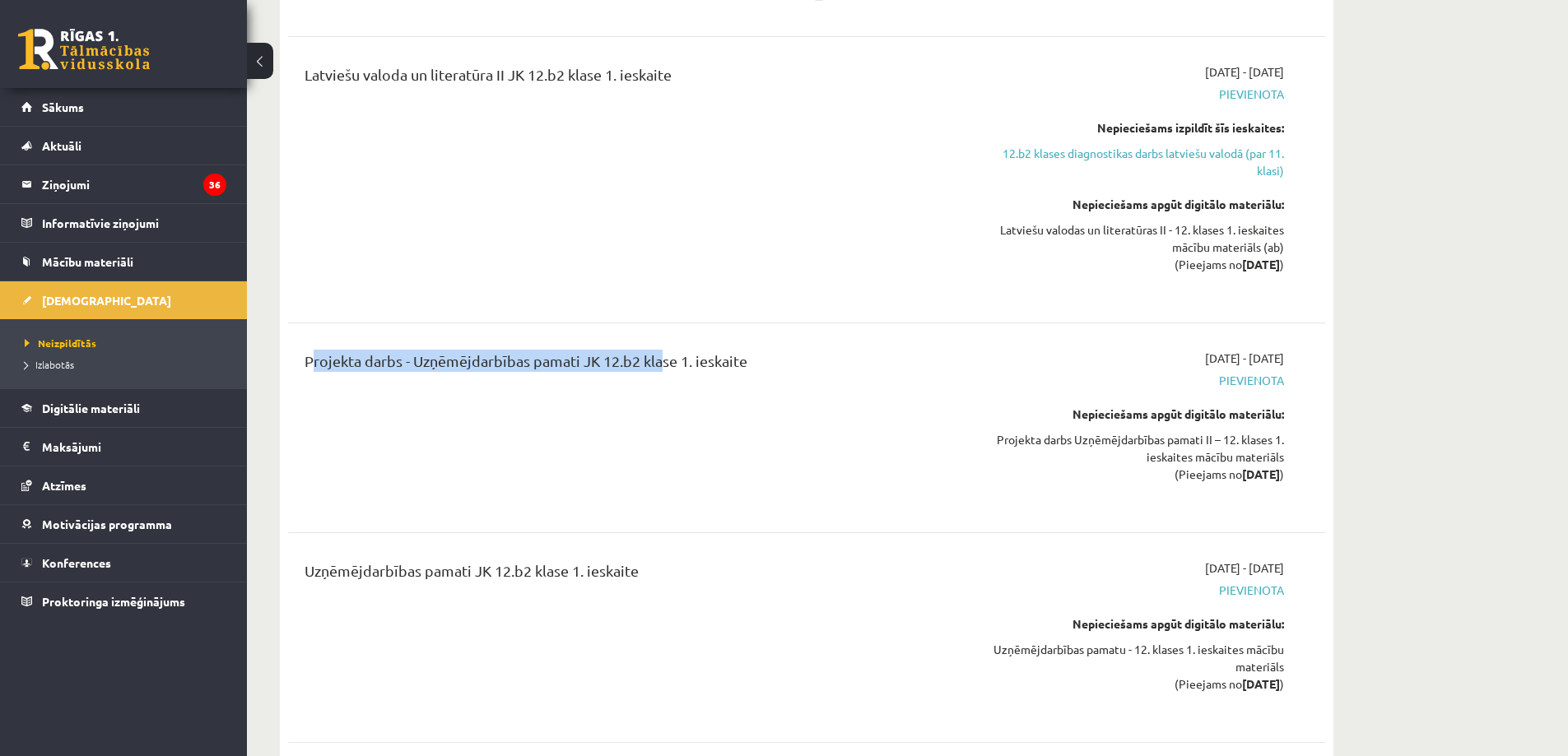
drag, startPoint x: 322, startPoint y: 311, endPoint x: 657, endPoint y: 308, distance: 335.0
click at [657, 333] on div "Projekta darbs - Uzņēmējdarbības pamati JK 12.b2 klase 1. ieskaite 2025-10-01 -…" at bounding box center [806, 428] width 1037 height 189
drag, startPoint x: 294, startPoint y: 319, endPoint x: 746, endPoint y: 324, distance: 452.0
click at [746, 350] on div "Projekta darbs - Uzņēmējdarbības pamati JK 12.b2 klase 1. ieskaite" at bounding box center [626, 428] width 669 height 156
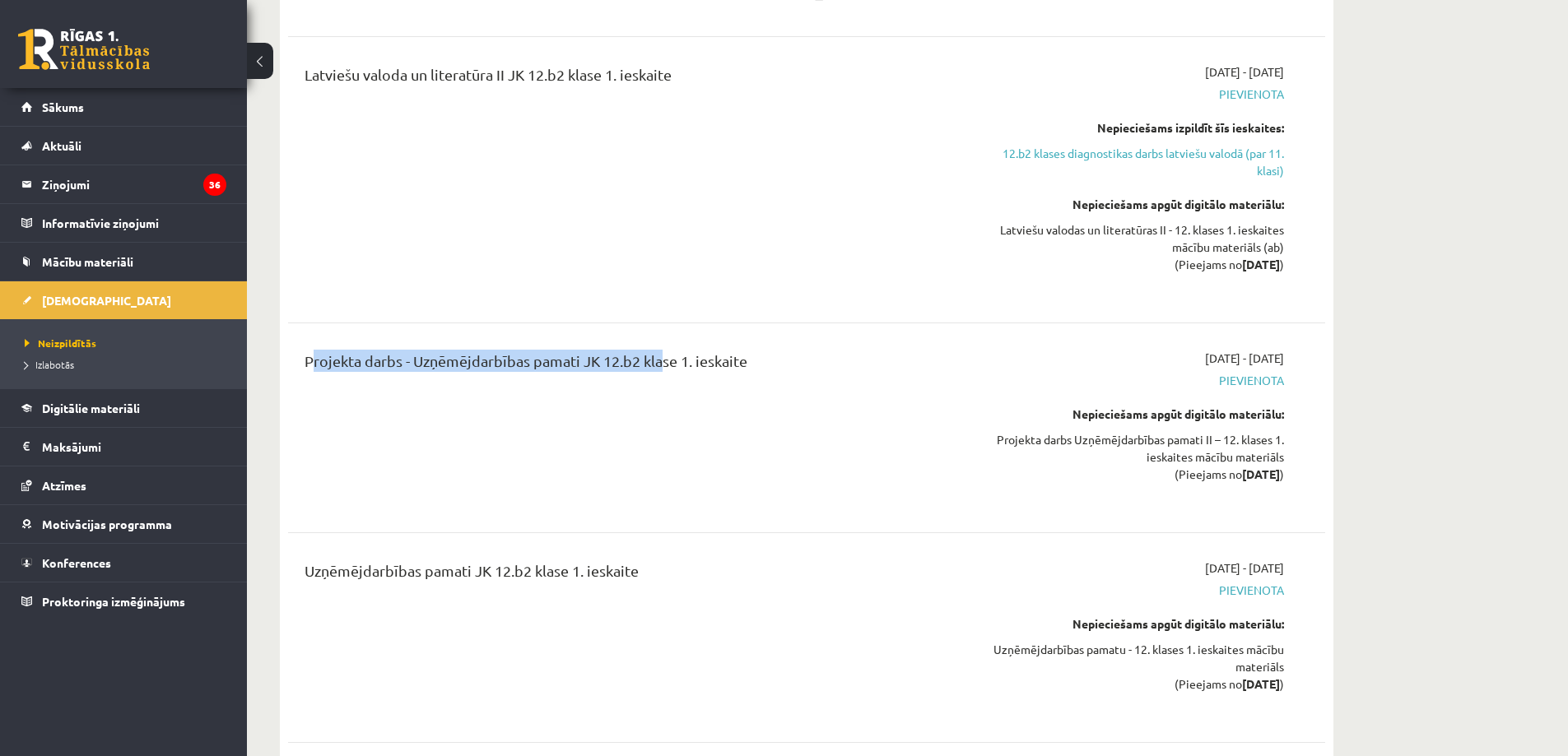
click at [746, 350] on div "Projekta darbs - Uzņēmējdarbības pamati JK 12.b2 klase 1. ieskaite" at bounding box center [626, 365] width 645 height 31
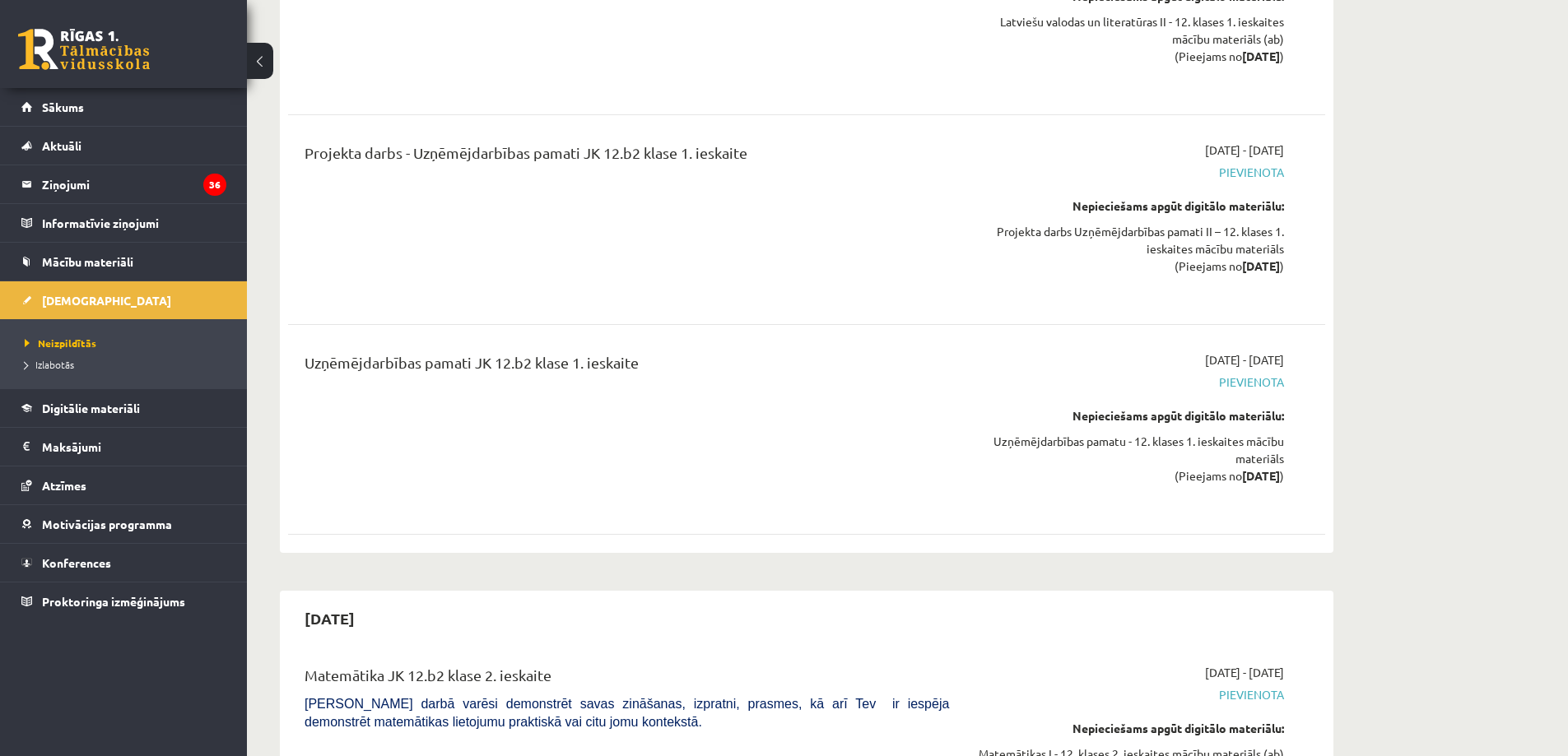
scroll to position [2633, 0]
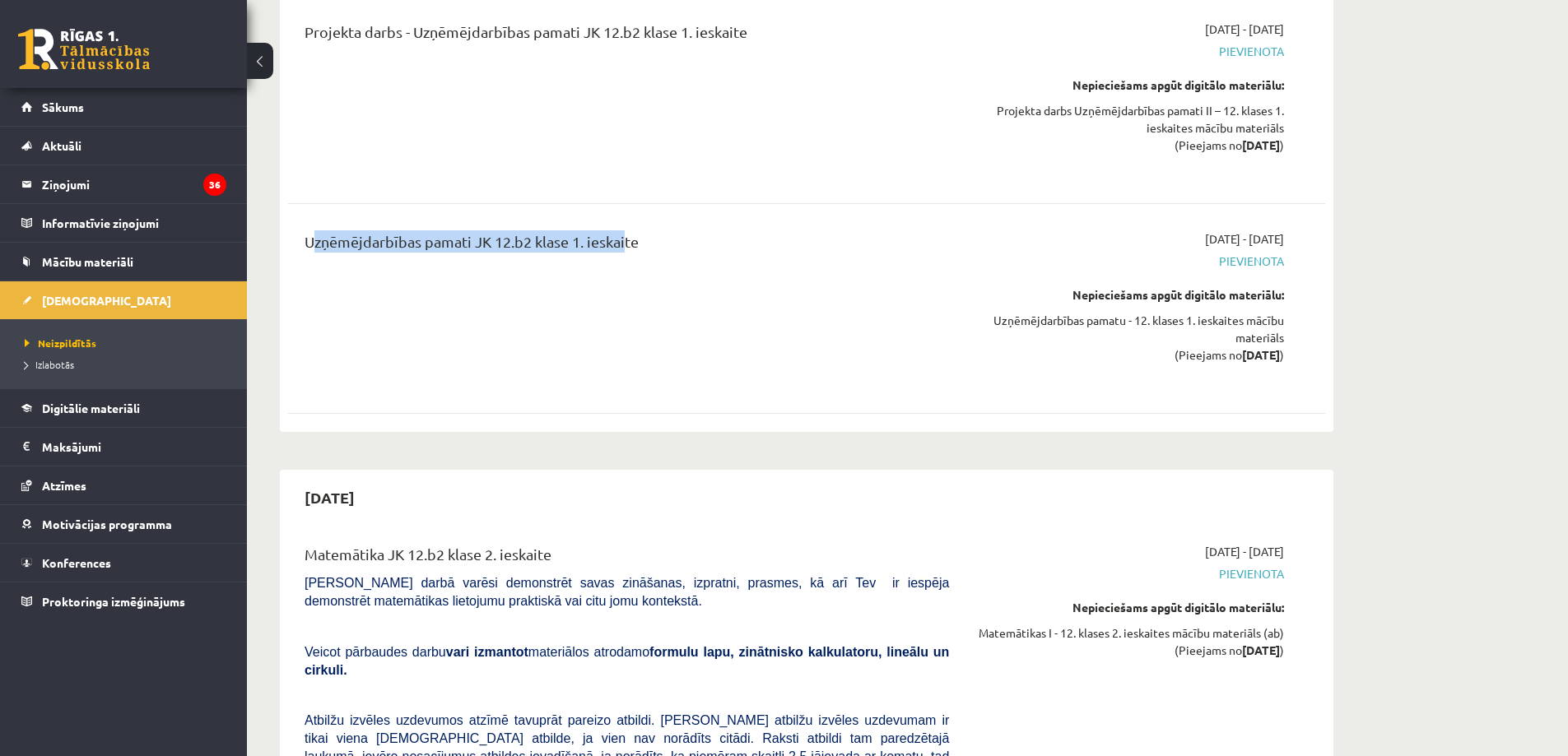
drag, startPoint x: 302, startPoint y: 197, endPoint x: 621, endPoint y: 199, distance: 319.0
click at [621, 231] on div "Uzņēmējdarbības pamati JK 12.b2 klase 1. ieskaite" at bounding box center [626, 309] width 669 height 156
click at [621, 231] on div "Uzņēmējdarbības pamati JK 12.b2 klase 1. ieskaite" at bounding box center [626, 246] width 645 height 31
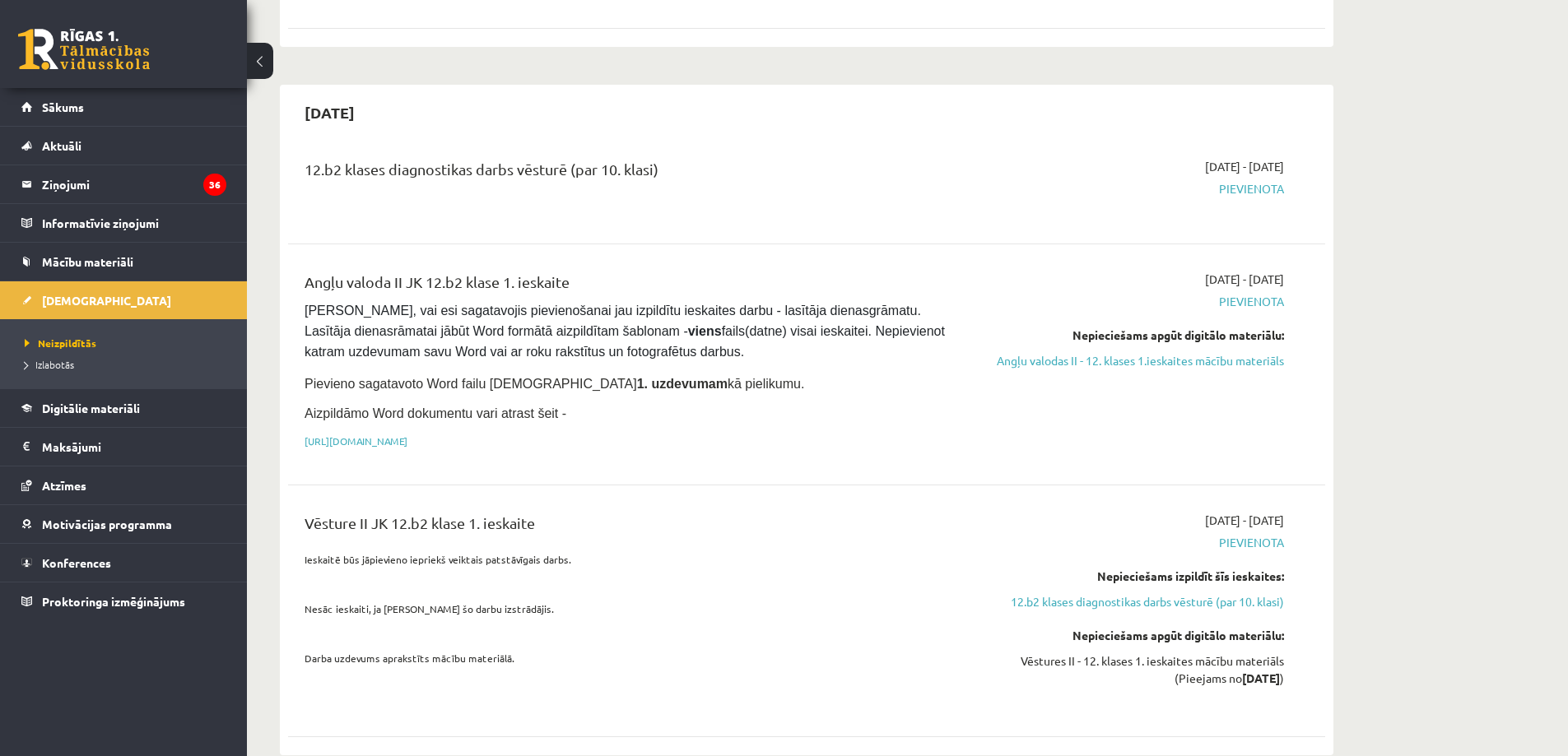
scroll to position [0, 0]
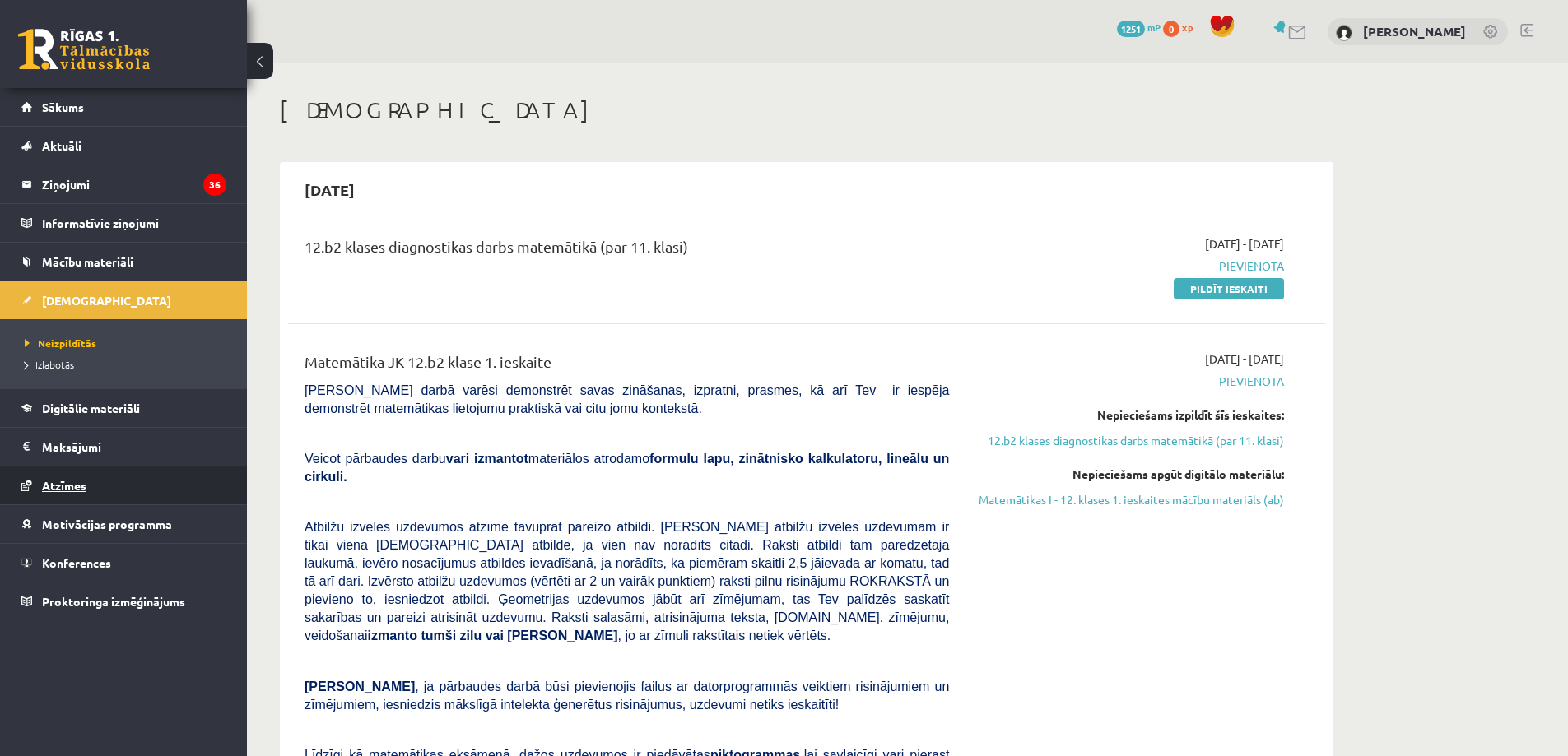
click at [71, 472] on link "Atzīmes" at bounding box center [124, 486] width 205 height 38
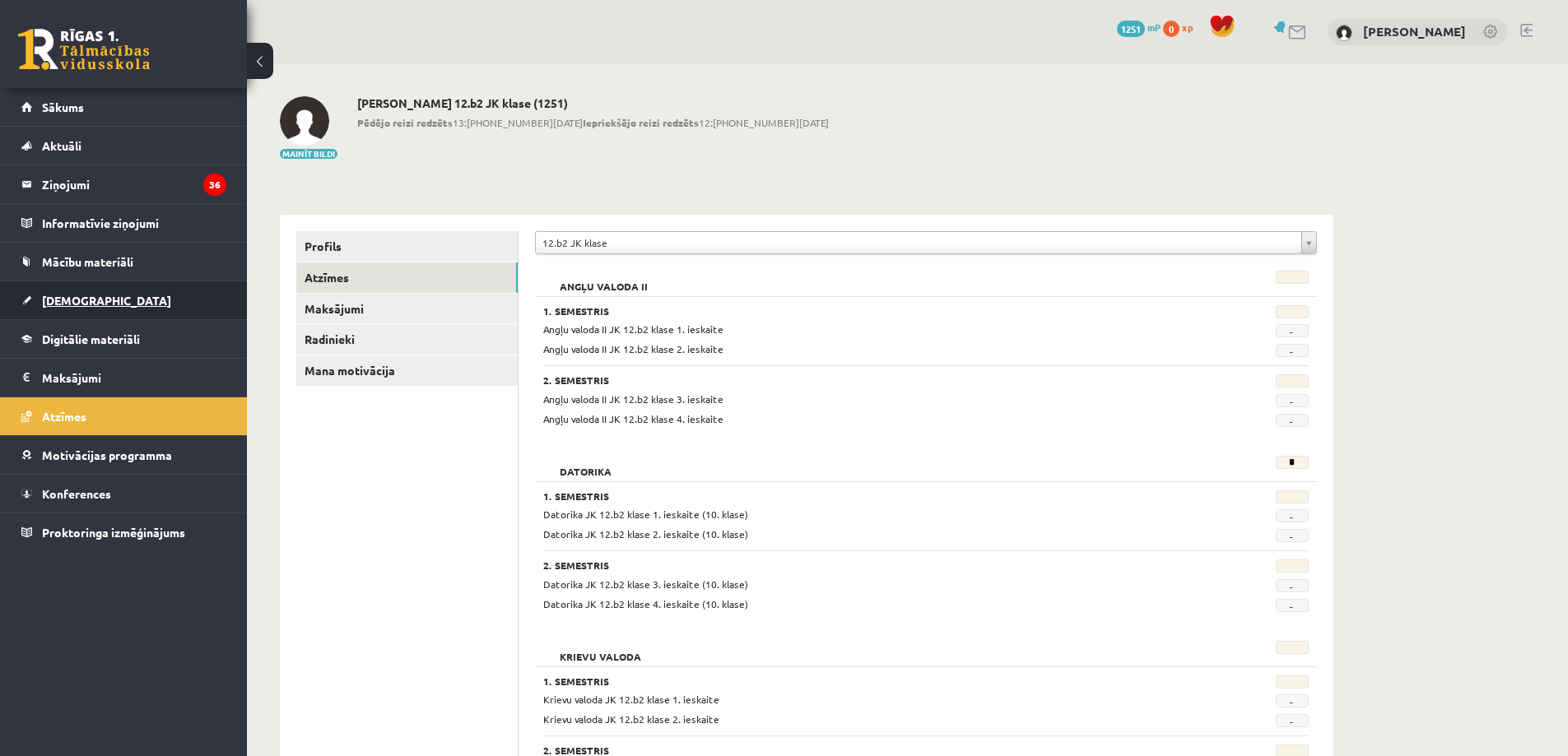
click at [59, 281] on link "[DEMOGRAPHIC_DATA]" at bounding box center [124, 300] width 205 height 38
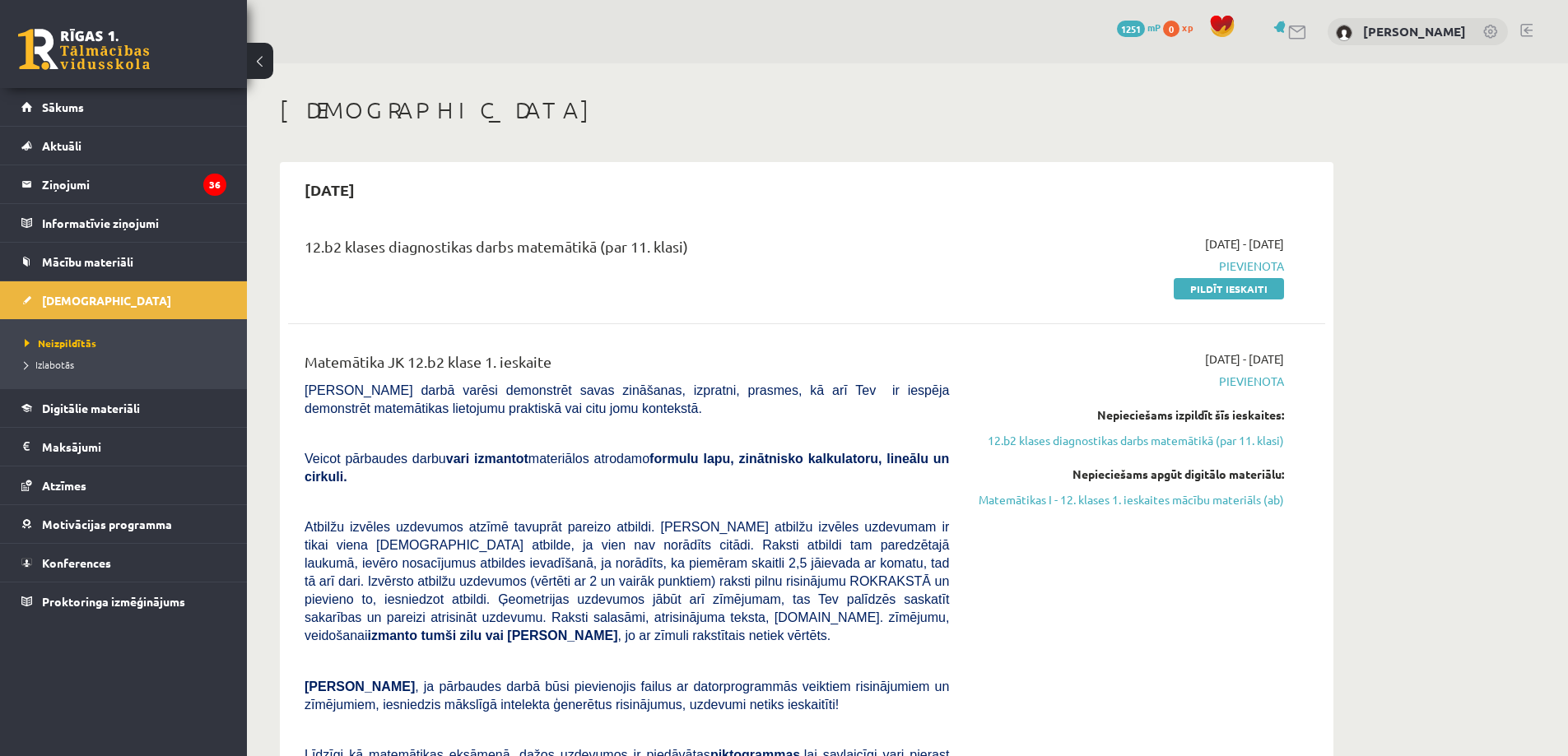
click at [1308, 37] on link at bounding box center [1298, 32] width 20 height 14
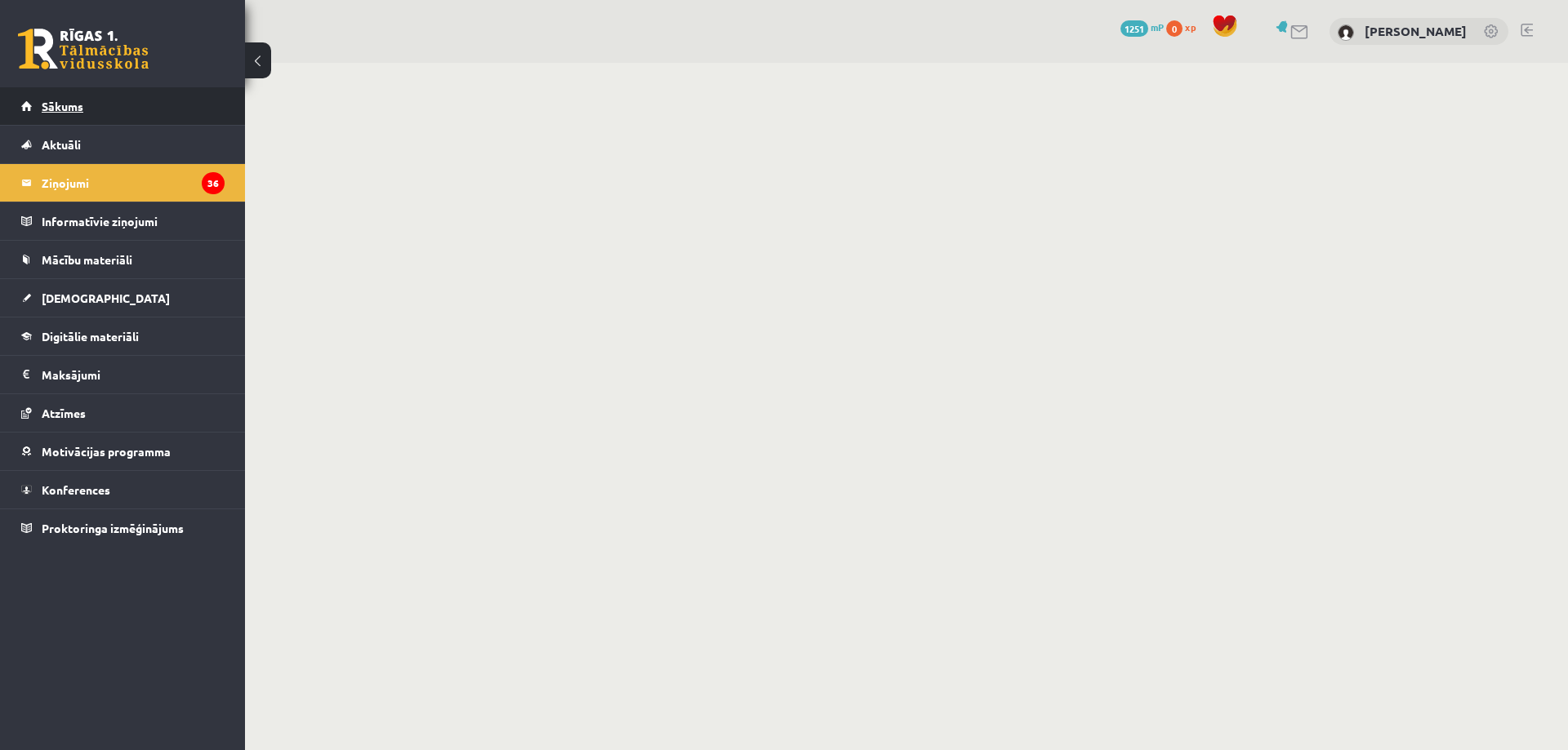
click at [112, 94] on link "Sākums" at bounding box center [123, 106] width 204 height 38
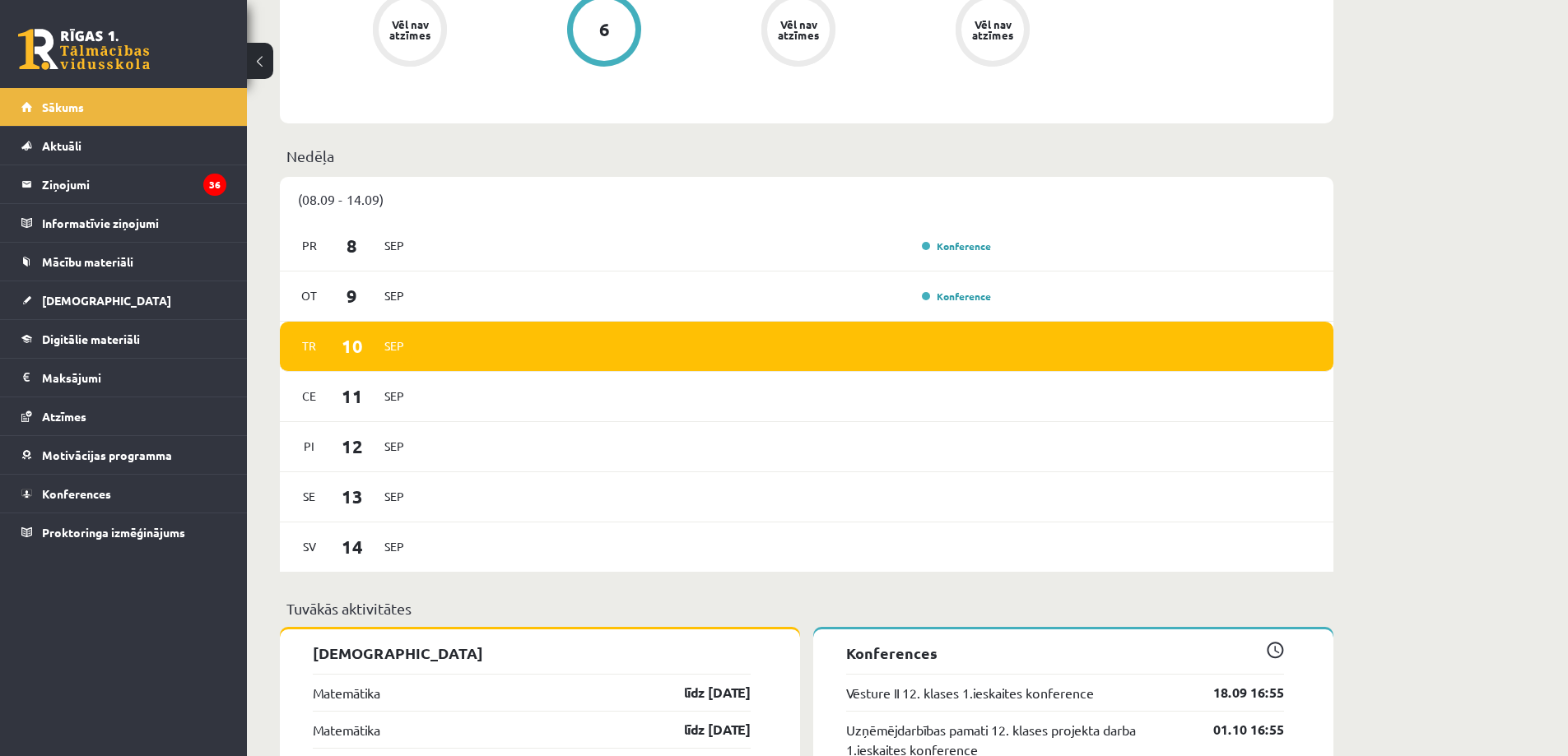
scroll to position [740, 0]
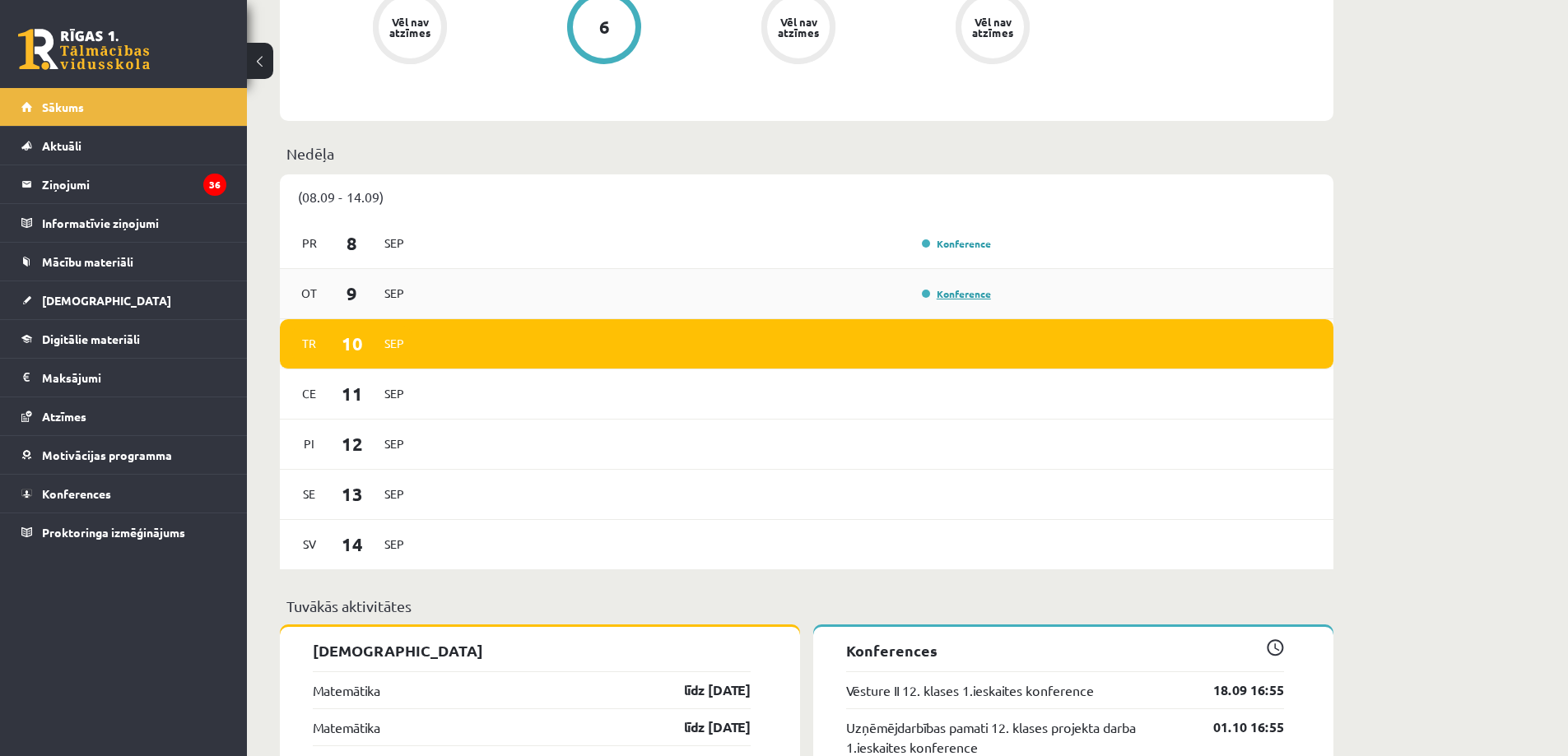
click at [955, 299] on link "Konference" at bounding box center [957, 294] width 70 height 13
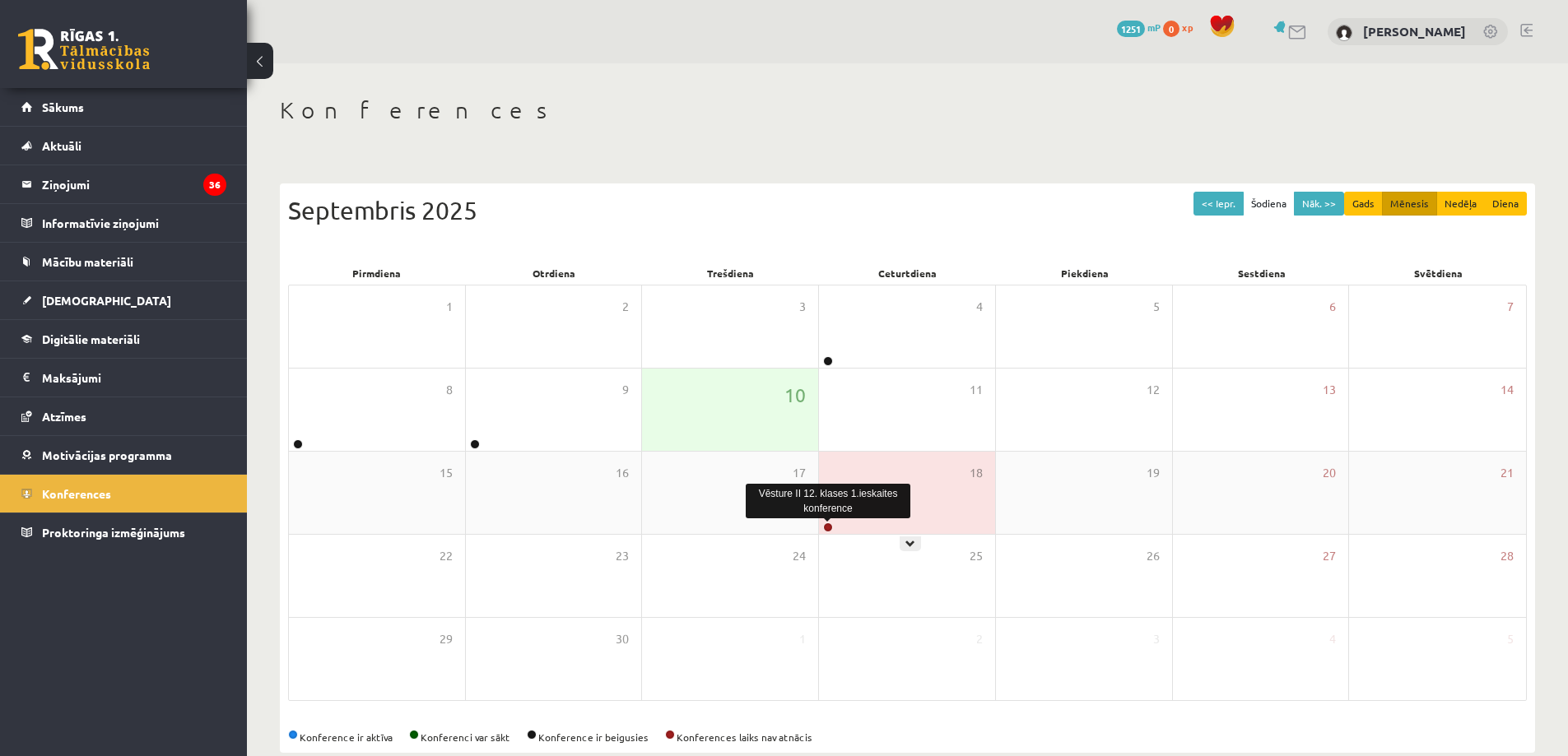
click at [825, 526] on link at bounding box center [828, 528] width 10 height 10
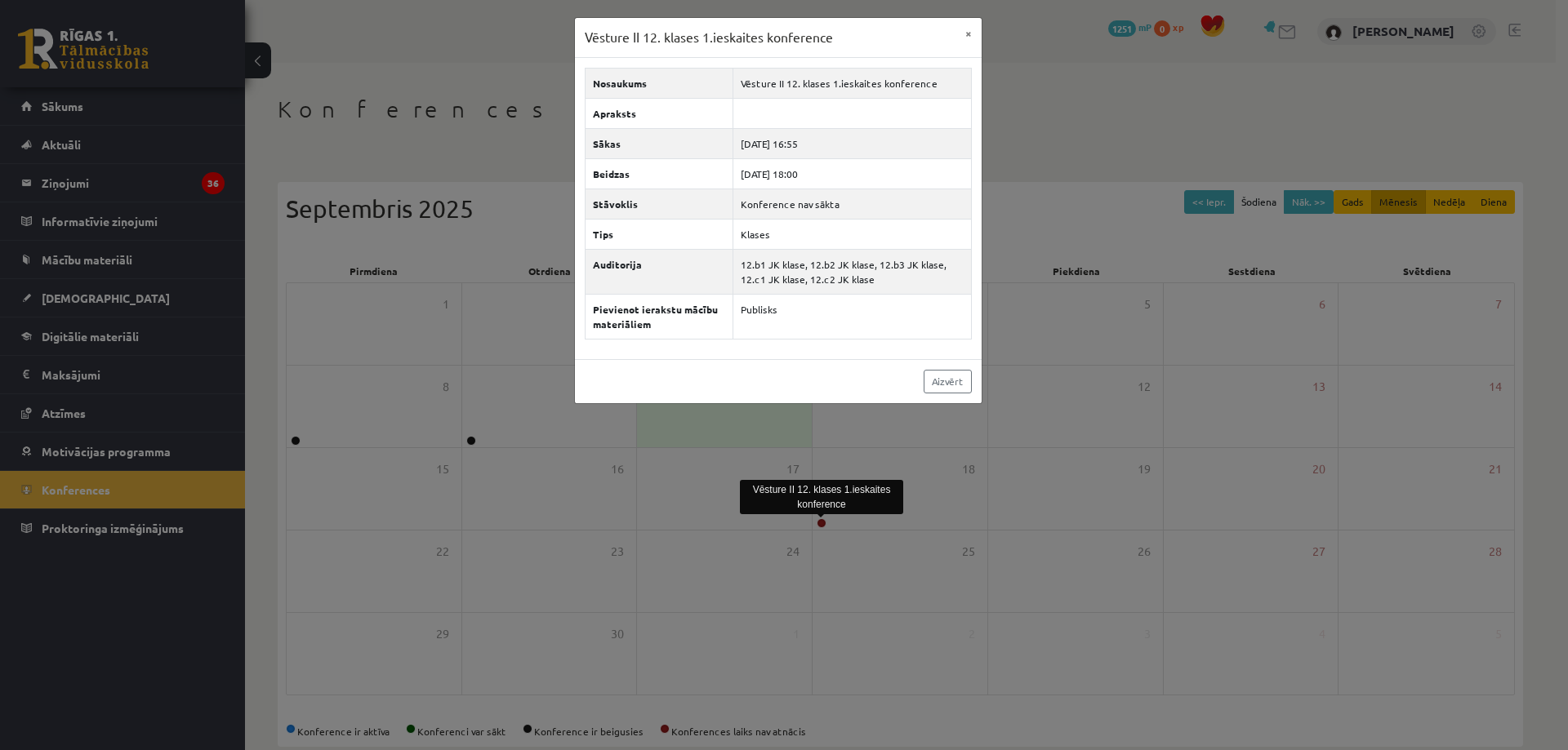
click at [571, 179] on div "Vēsture II 12. klases 1.ieskaites konference × Nosaukums Vēsture II 12. klases …" at bounding box center [784, 375] width 1568 height 750
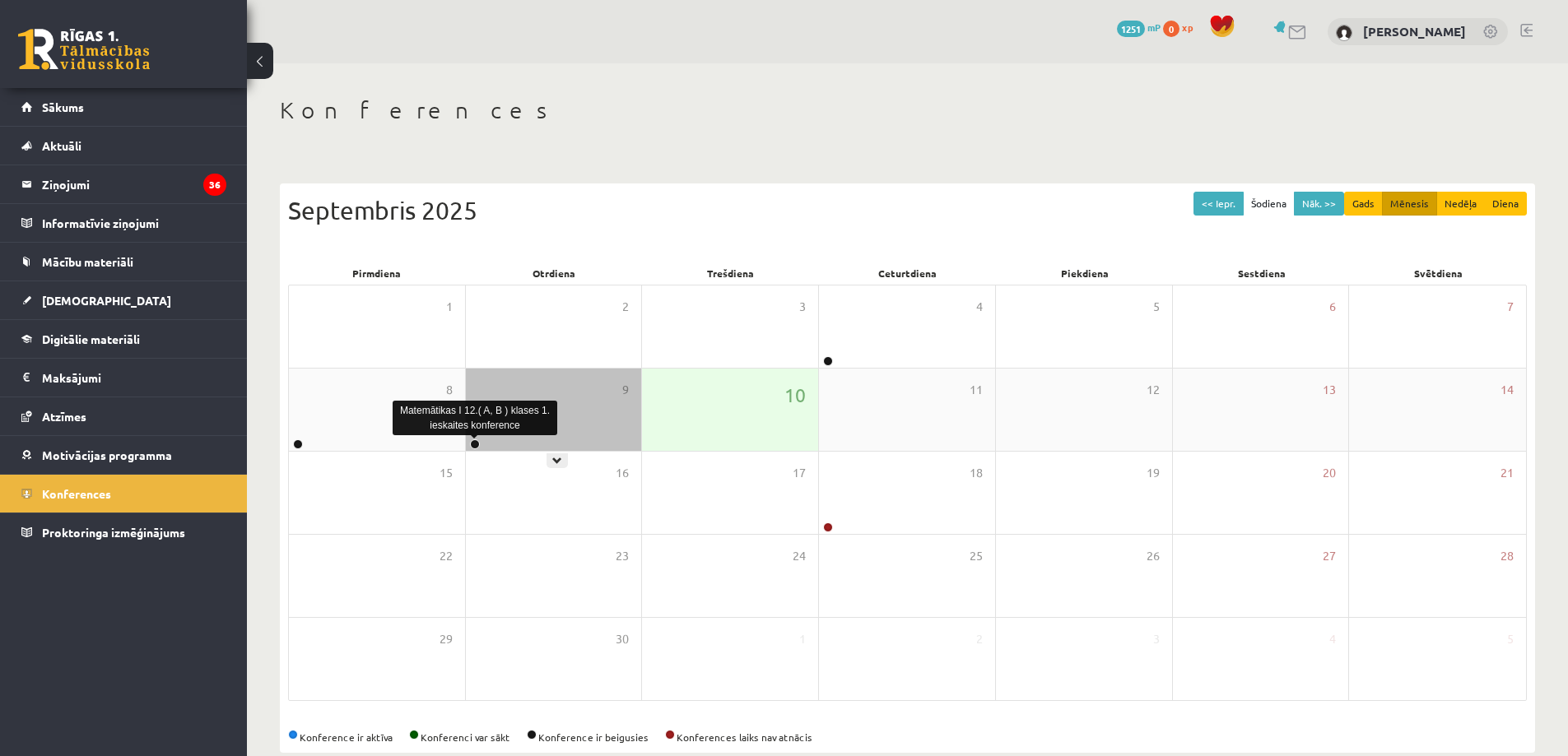
click at [476, 441] on link at bounding box center [475, 444] width 10 height 10
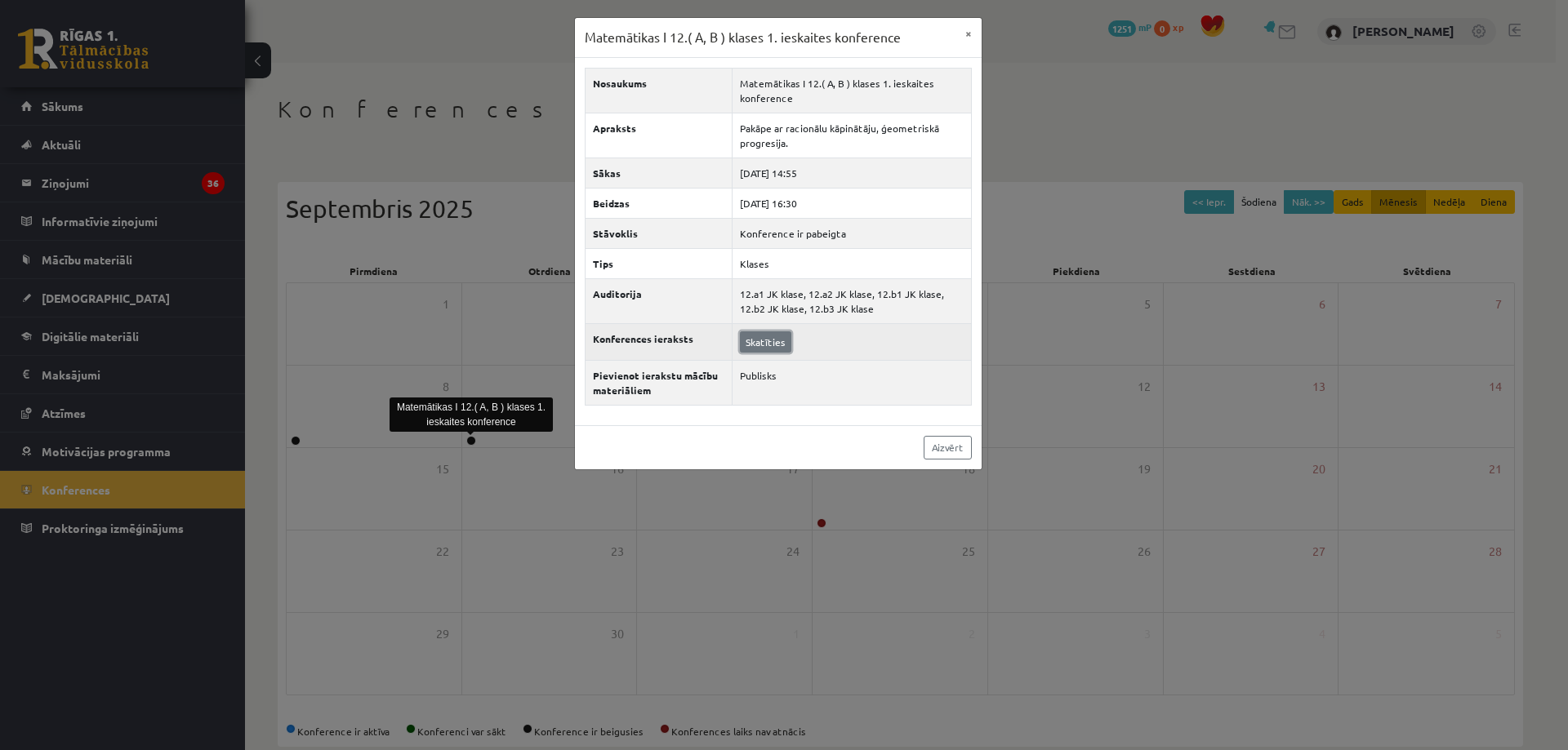
click at [759, 341] on link "Skatīties" at bounding box center [765, 342] width 52 height 21
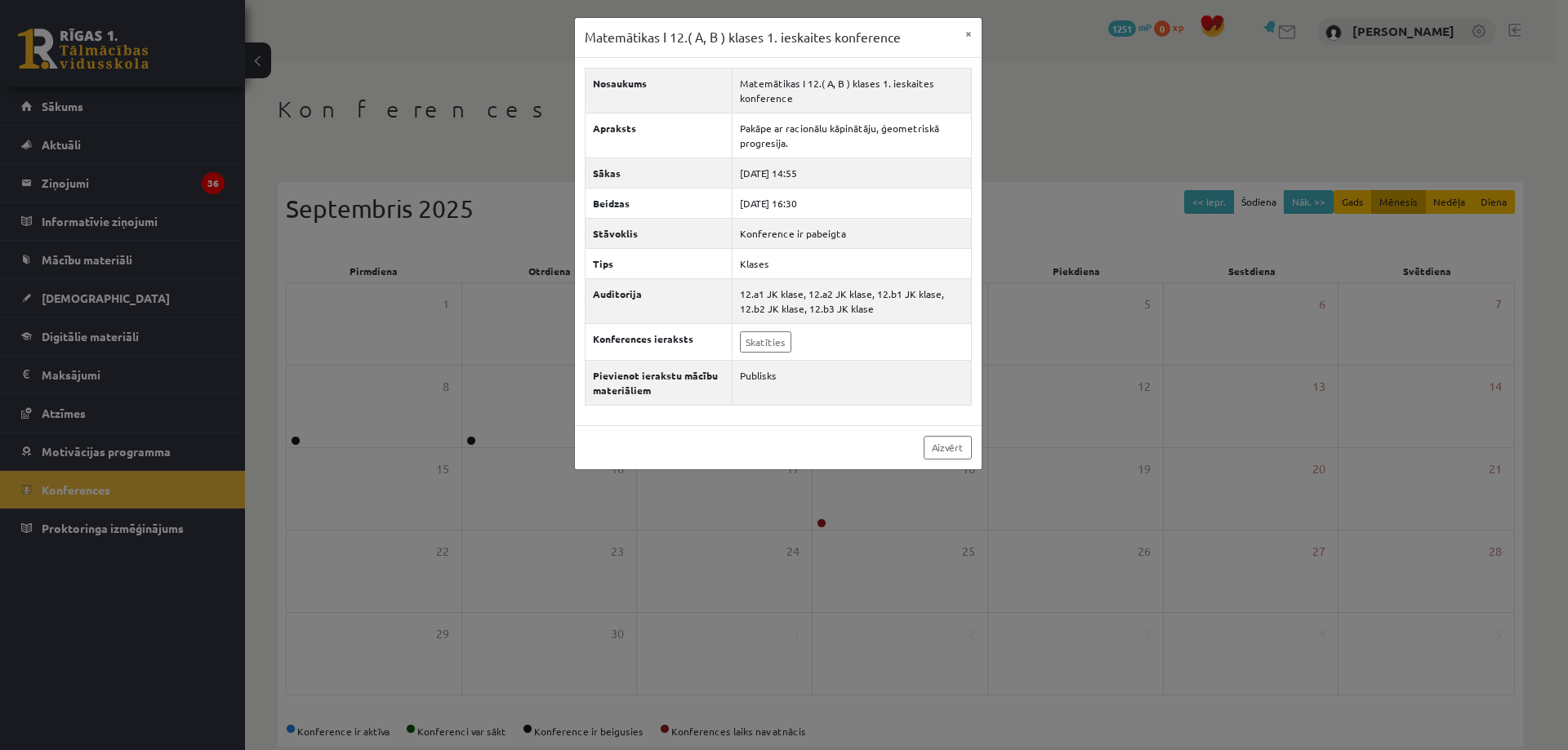
click at [1041, 131] on div "Matemātikas I 12.( A, B ) klases 1. ieskaites konference × Nosaukums Matemātika…" at bounding box center [784, 375] width 1568 height 750
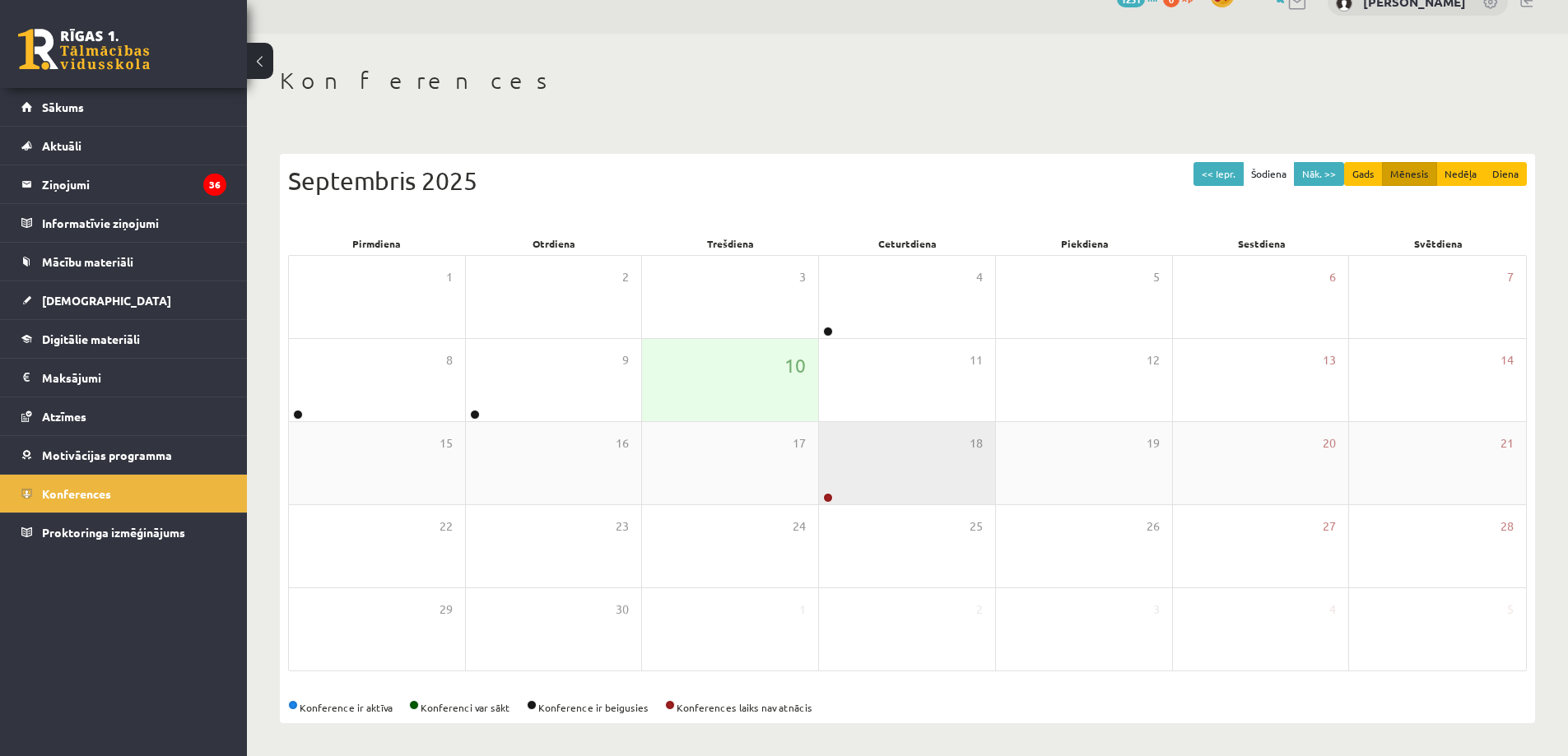
scroll to position [31, 0]
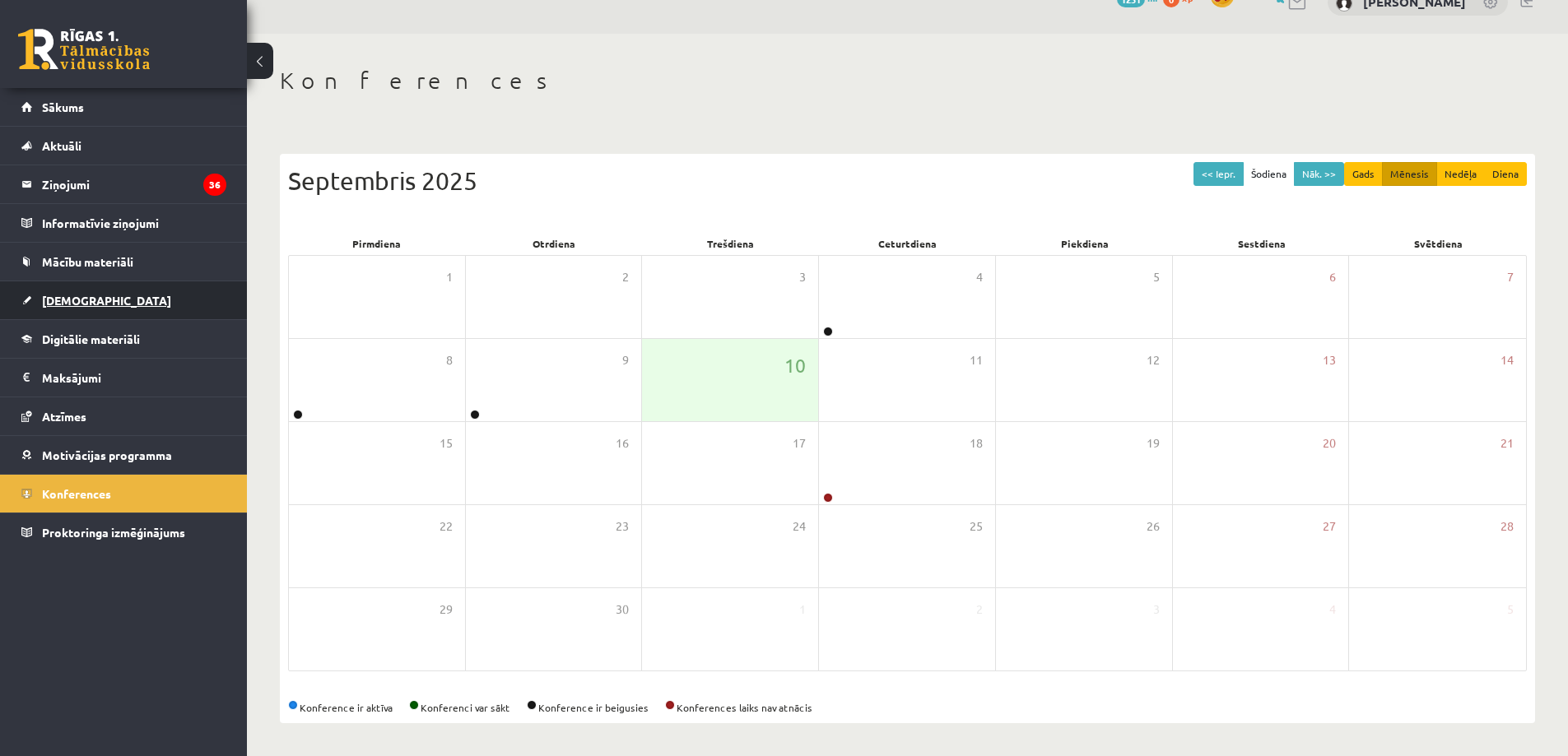
click at [80, 289] on link "[DEMOGRAPHIC_DATA]" at bounding box center [124, 300] width 205 height 38
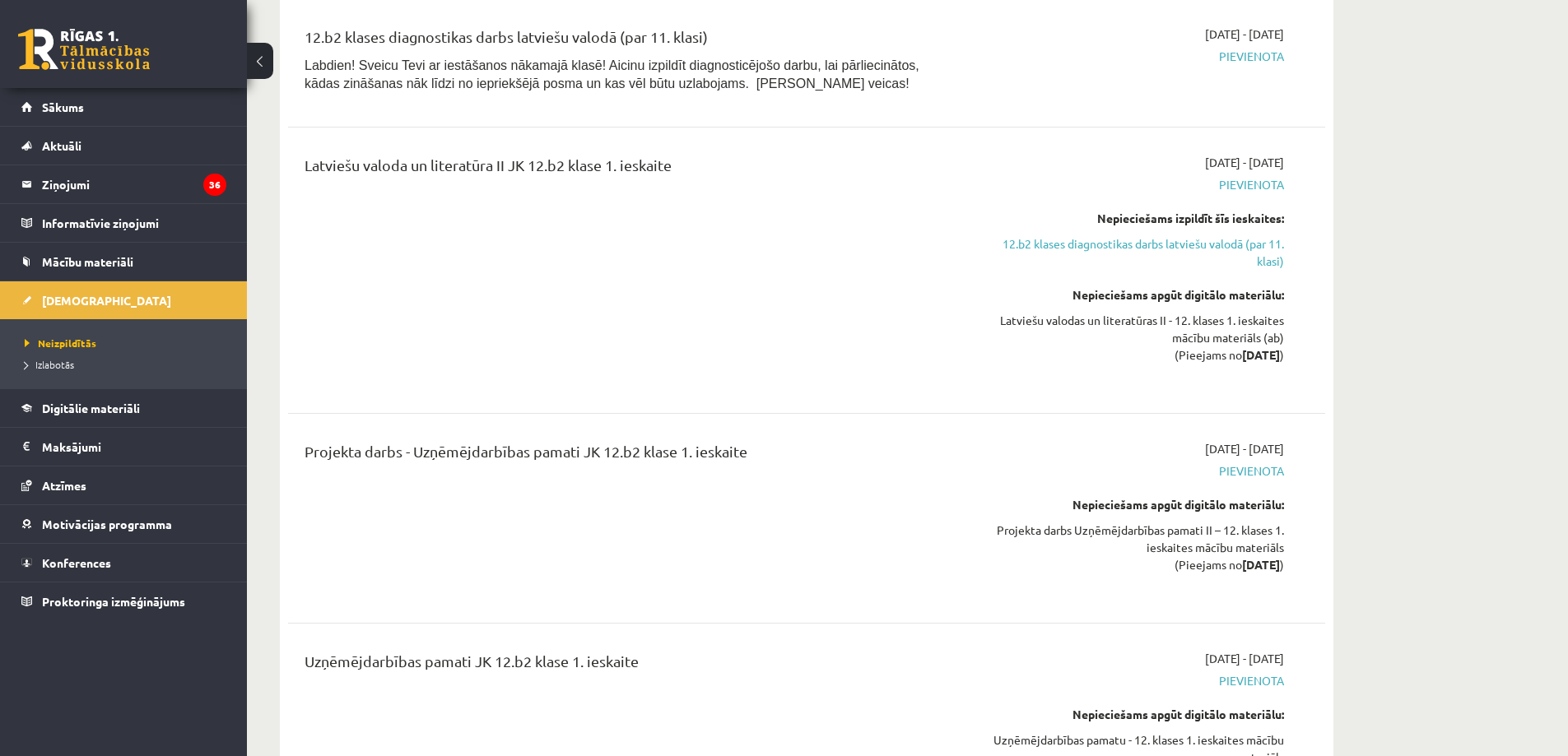
scroll to position [2222, 0]
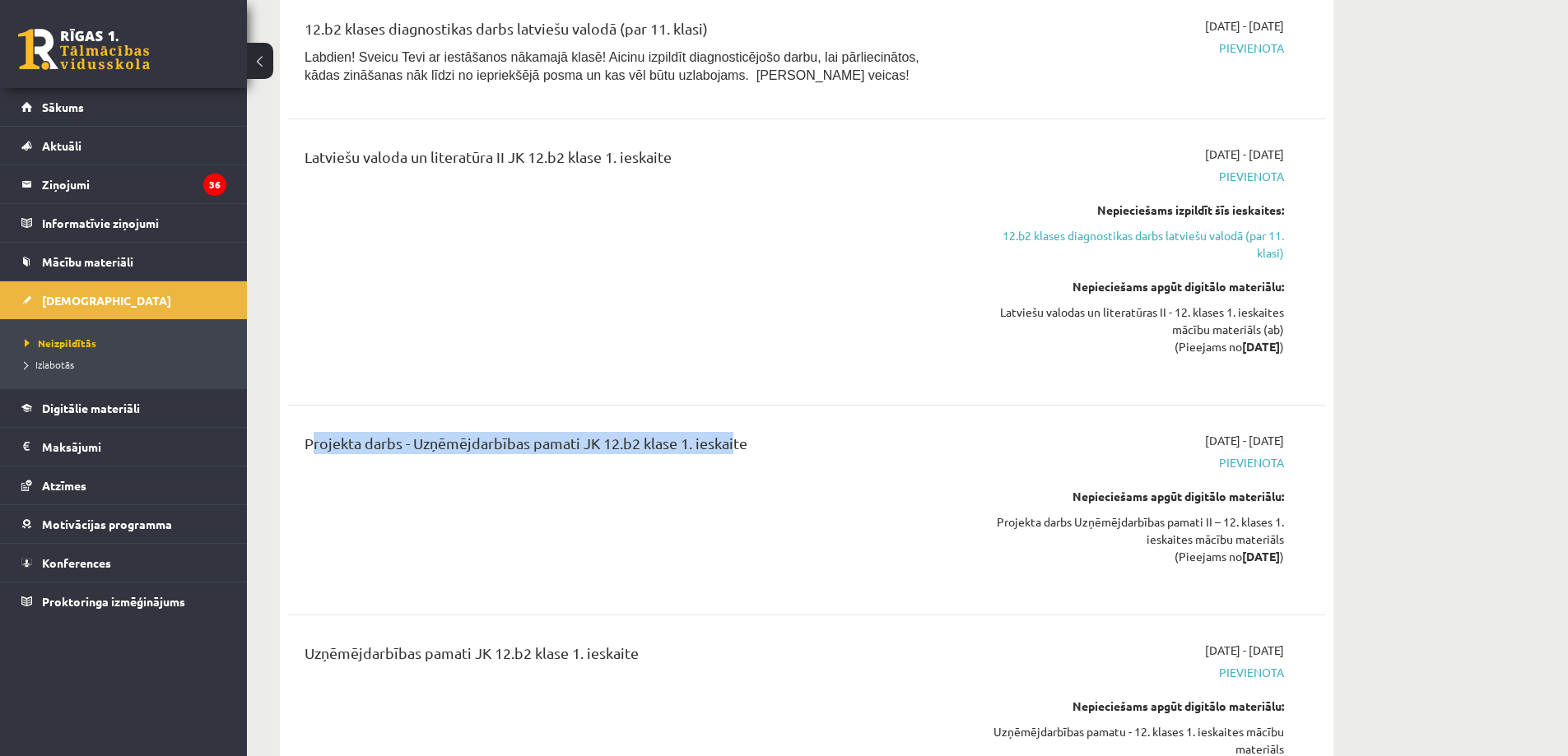
drag, startPoint x: 302, startPoint y: 397, endPoint x: 730, endPoint y: 411, distance: 428.2
click at [730, 432] on div "Projekta darbs - Uzņēmējdarbības pamati JK 12.b2 klase 1. ieskaite" at bounding box center [626, 510] width 669 height 156
click at [730, 432] on div "Projekta darbs - Uzņēmējdarbības pamati JK 12.b2 klase 1. ieskaite" at bounding box center [626, 447] width 645 height 31
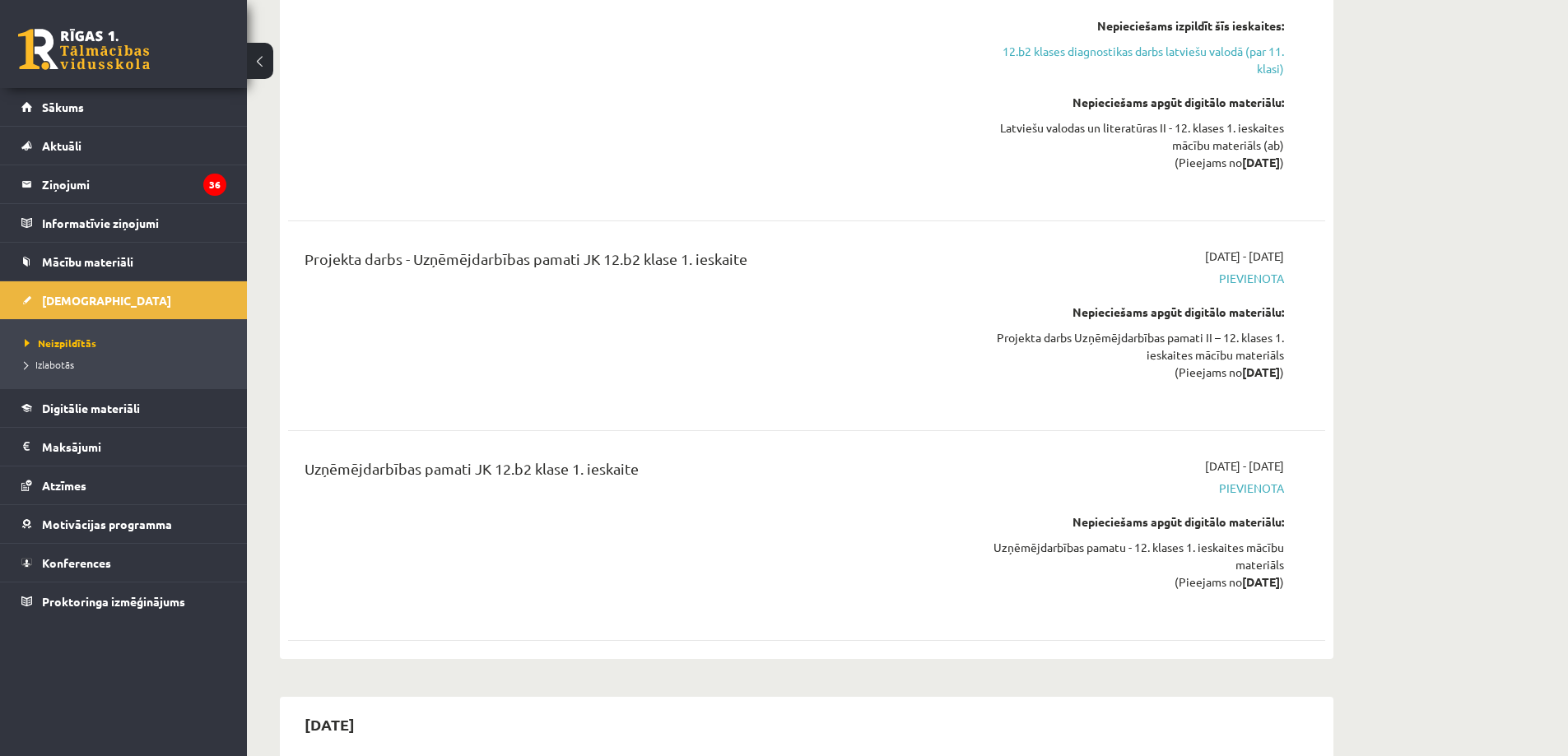
scroll to position [2468, 0]
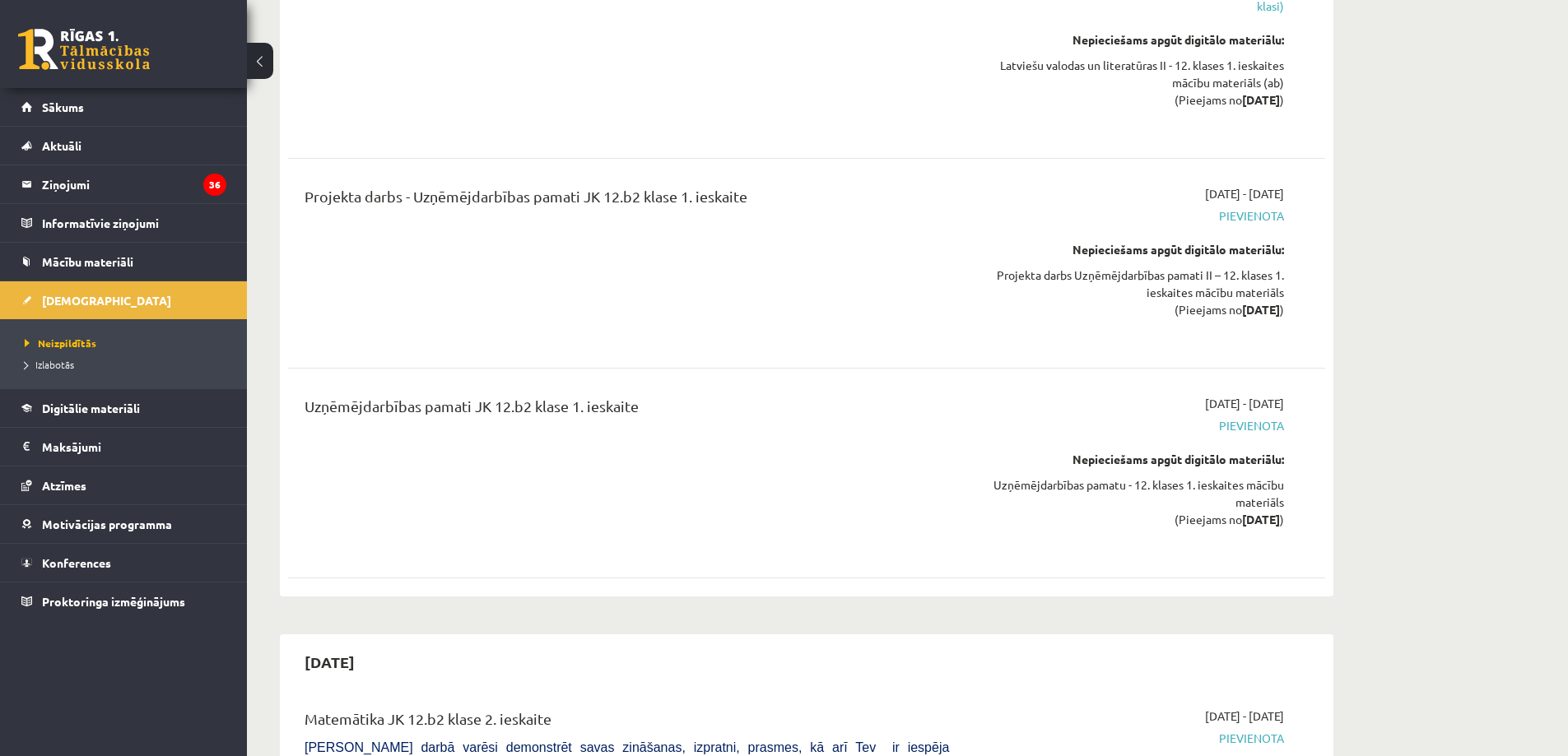
drag, startPoint x: 674, startPoint y: 376, endPoint x: 296, endPoint y: 371, distance: 378.0
click at [296, 395] on div "Uzņēmējdarbības pamati JK 12.b2 klase 1. ieskaite" at bounding box center [626, 472] width 669 height 156
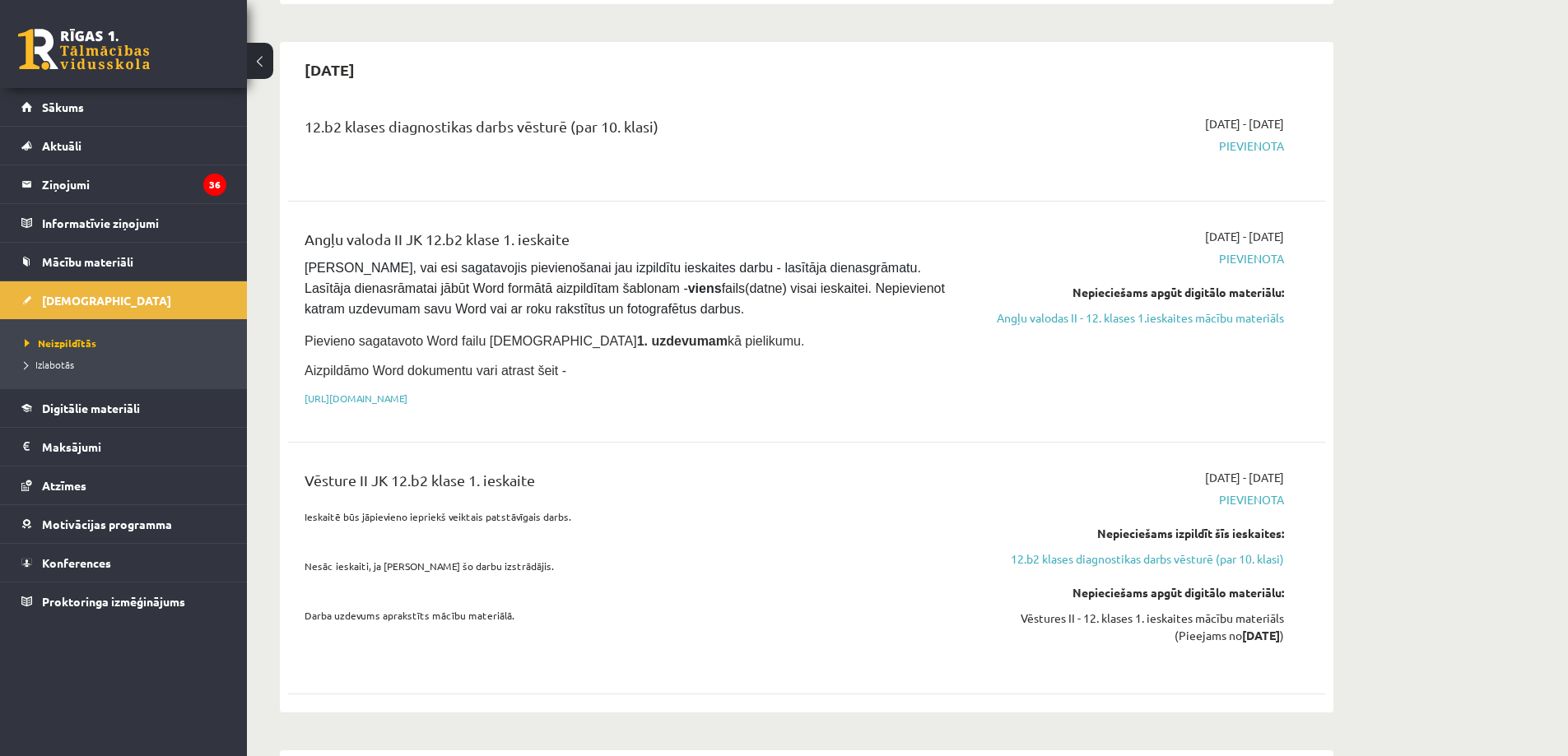
scroll to position [988, 0]
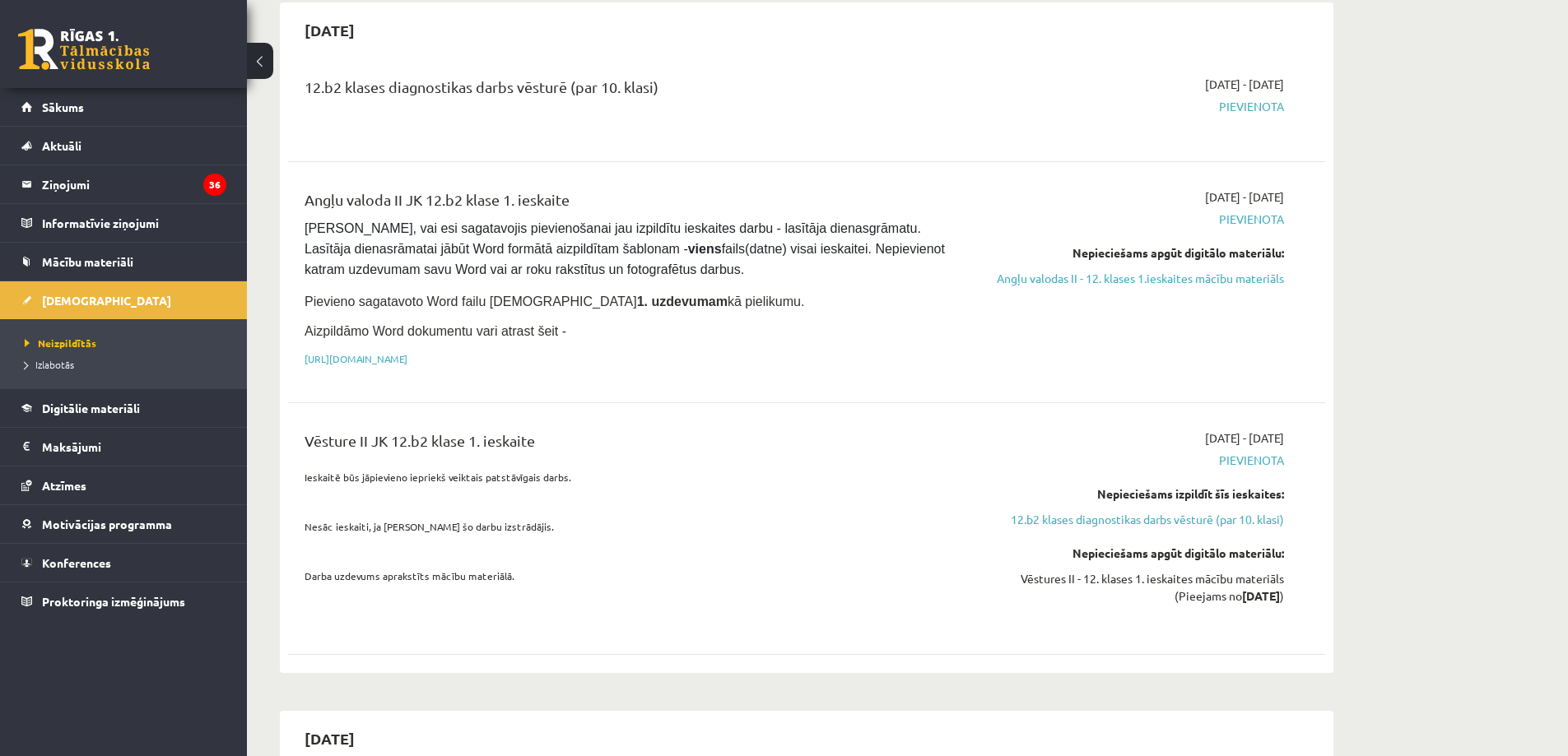
drag, startPoint x: 297, startPoint y: 161, endPoint x: 596, endPoint y: 169, distance: 299.1
click at [596, 189] on div "Angļu valoda II JK 12.b2 klase 1. ieskaite Pārliecinies, vai esi sagatavojis pi…" at bounding box center [626, 282] width 669 height 188
click at [596, 189] on div "Angļu valoda II JK 12.b2 klase 1. ieskaite" at bounding box center [626, 203] width 645 height 31
click at [1250, 211] on span "Pievienota" at bounding box center [1129, 219] width 310 height 17
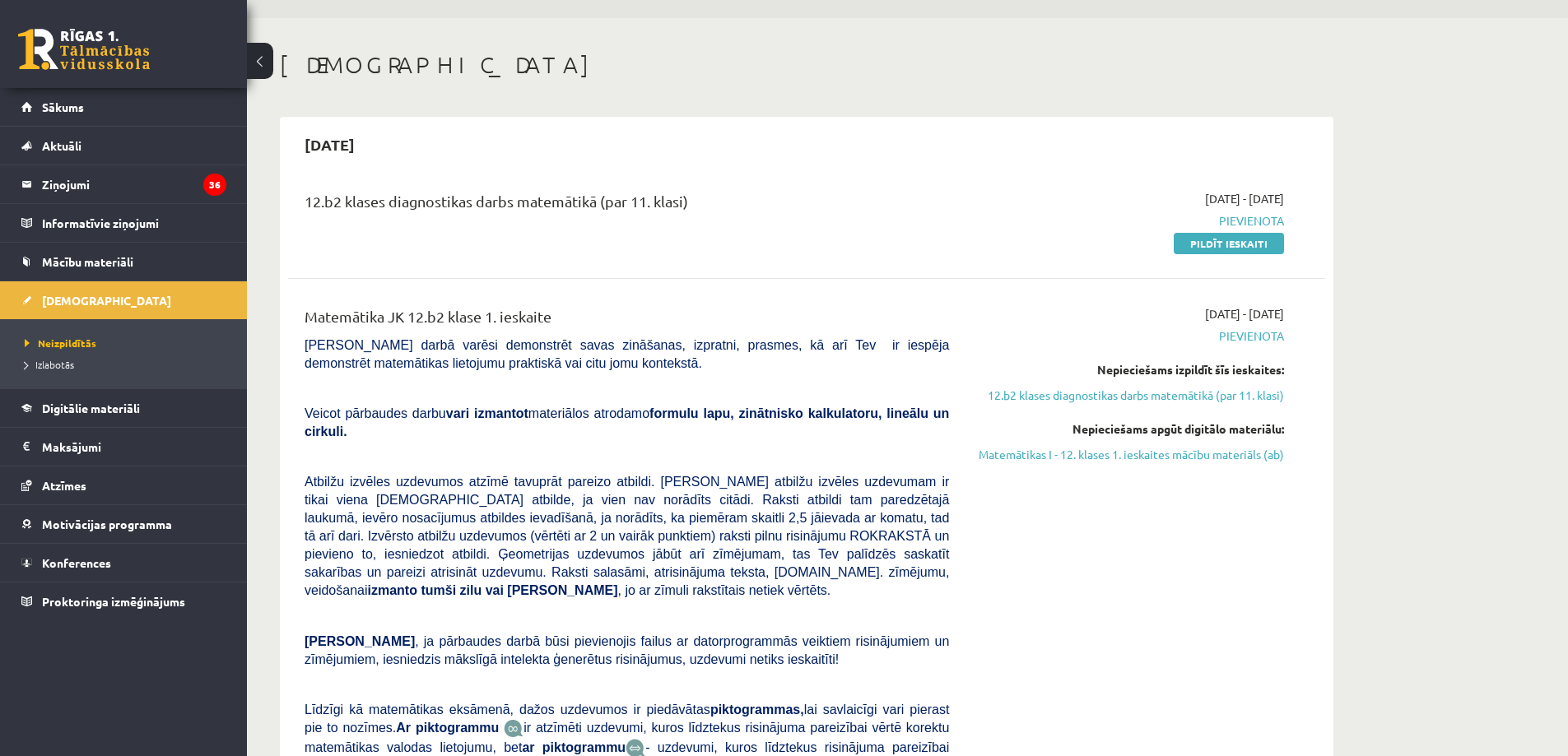
scroll to position [0, 0]
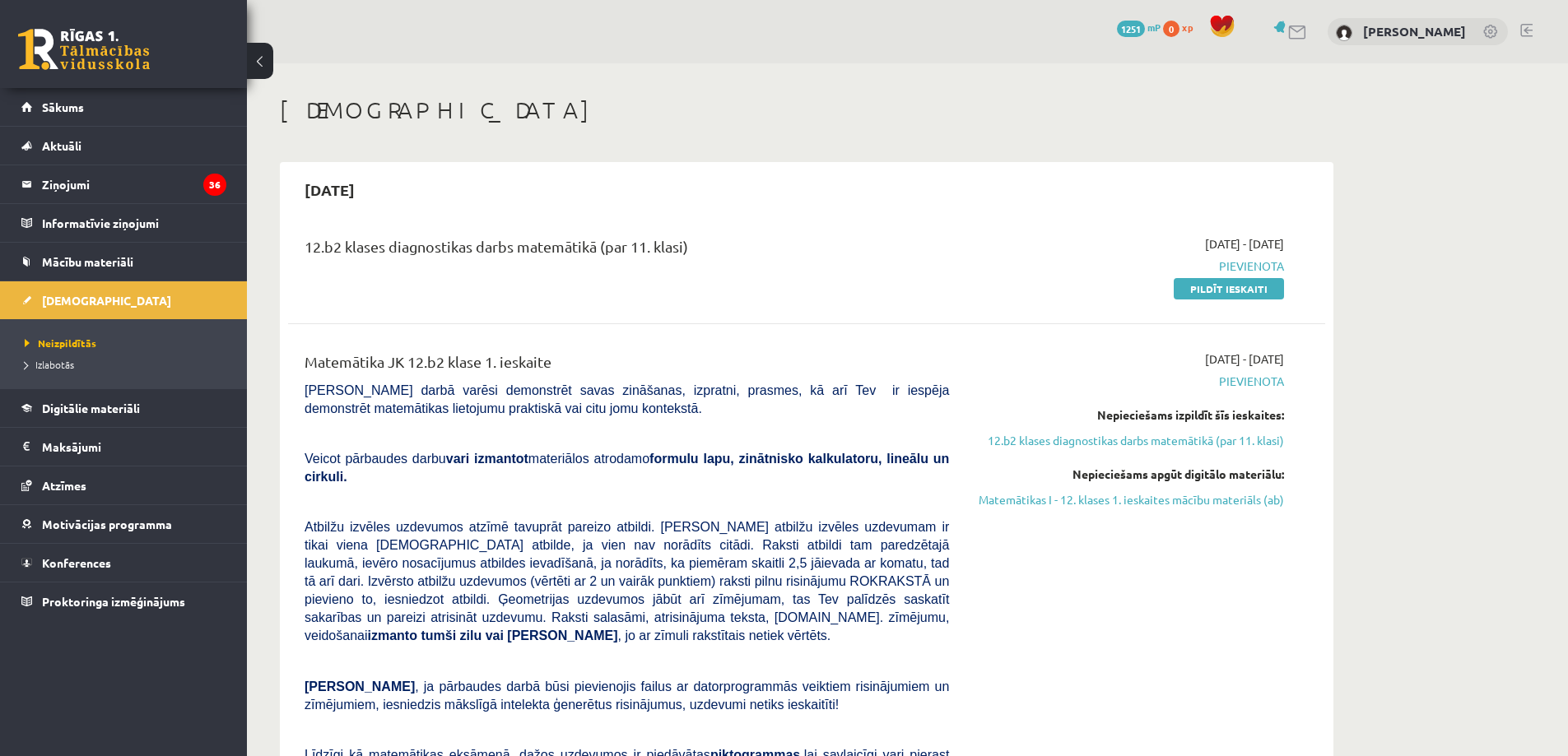
click at [1426, 39] on div "[PERSON_NAME]" at bounding box center [1418, 32] width 180 height 28
click at [1429, 31] on link "[PERSON_NAME]" at bounding box center [1414, 31] width 103 height 17
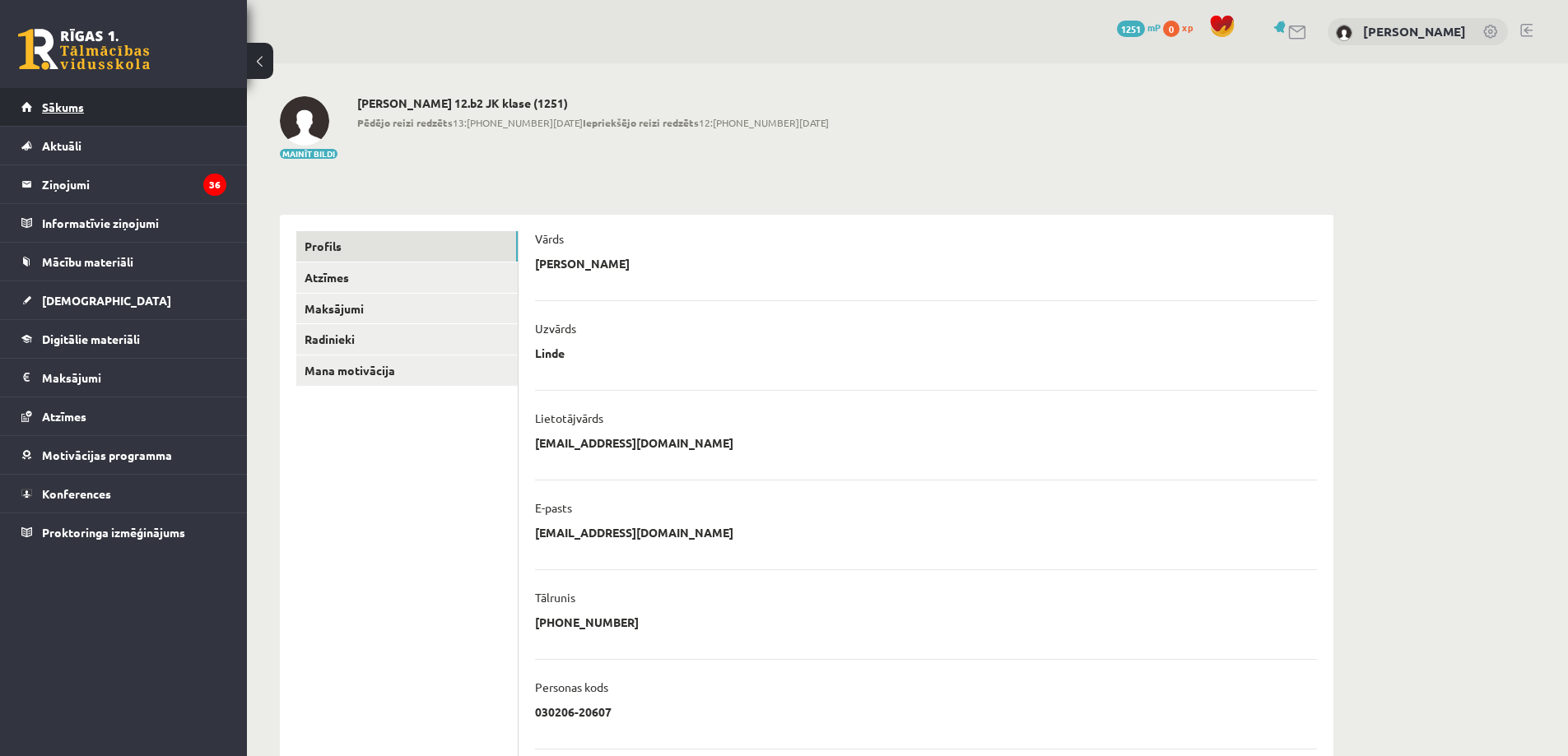
click at [60, 111] on span "Sākums" at bounding box center [63, 107] width 42 height 15
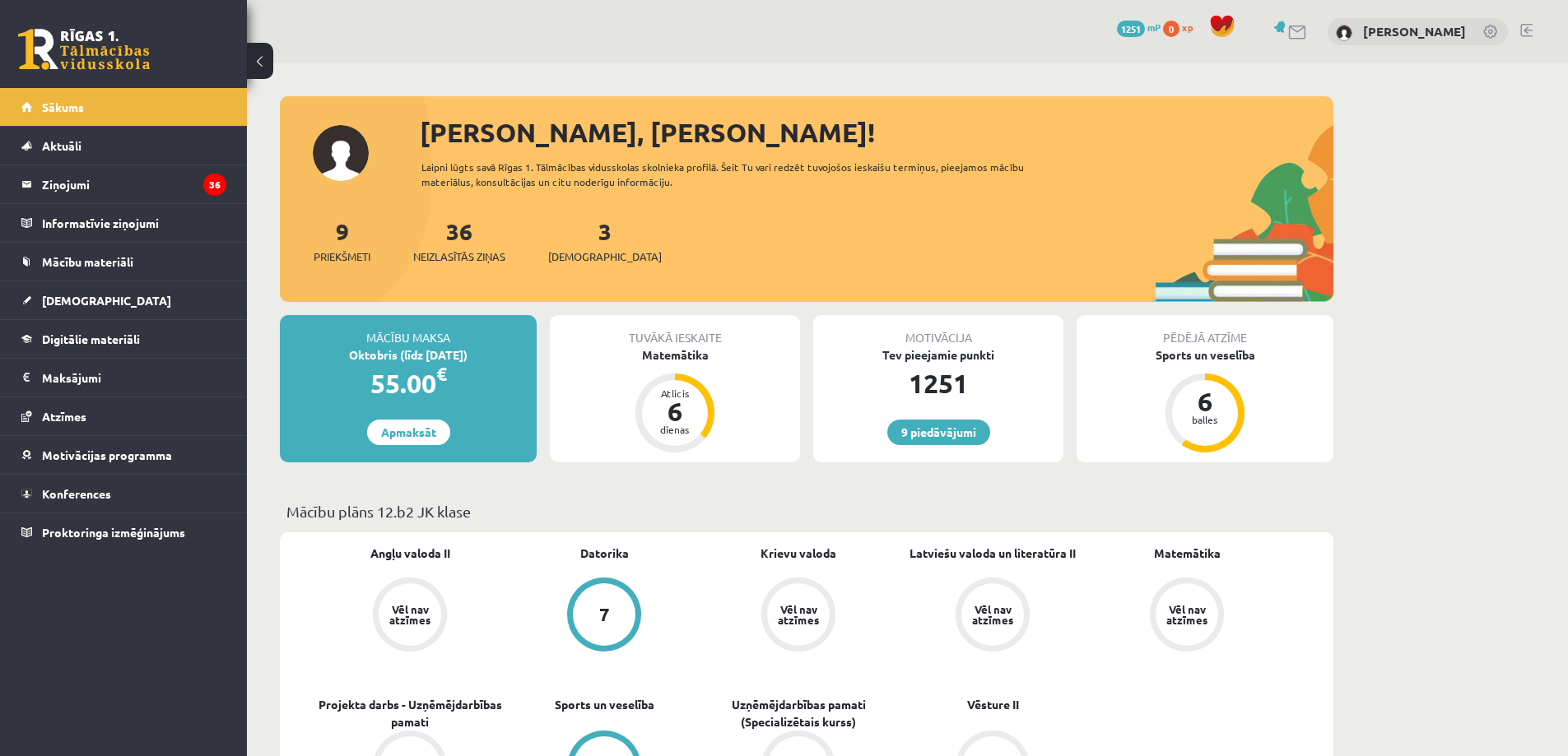
click at [66, 298] on span "[DEMOGRAPHIC_DATA]" at bounding box center [107, 300] width 129 height 15
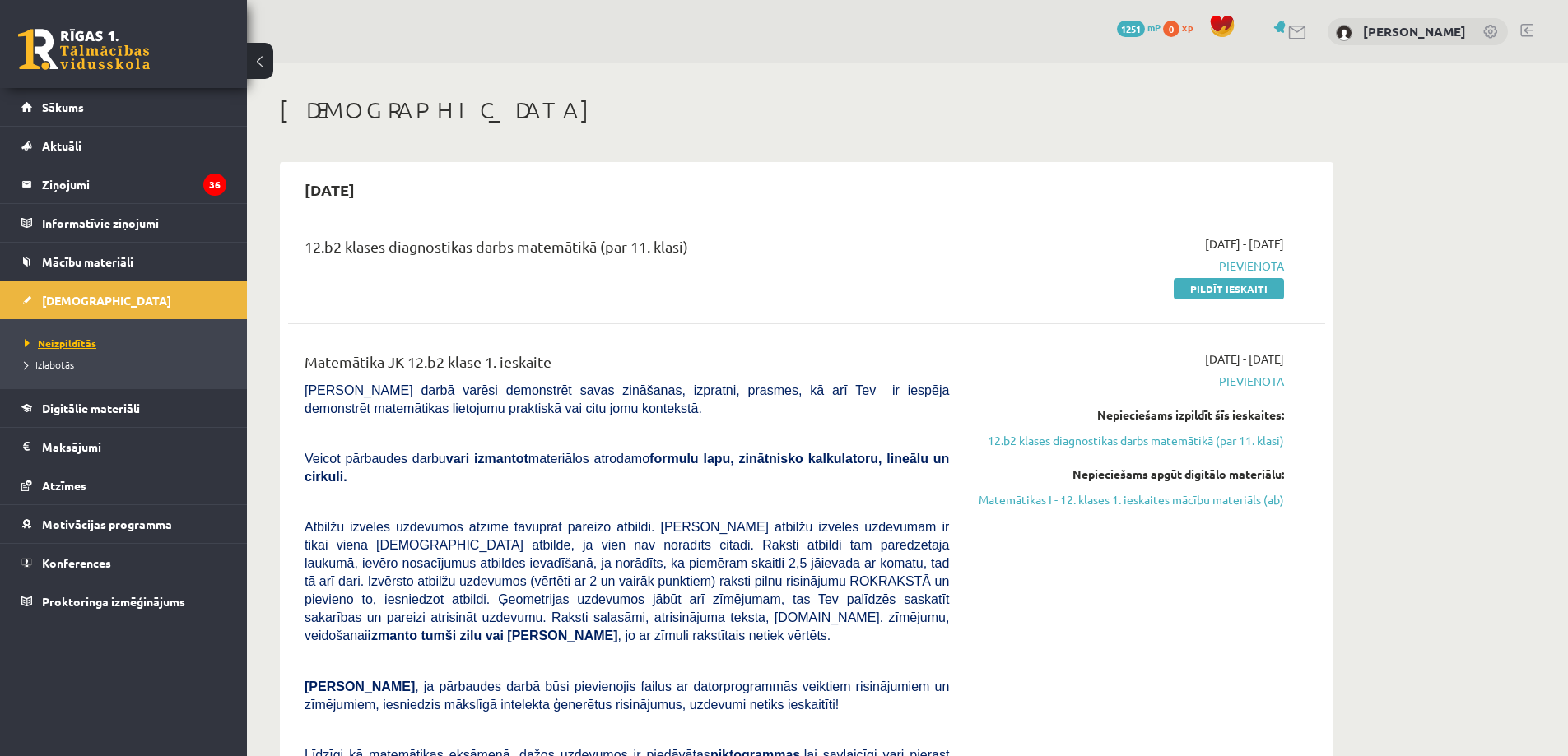
click at [80, 343] on span "Neizpildītās" at bounding box center [60, 343] width 72 height 13
click at [76, 38] on link at bounding box center [84, 50] width 132 height 41
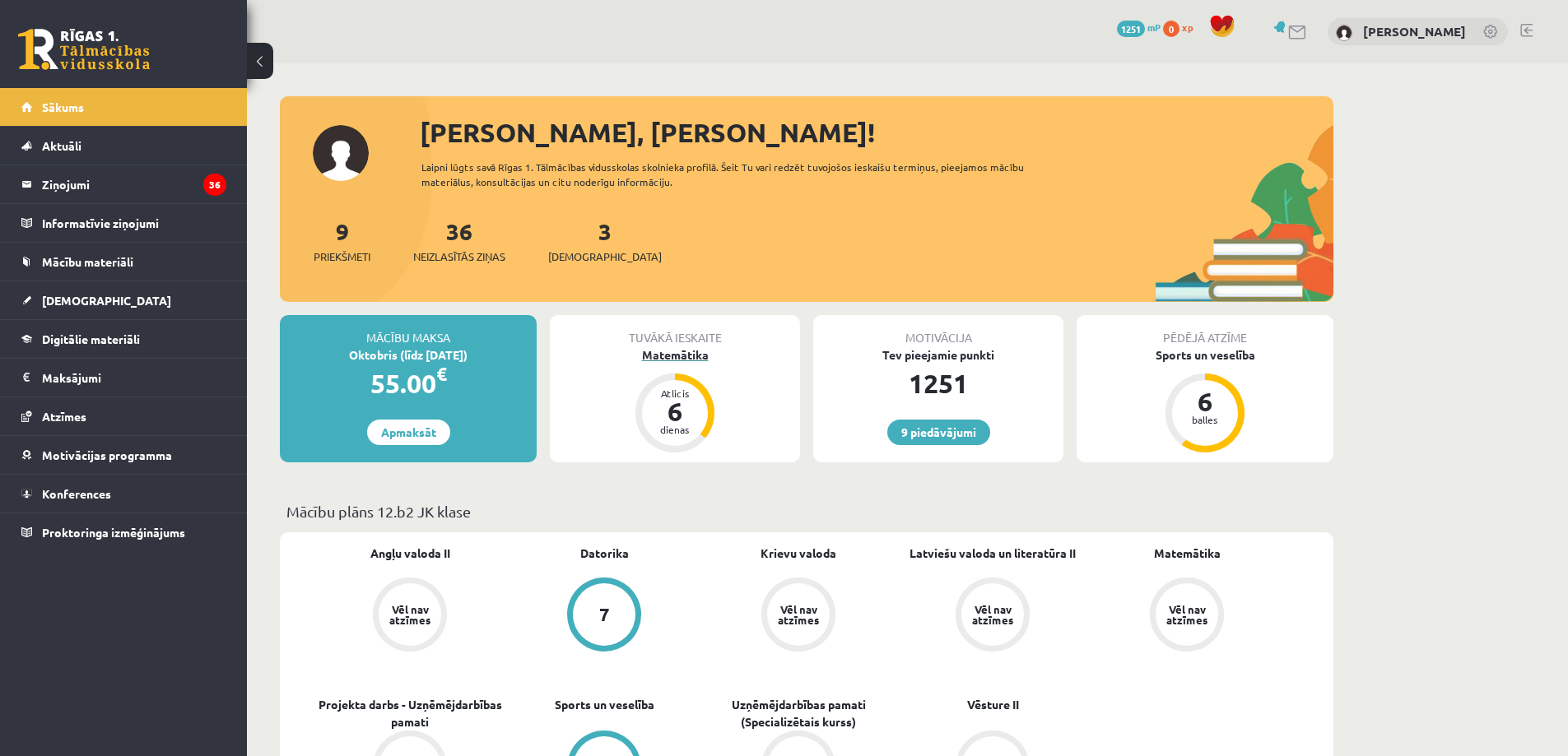
click at [683, 382] on div "Atlicis 6 dienas" at bounding box center [675, 414] width 66 height 66
click at [948, 427] on link "9 piedāvājumi" at bounding box center [938, 432] width 103 height 26
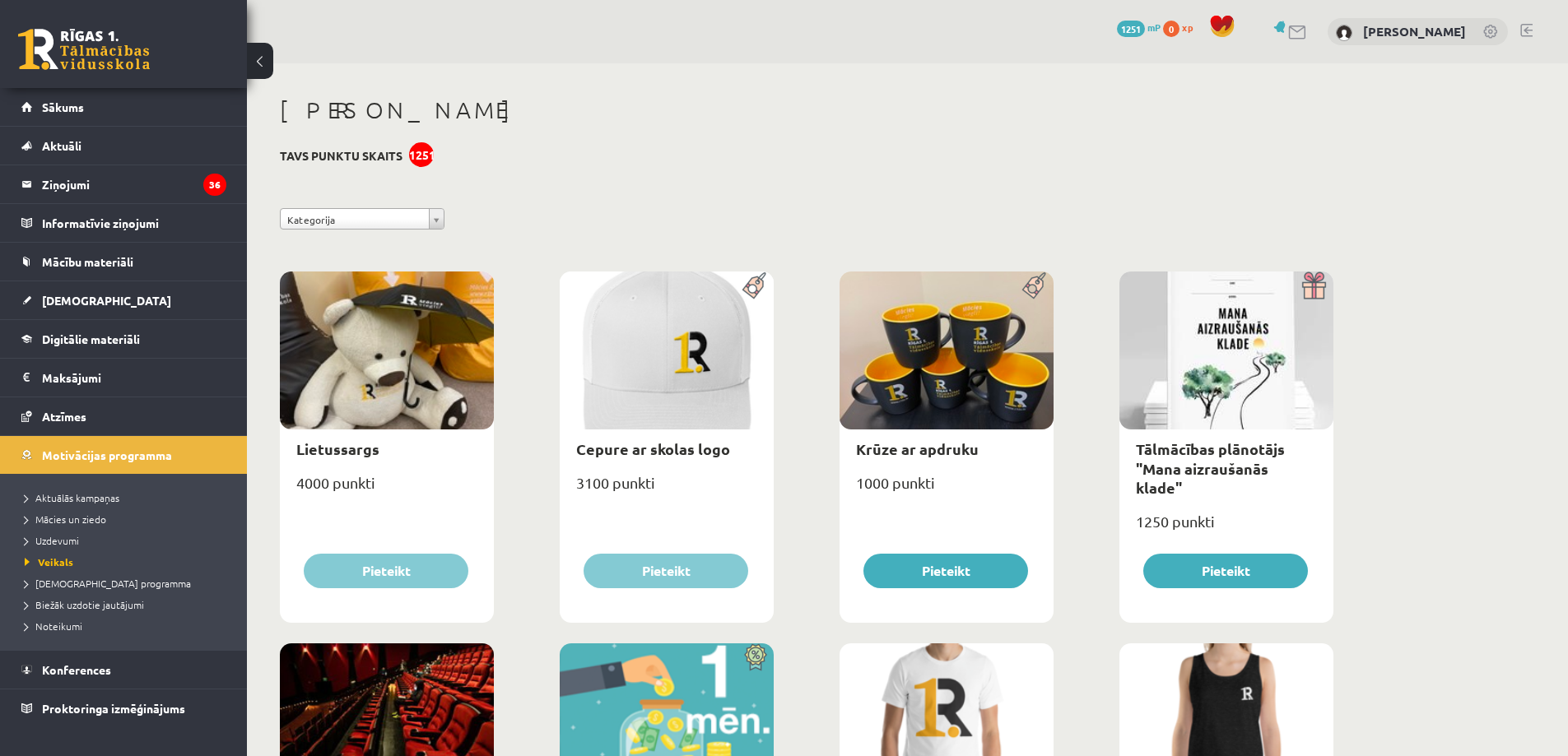
click at [69, 65] on link at bounding box center [84, 50] width 132 height 41
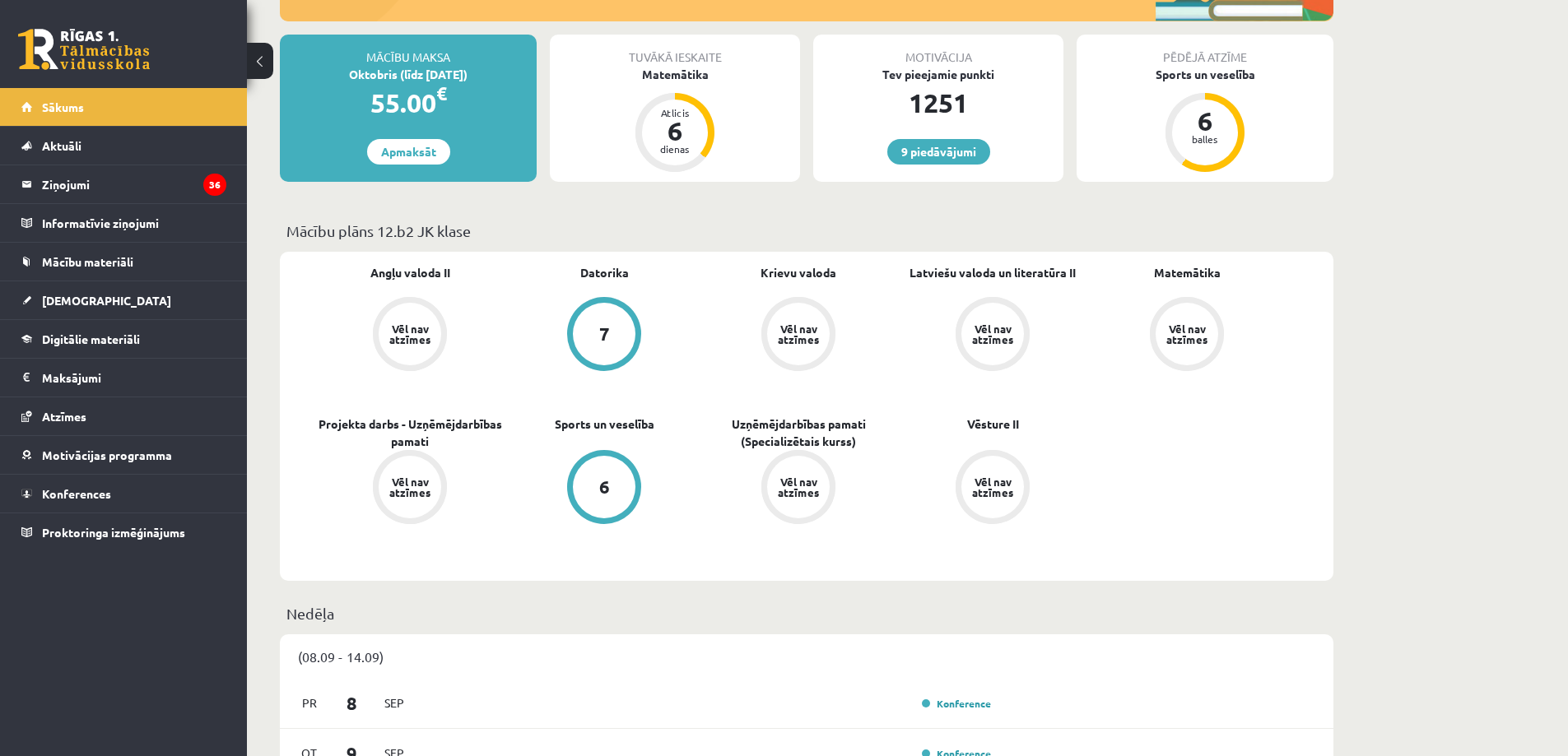
scroll to position [329, 0]
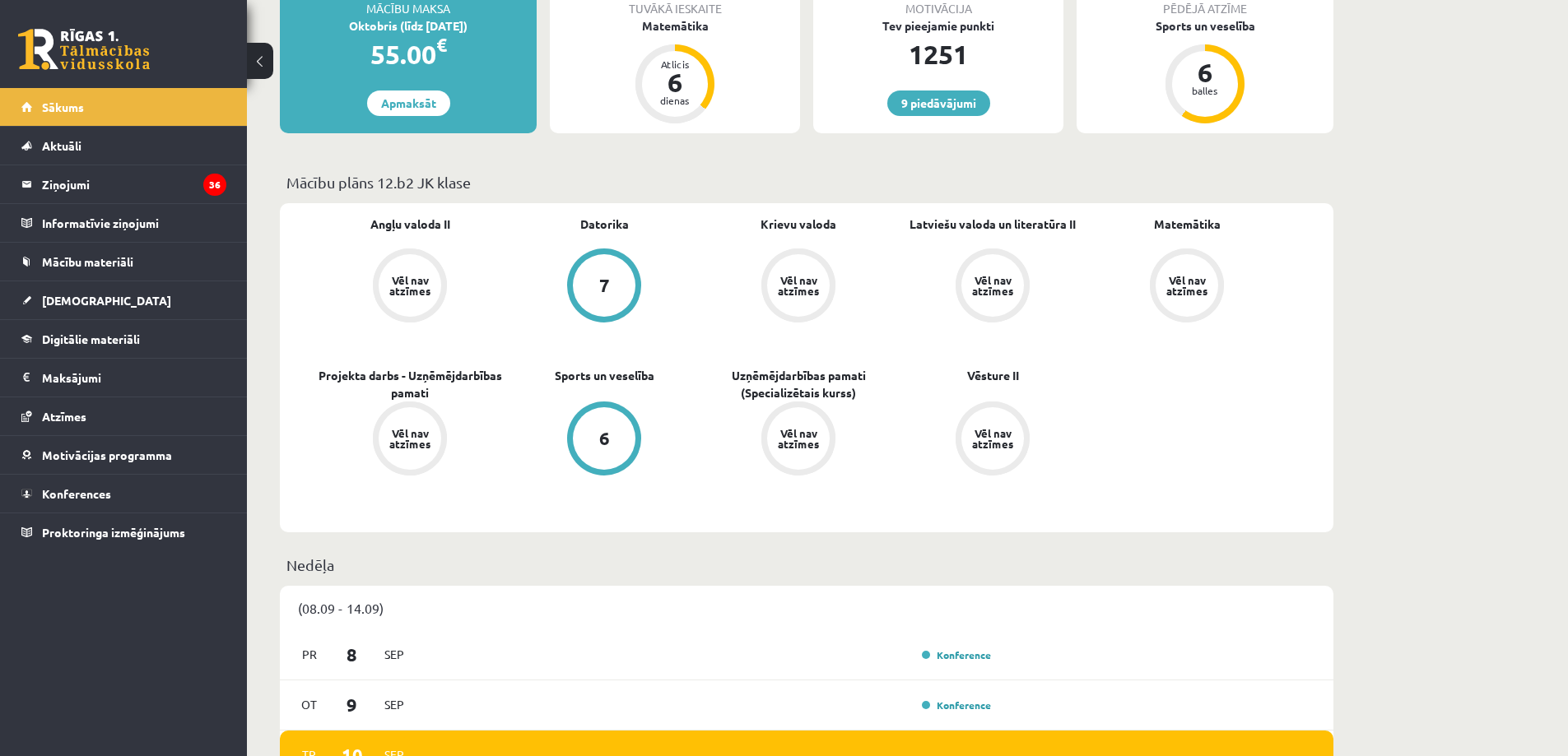
click at [607, 280] on div "7" at bounding box center [604, 285] width 11 height 18
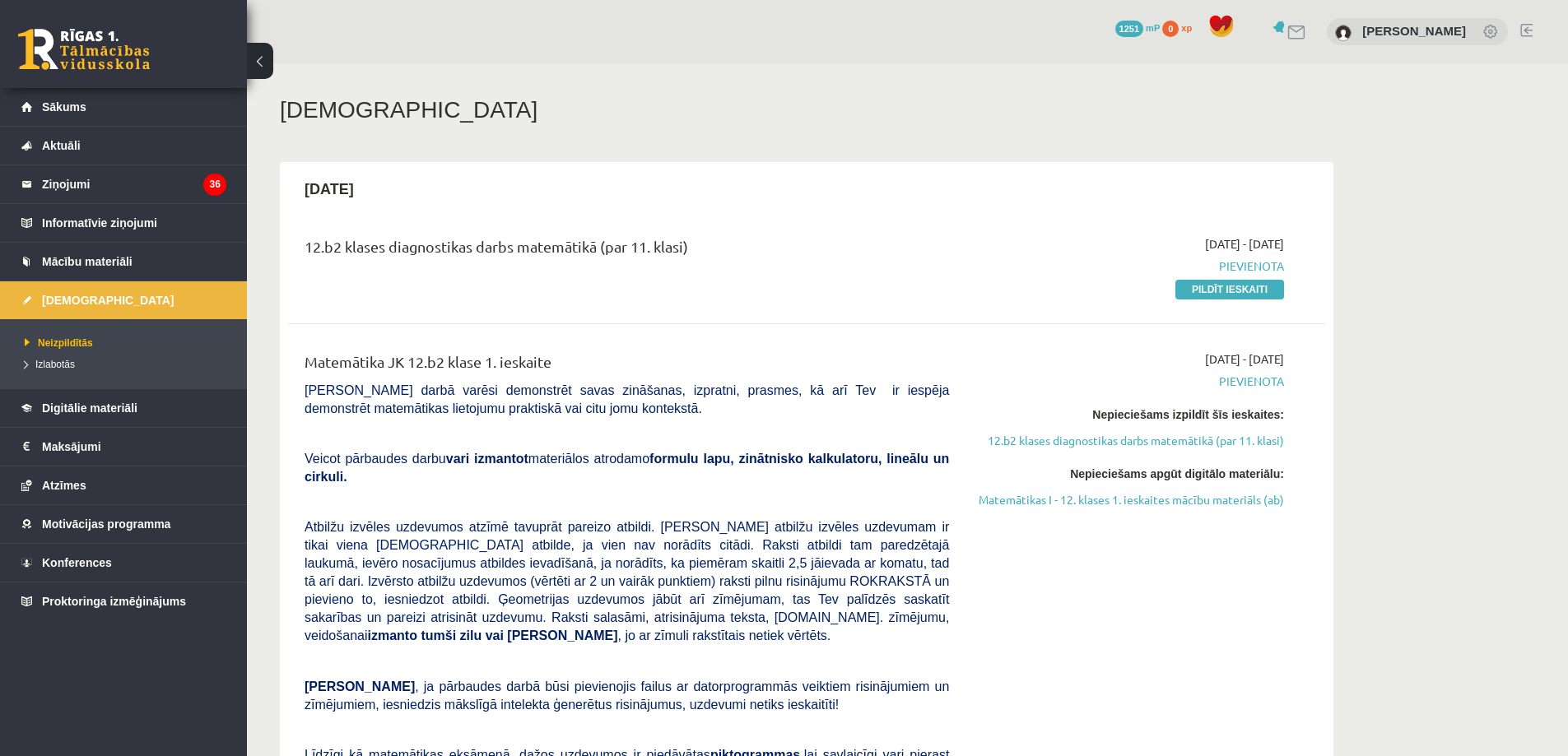
drag, startPoint x: 0, startPoint y: 0, endPoint x: 661, endPoint y: 313, distance: 731.4
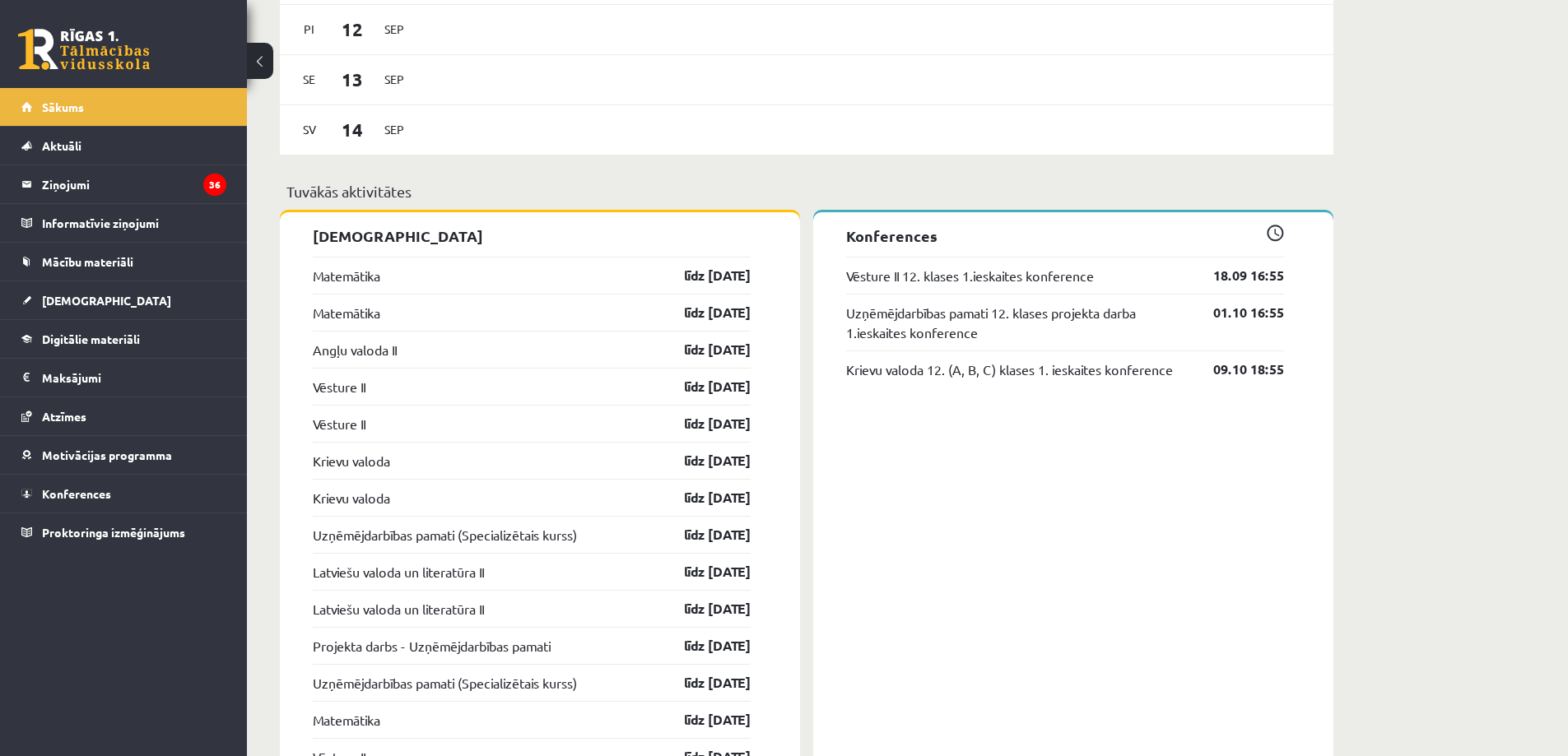
scroll to position [1136, 0]
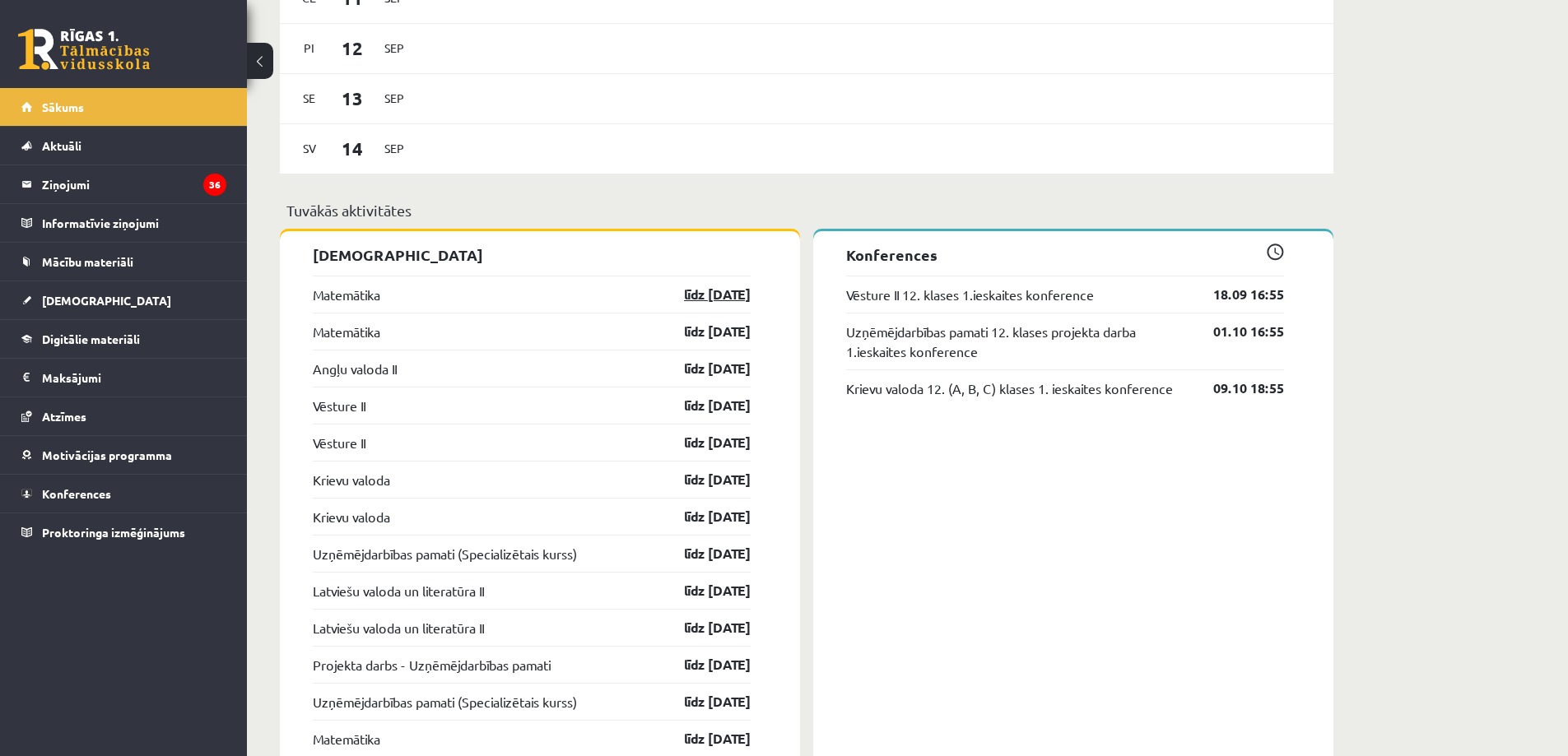
click at [706, 288] on link "līdz [DATE]" at bounding box center [702, 294] width 95 height 20
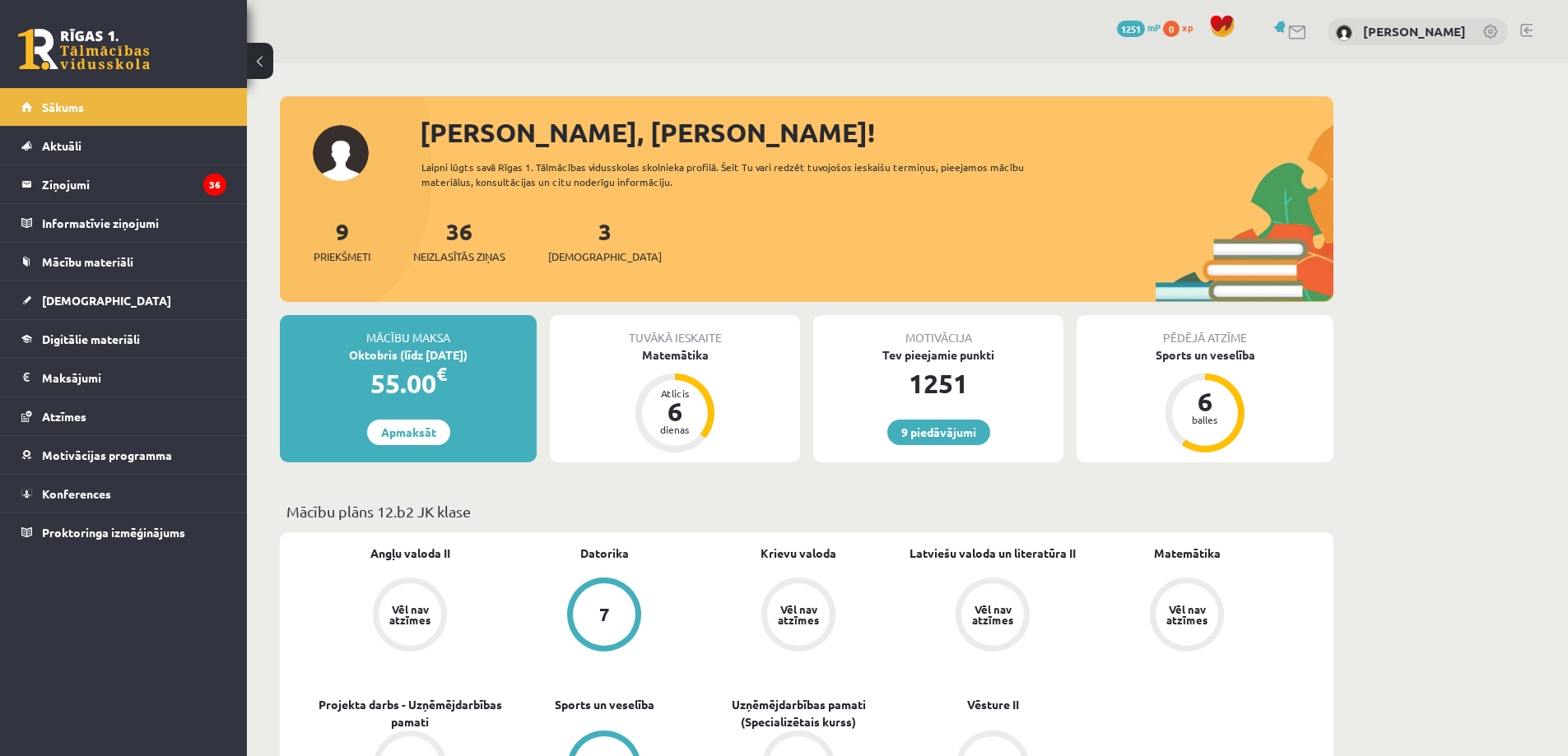
scroll to position [1136, 0]
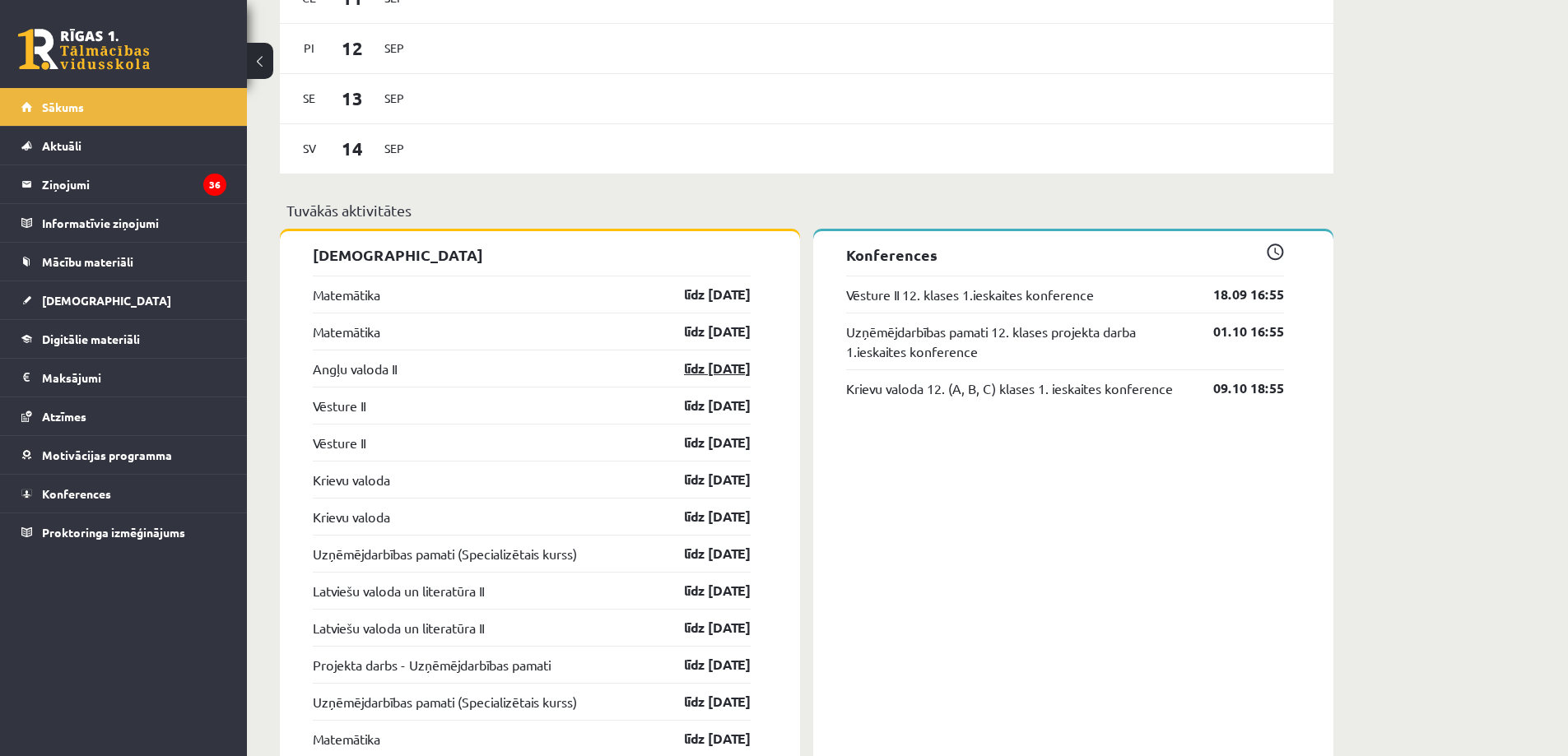
click at [698, 378] on link "līdz [DATE]" at bounding box center [702, 369] width 95 height 20
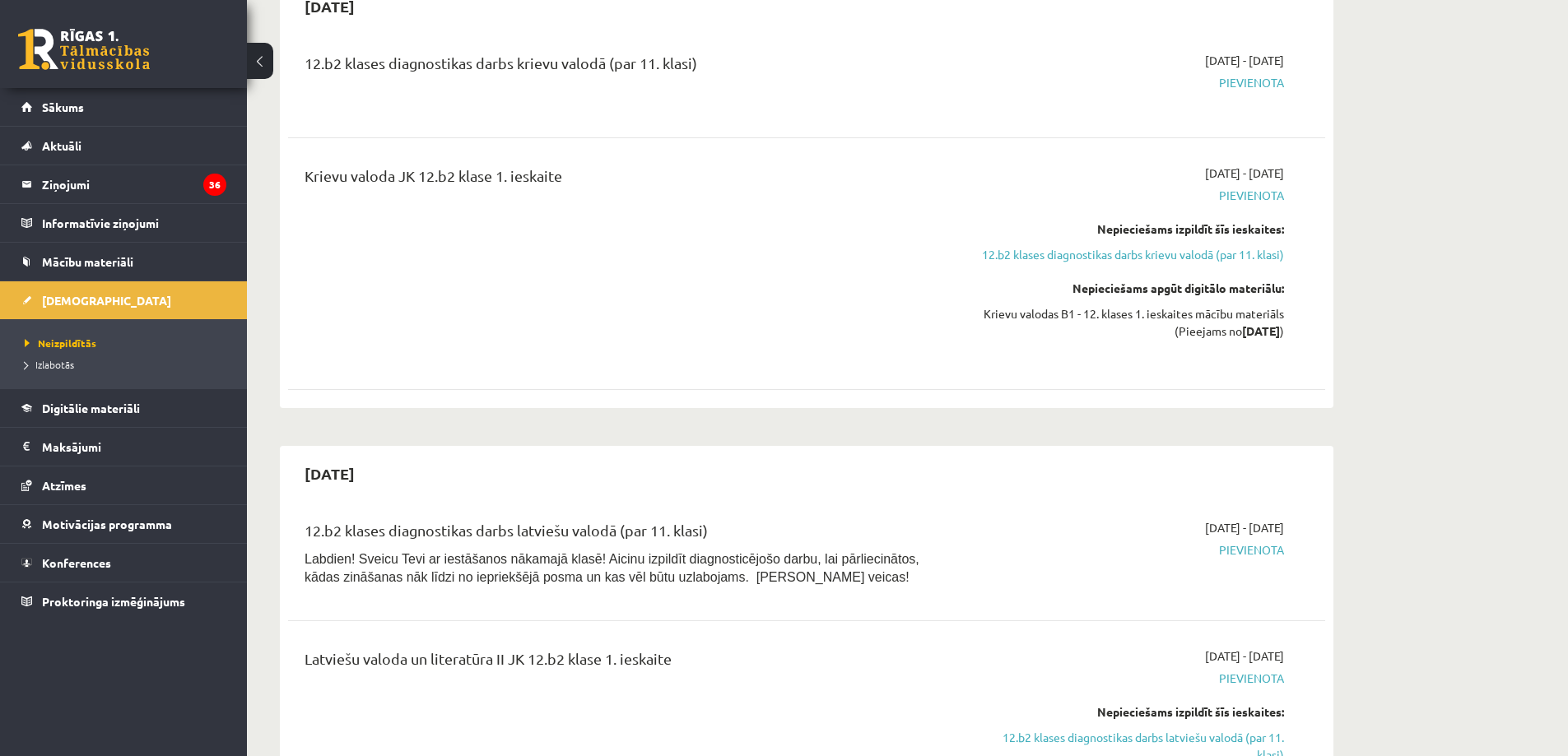
scroll to position [1810, 0]
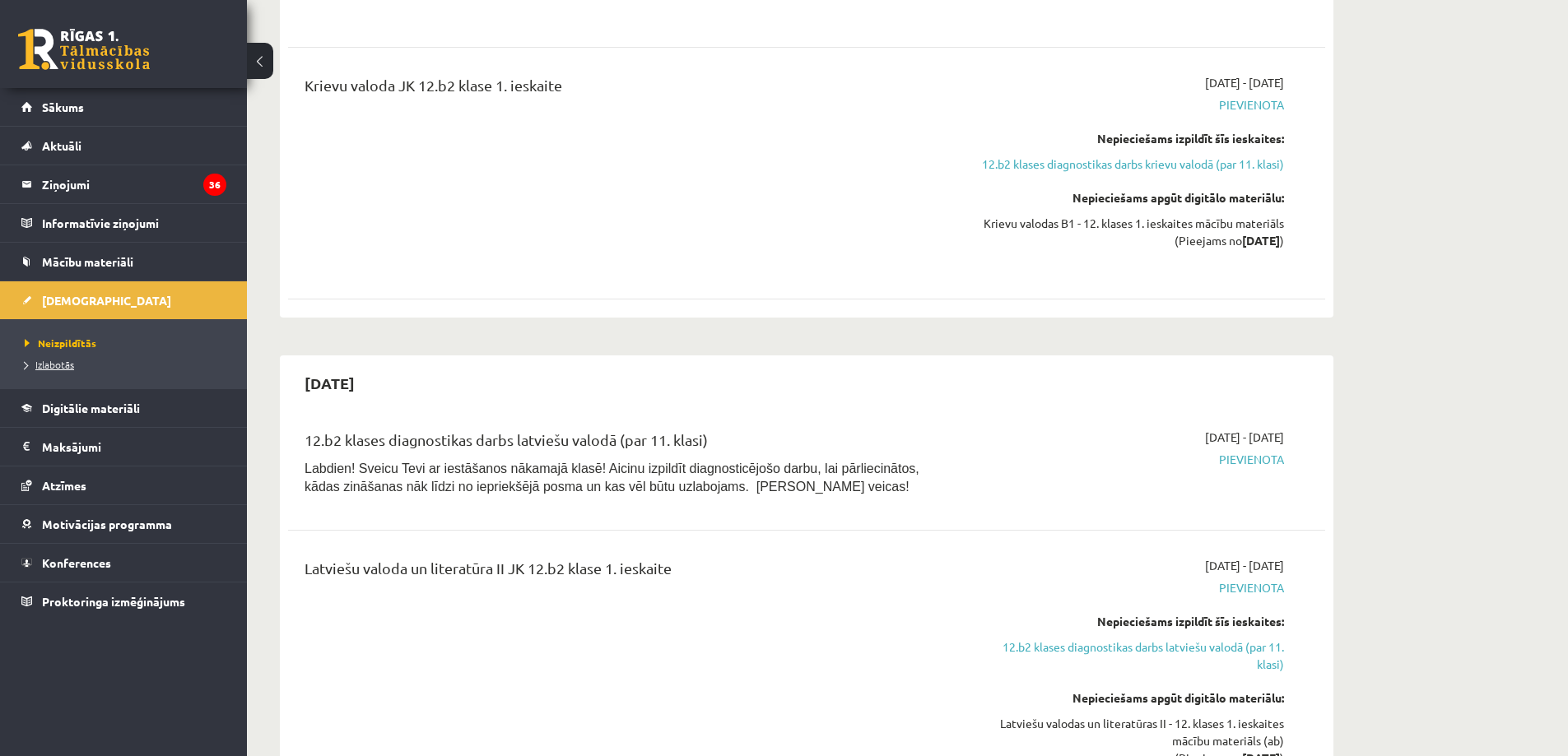
click at [73, 363] on span "Izlabotās" at bounding box center [50, 365] width 50 height 13
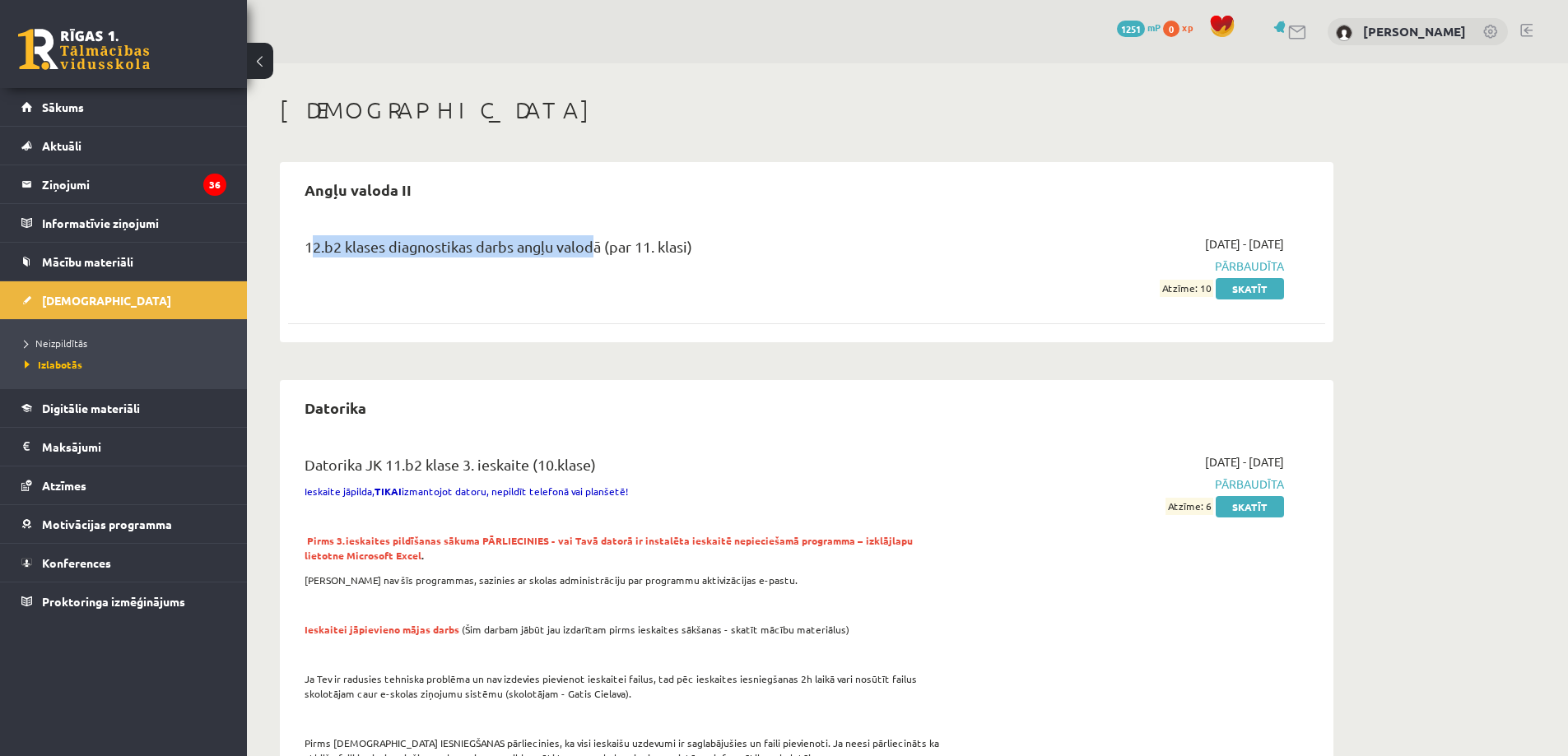
drag, startPoint x: 304, startPoint y: 247, endPoint x: 586, endPoint y: 235, distance: 282.3
click at [586, 235] on div "12.b2 klases diagnostikas darbs angļu valodā (par 11. klasi)" at bounding box center [626, 266] width 669 height 62
click at [586, 235] on div "12.b2 klases diagnostikas darbs angļu valodā (par 11. klasi)" at bounding box center [626, 250] width 645 height 31
click at [1240, 294] on link "Skatīt" at bounding box center [1249, 289] width 69 height 22
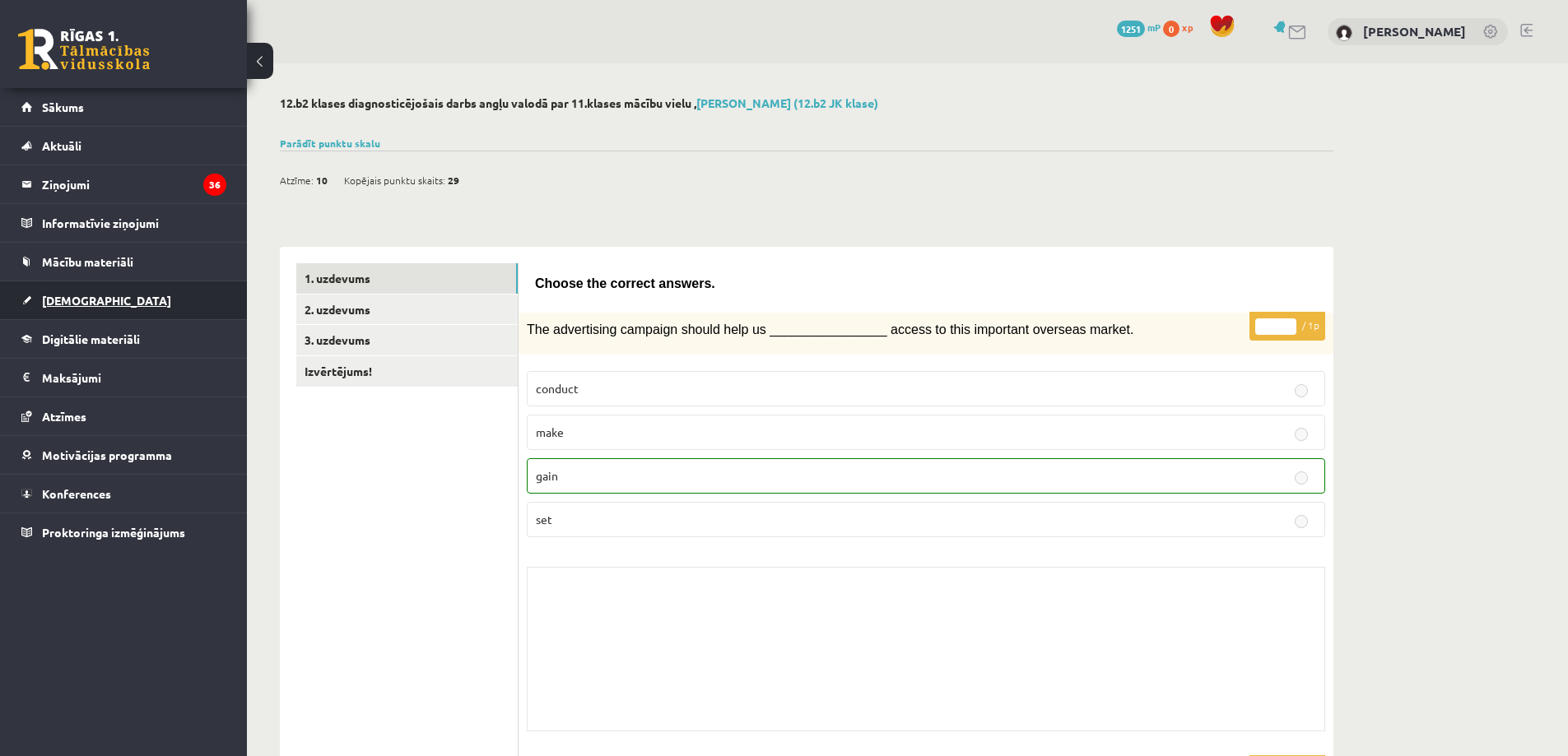
click at [74, 304] on span "[DEMOGRAPHIC_DATA]" at bounding box center [107, 300] width 129 height 15
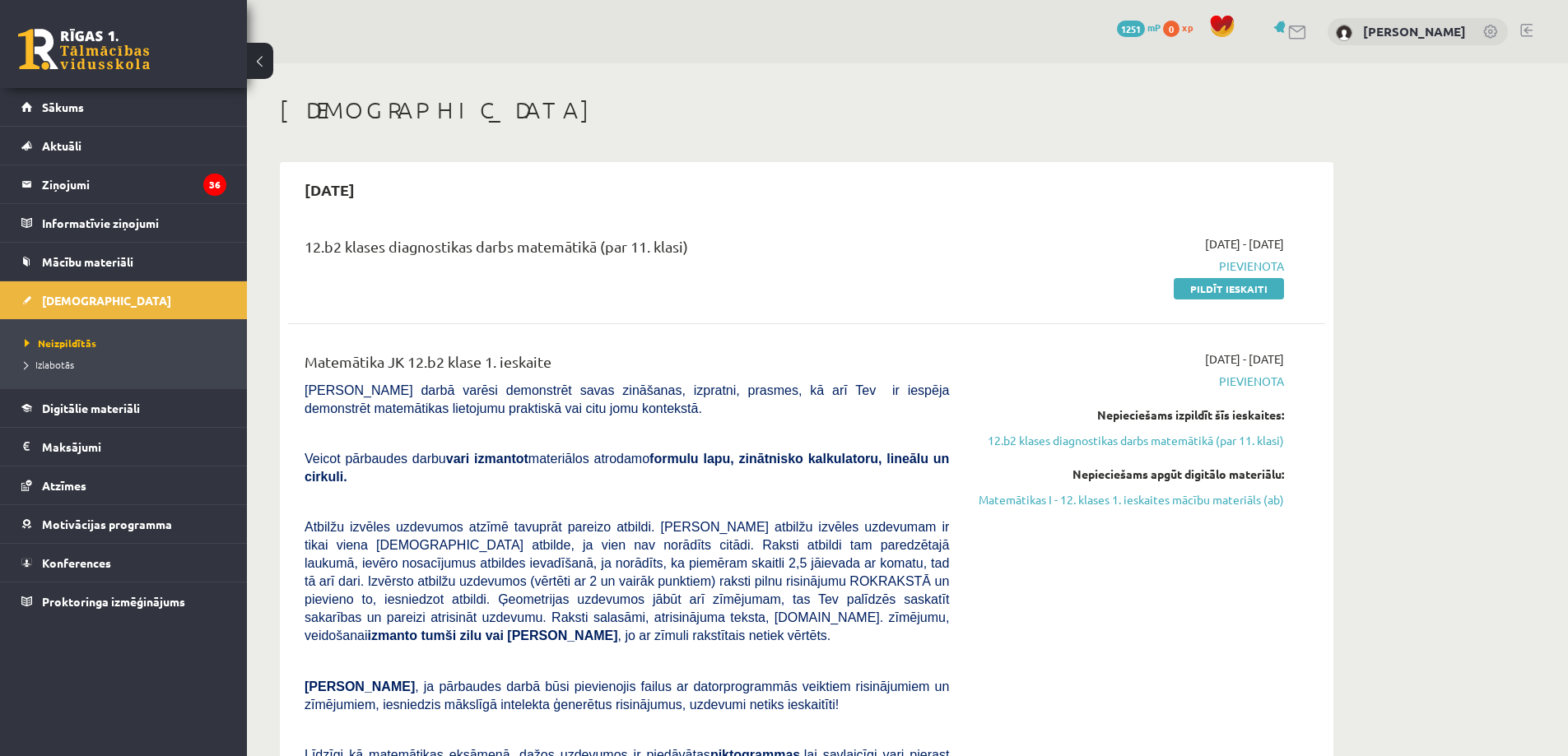
drag, startPoint x: 297, startPoint y: 250, endPoint x: 717, endPoint y: 242, distance: 420.1
click at [717, 242] on div "12.b2 klases diagnostikas darbs matemātikā (par 11. klasi)" at bounding box center [626, 266] width 669 height 62
click at [717, 242] on div "12.b2 klases diagnostikas darbs matemātikā (par 11. klasi)" at bounding box center [626, 250] width 645 height 31
click at [1181, 117] on h1 "[DEMOGRAPHIC_DATA]" at bounding box center [806, 110] width 1053 height 28
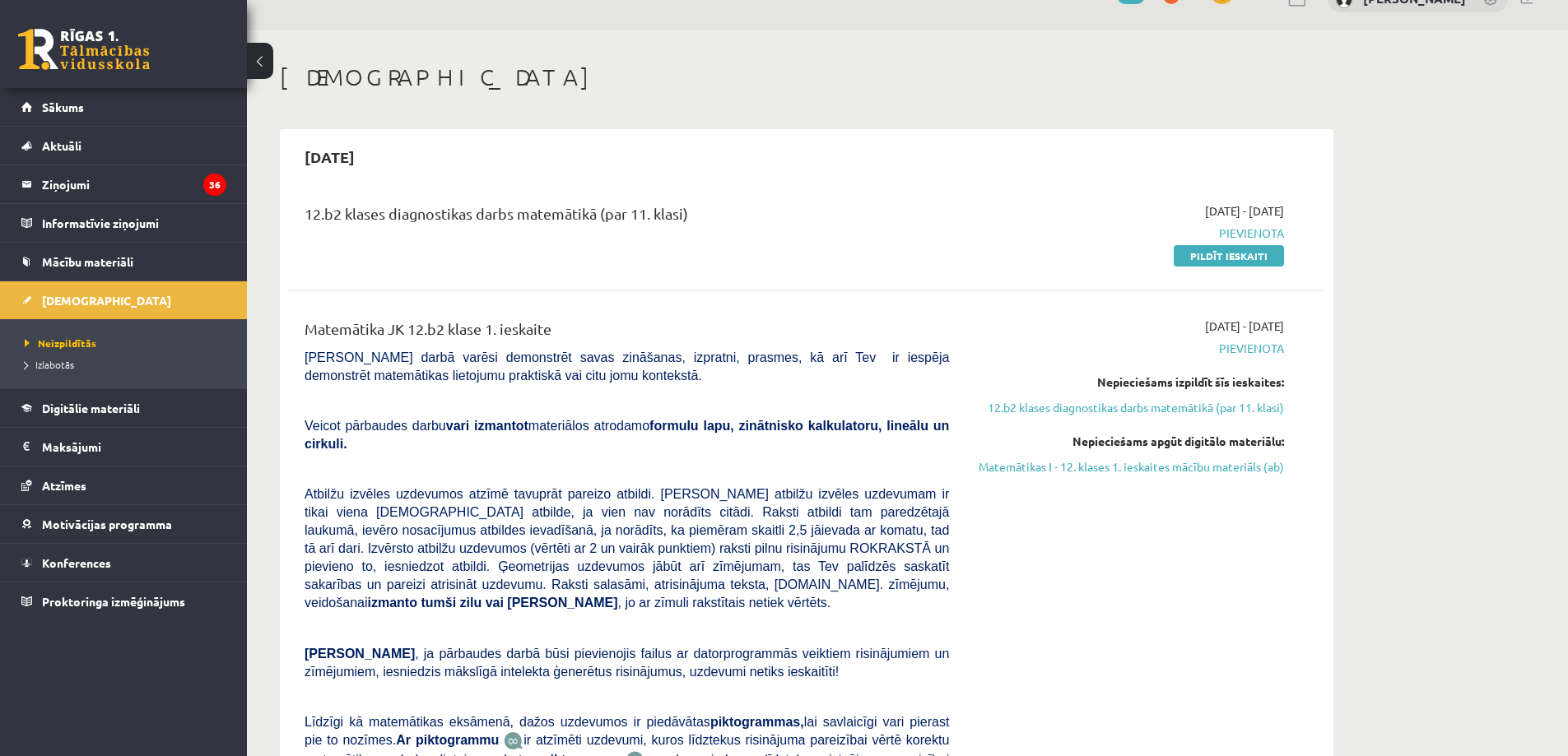
scroll to position [66, 0]
